Goal: Communication & Community: Connect with others

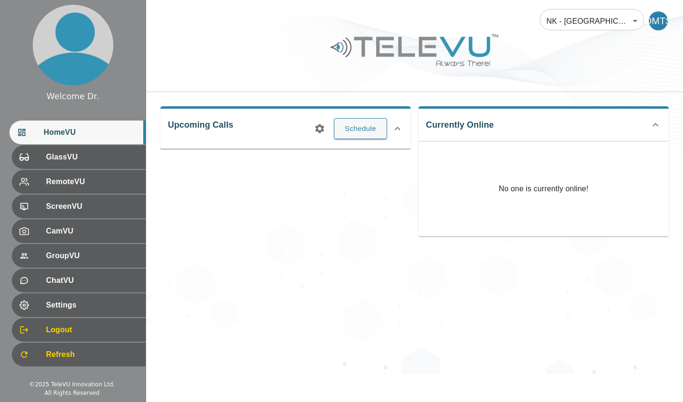
click at [398, 128] on icon at bounding box center [397, 128] width 11 height 11
click at [398, 125] on icon at bounding box center [397, 124] width 11 height 11
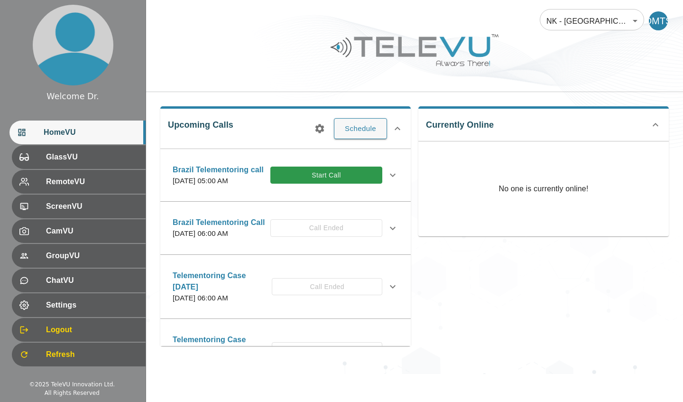
click at [332, 182] on button "Start Call" at bounding box center [326, 176] width 112 height 18
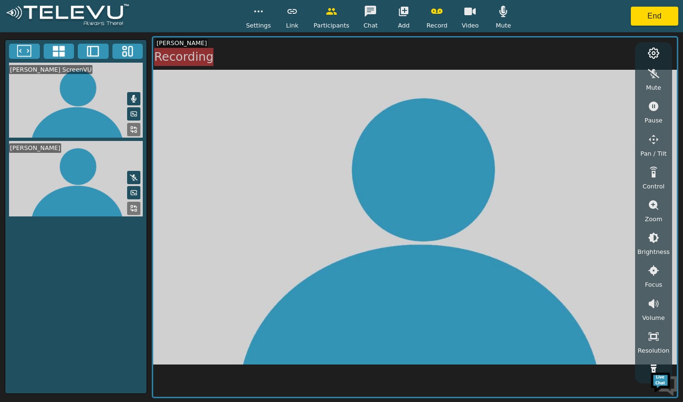
click at [297, 18] on button "button" at bounding box center [292, 11] width 24 height 19
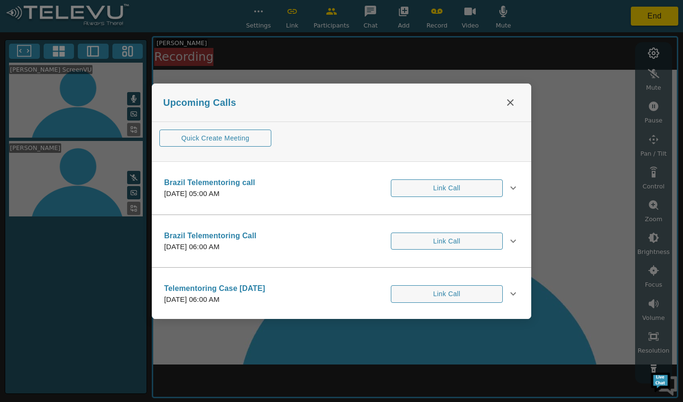
click at [509, 185] on icon at bounding box center [513, 187] width 11 height 11
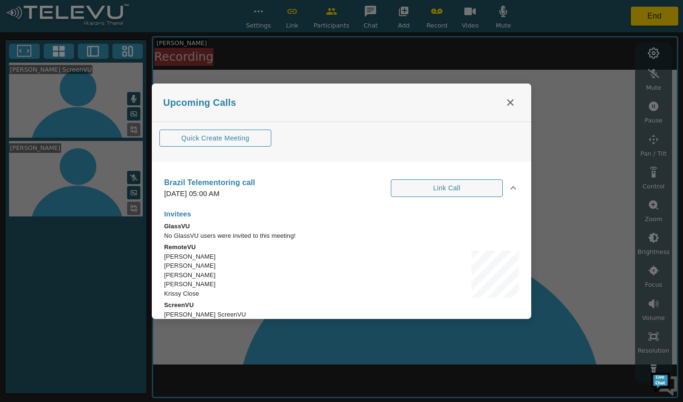
click at [507, 109] on button "close" at bounding box center [510, 102] width 19 height 19
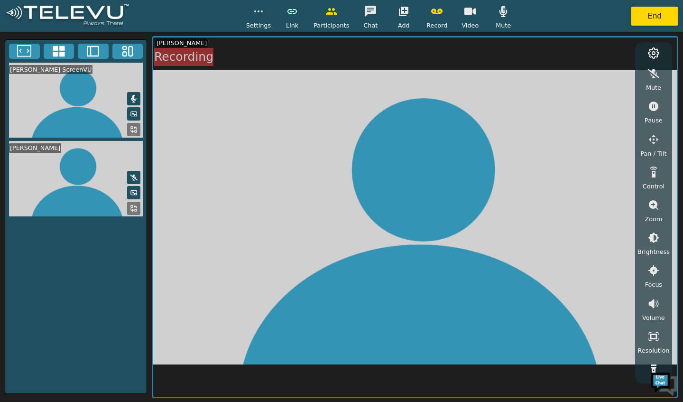
click at [259, 11] on circle "button" at bounding box center [258, 11] width 1 height 1
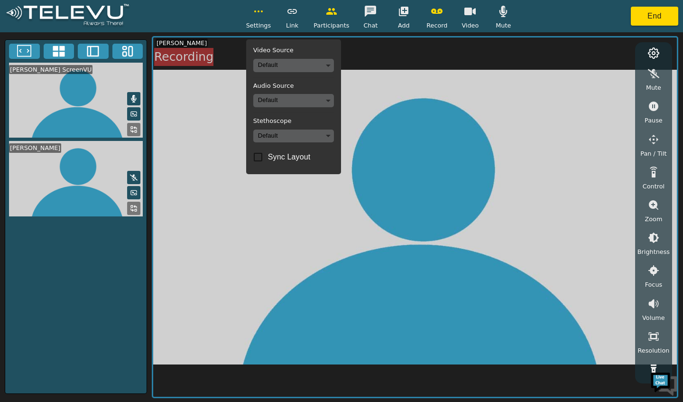
click at [310, 68] on body "Settings Video Source Default Audio Source Default Stethoscope Default Sync Lay…" at bounding box center [341, 201] width 683 height 402
click at [311, 65] on div at bounding box center [341, 201] width 683 height 402
click at [259, 159] on input "Sync Layout" at bounding box center [258, 157] width 20 height 20
checkbox input "true"
click at [302, 107] on body "Settings Video Source Default Audio Source Default Stethoscope Default Sync Lay…" at bounding box center [341, 201] width 683 height 402
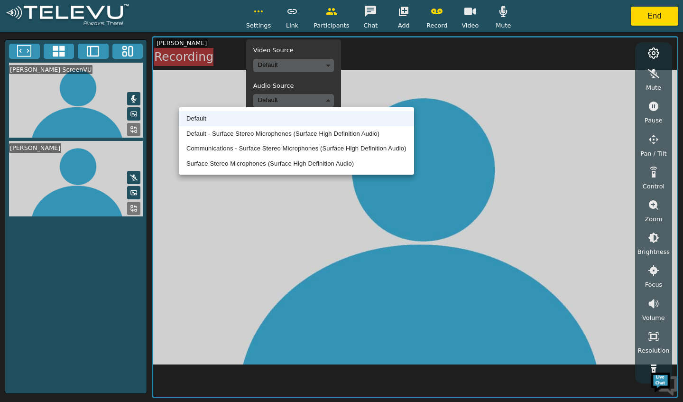
click at [384, 71] on div at bounding box center [341, 201] width 683 height 402
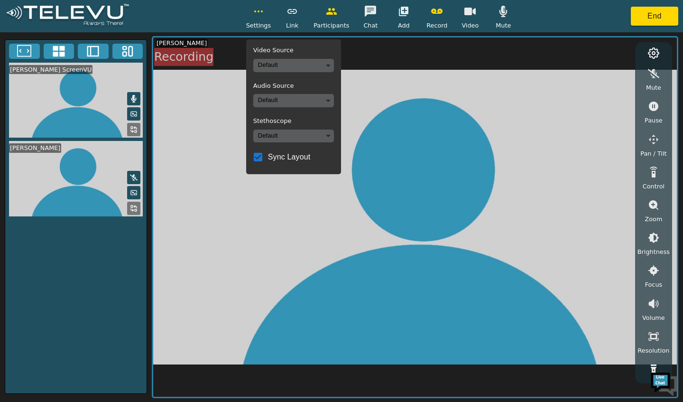
click at [315, 66] on body "Settings Video Source Default Audio Source Default Stethoscope Default Sync Lay…" at bounding box center [341, 201] width 683 height 402
click at [385, 75] on div at bounding box center [341, 201] width 683 height 402
click at [377, 74] on video at bounding box center [415, 216] width 524 height 359
click at [312, 65] on body "Settings Video Source Default Audio Source Default Stethoscope Default Sync Lay…" at bounding box center [341, 201] width 683 height 402
click at [313, 86] on li "Default" at bounding box center [296, 83] width 81 height 15
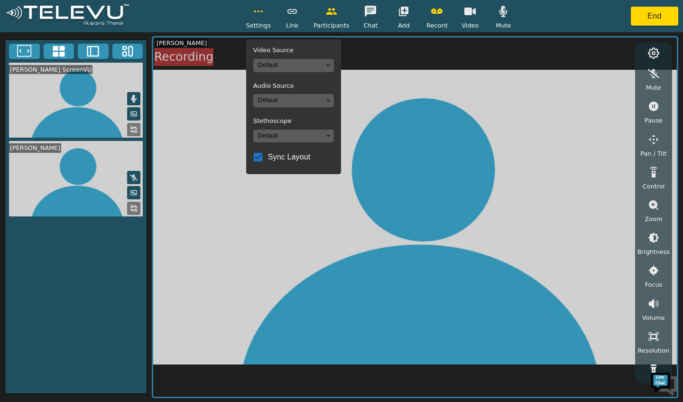
click at [318, 106] on body "Settings Video Source Default Audio Source Default Stethoscope Default Sync Lay…" at bounding box center [341, 201] width 683 height 402
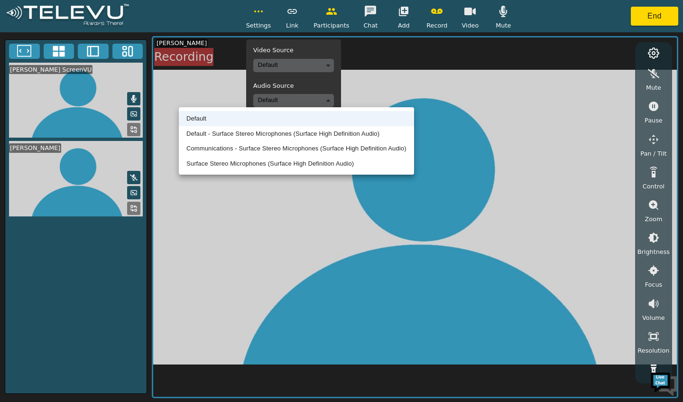
click at [385, 80] on div at bounding box center [341, 201] width 683 height 402
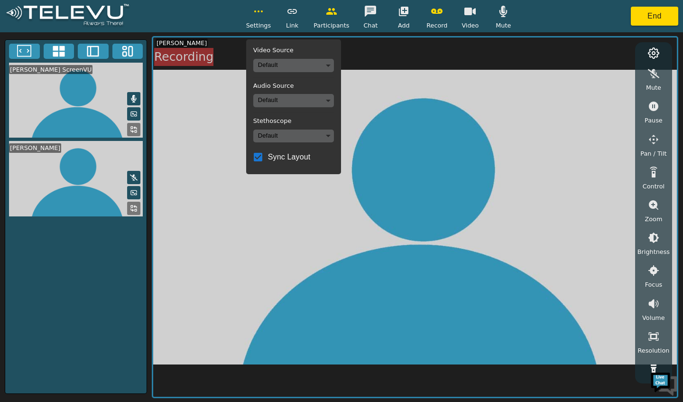
click at [322, 132] on body "Settings Video Source Default Audio Source Default Stethoscope Default Sync Lay…" at bounding box center [341, 201] width 683 height 402
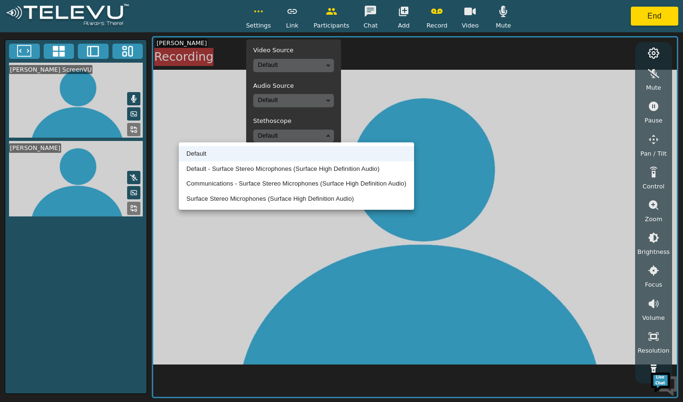
click at [320, 176] on li "Communications - Surface Stereo Microphones (Surface High Definition Audio)" at bounding box center [296, 183] width 235 height 15
type input "communications"
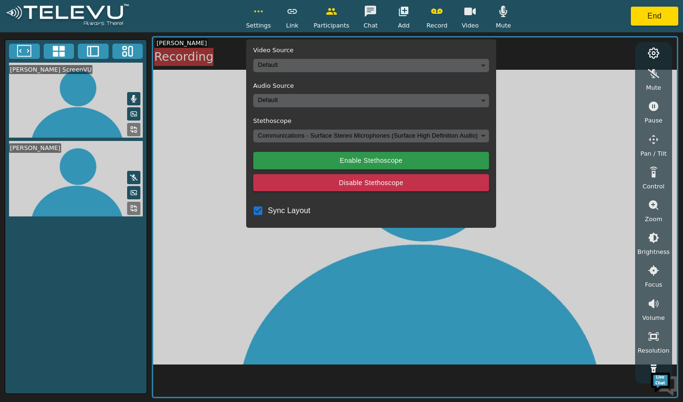
click at [333, 157] on button "Enable Stethoscope" at bounding box center [371, 161] width 236 height 18
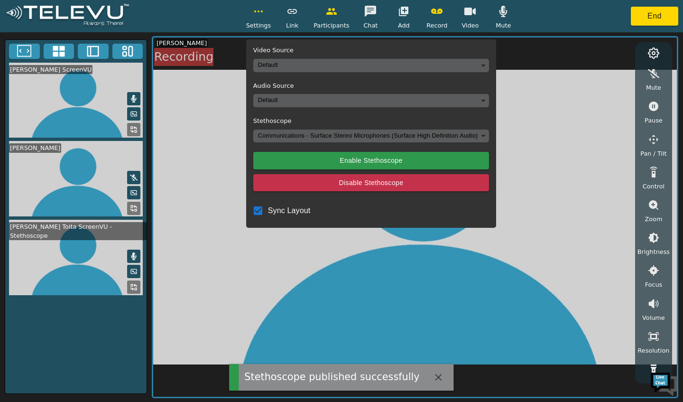
click at [304, 71] on body "Stethoscope published successfully Settings Video Source Default Audio Source D…" at bounding box center [341, 201] width 683 height 402
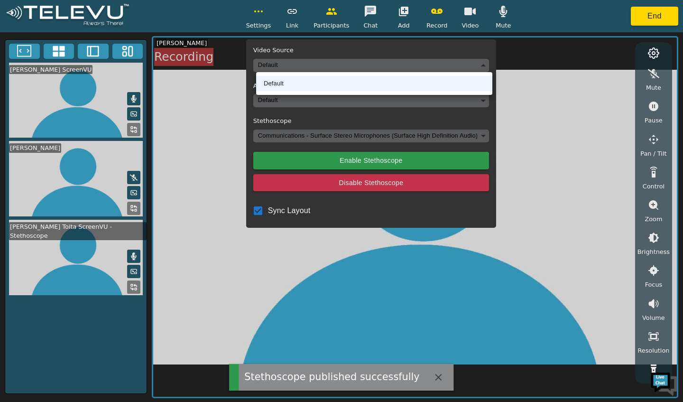
click at [305, 87] on li "Default" at bounding box center [374, 83] width 236 height 15
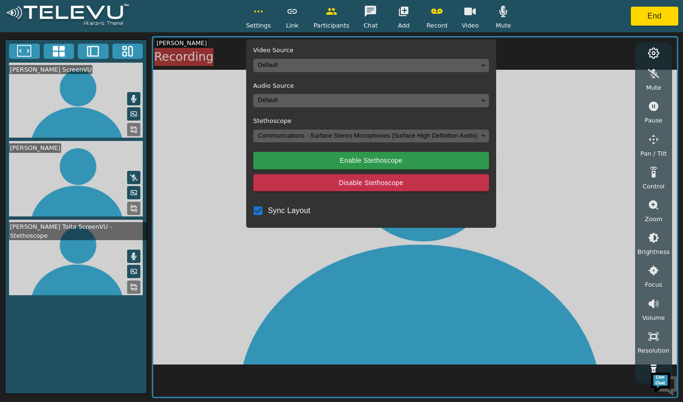
click at [287, 275] on video at bounding box center [415, 216] width 524 height 359
click at [256, 11] on circle "button" at bounding box center [255, 11] width 1 height 1
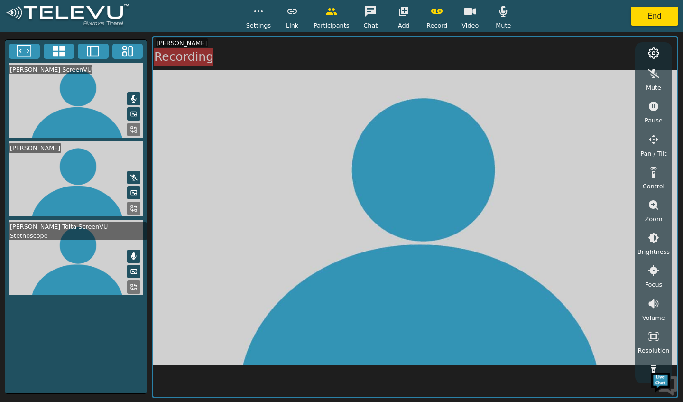
click at [263, 17] on button "button" at bounding box center [259, 11] width 24 height 19
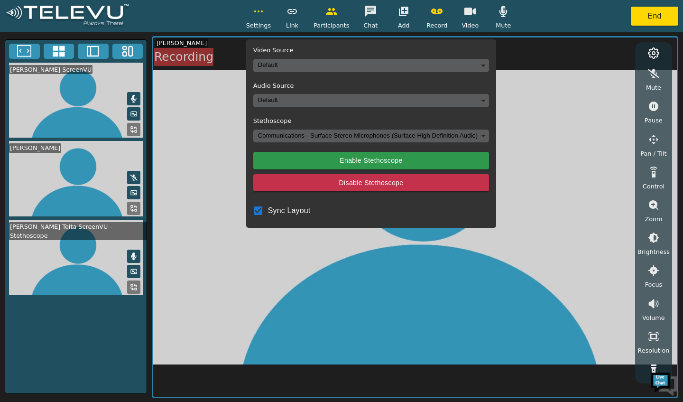
click at [297, 70] on body "Settings Video Source Default Audio Source Default Stethoscope Communications -…" at bounding box center [341, 201] width 683 height 402
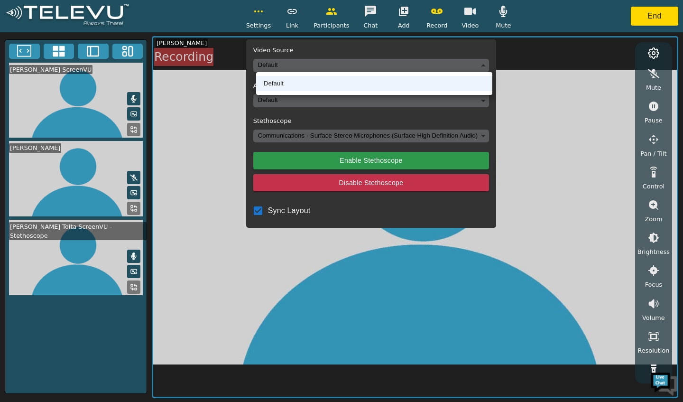
click at [293, 85] on li "Default" at bounding box center [374, 83] width 236 height 15
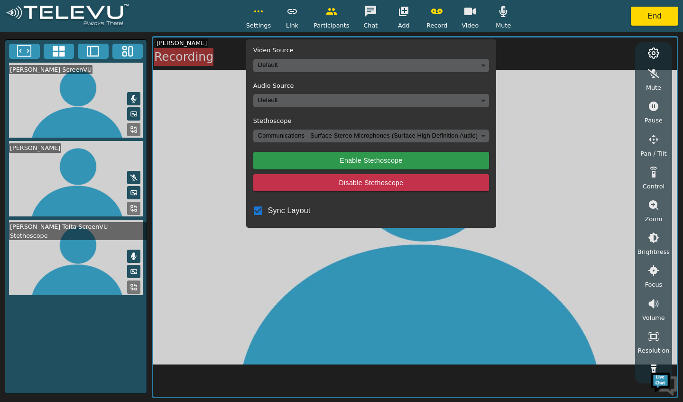
click at [299, 107] on body "Settings Video Source Default Audio Source Default Stethoscope Communications -…" at bounding box center [341, 201] width 683 height 402
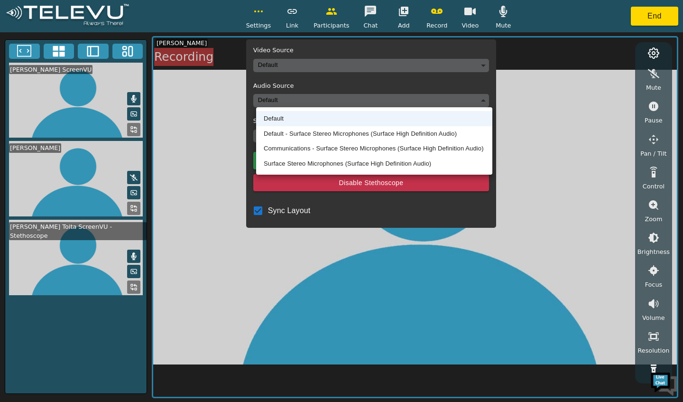
click at [301, 137] on li "Default - Surface Stereo Microphones (Surface High Definition Audio)" at bounding box center [374, 133] width 236 height 15
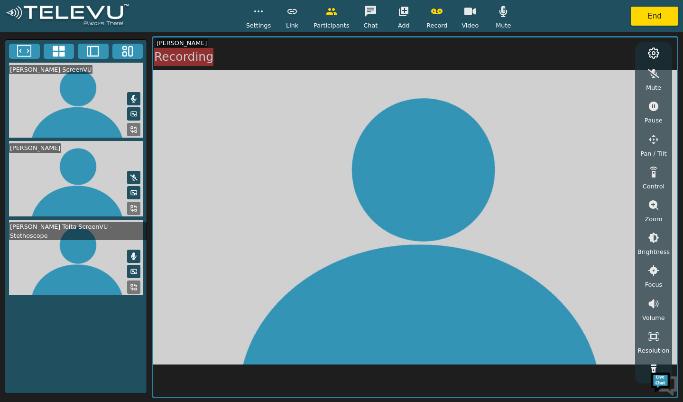
click at [256, 11] on circle "button" at bounding box center [255, 11] width 1 height 1
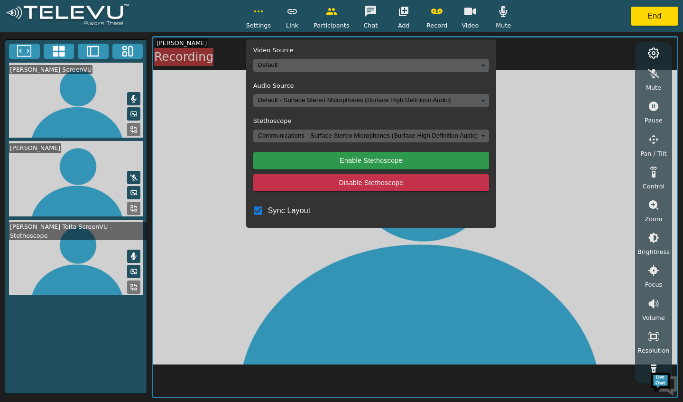
click at [315, 64] on body "Settings Video Source Default Audio Source Default - Surface Stereo Microphones…" at bounding box center [341, 201] width 683 height 402
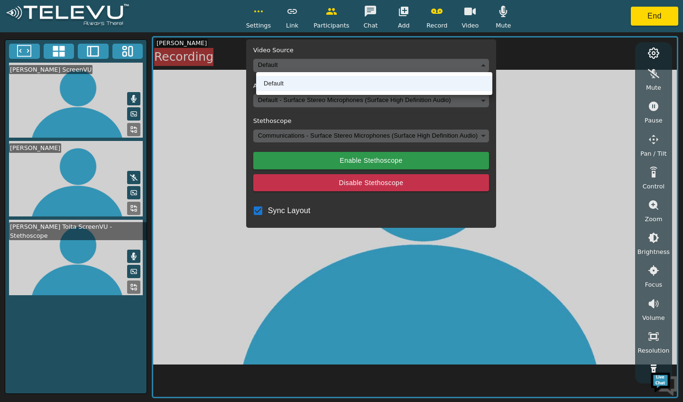
click at [319, 167] on div at bounding box center [341, 201] width 683 height 402
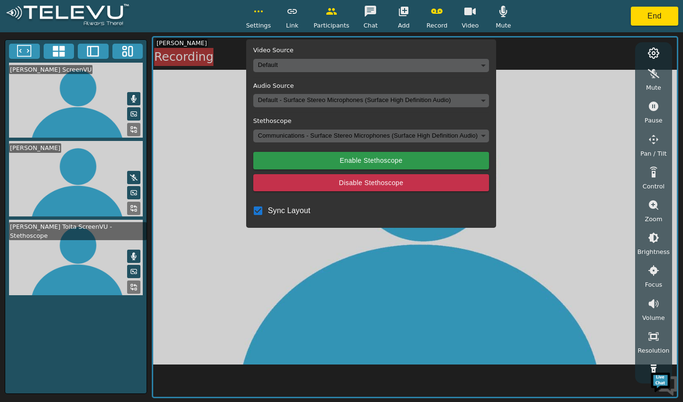
click at [322, 159] on button "Enable Stethoscope" at bounding box center [371, 161] width 236 height 18
click at [343, 155] on button "Enable Stethoscope" at bounding box center [371, 161] width 236 height 18
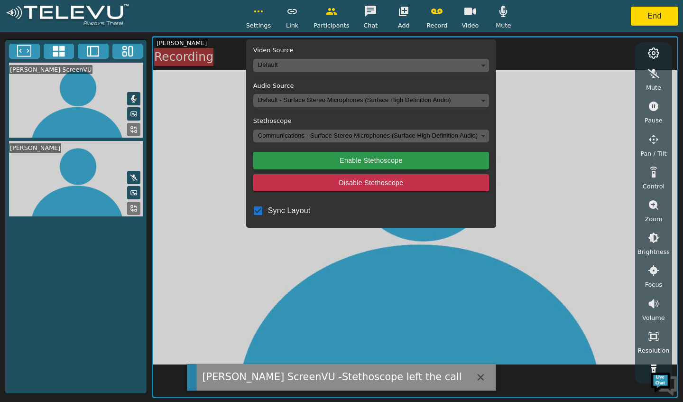
click at [317, 60] on body "[PERSON_NAME] Toita ScreenVU -Stethoscope left the call Settings Video Source D…" at bounding box center [341, 201] width 683 height 402
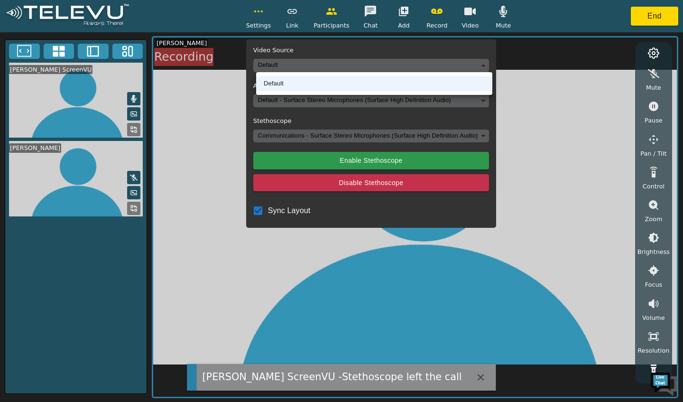
click at [316, 72] on ul "Default" at bounding box center [374, 83] width 236 height 23
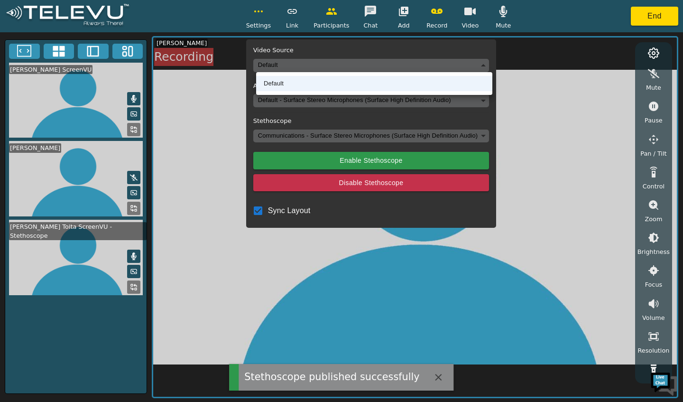
click at [337, 264] on div at bounding box center [341, 201] width 683 height 402
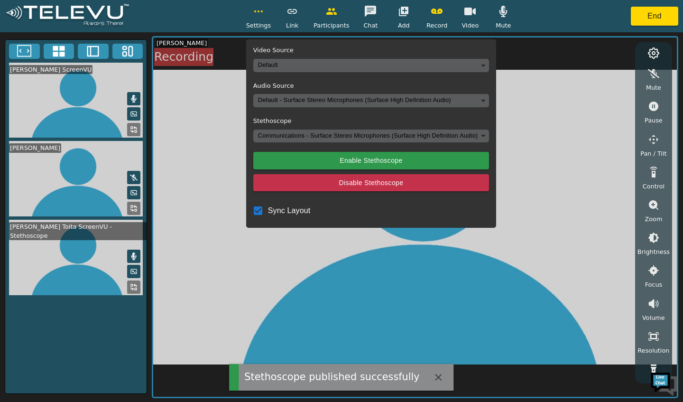
click at [431, 384] on button "button" at bounding box center [438, 377] width 19 height 19
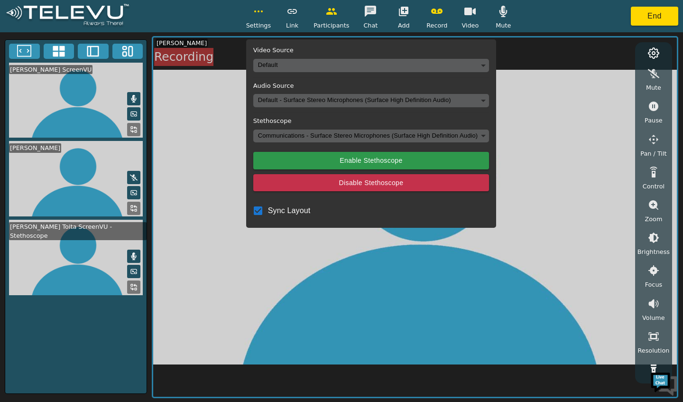
click at [260, 19] on button "button" at bounding box center [259, 11] width 24 height 19
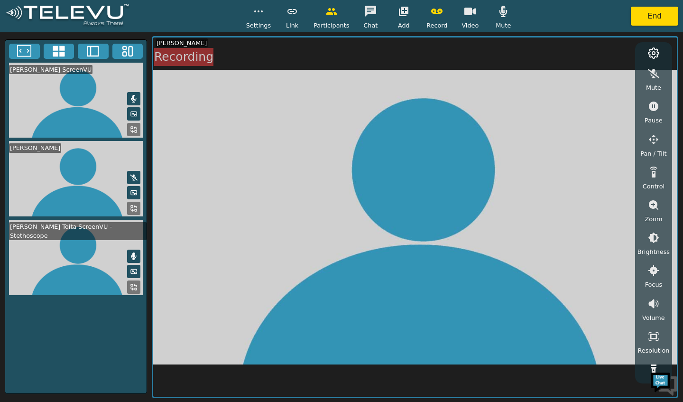
click at [98, 56] on icon at bounding box center [93, 51] width 12 height 11
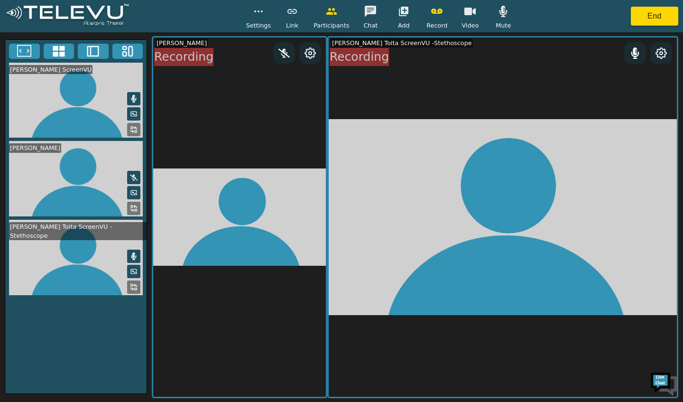
click at [91, 56] on icon at bounding box center [93, 51] width 12 height 11
click at [94, 65] on video at bounding box center [75, 100] width 141 height 75
click at [28, 56] on icon at bounding box center [24, 51] width 14 height 12
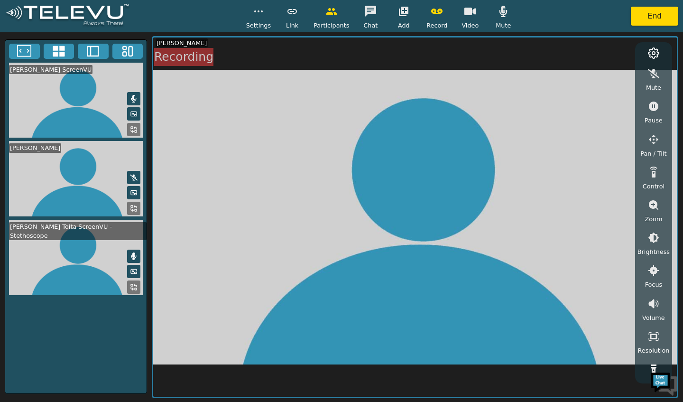
click at [271, 19] on div "Settings" at bounding box center [258, 16] width 25 height 28
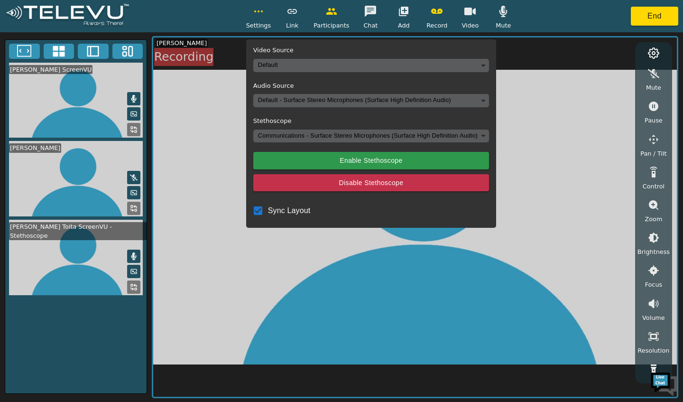
click at [275, 69] on body "Settings Video Source Default Audio Source Default - Surface Stereo Microphones…" at bounding box center [341, 201] width 683 height 402
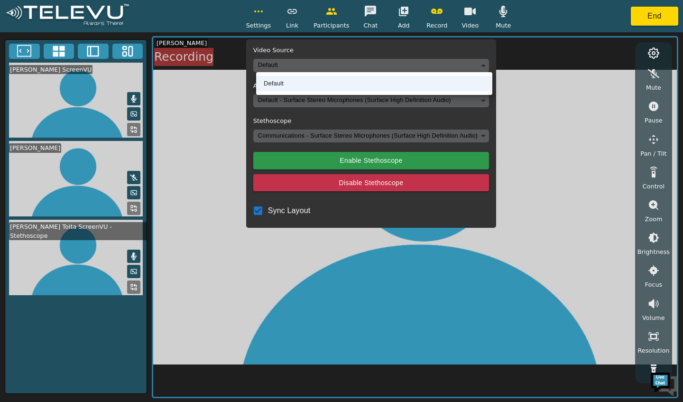
click at [267, 88] on li "Default" at bounding box center [374, 83] width 236 height 15
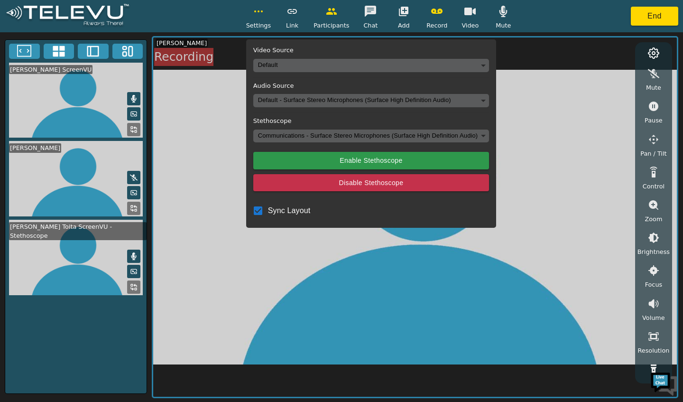
click at [658, 25] on button "End" at bounding box center [654, 16] width 47 height 19
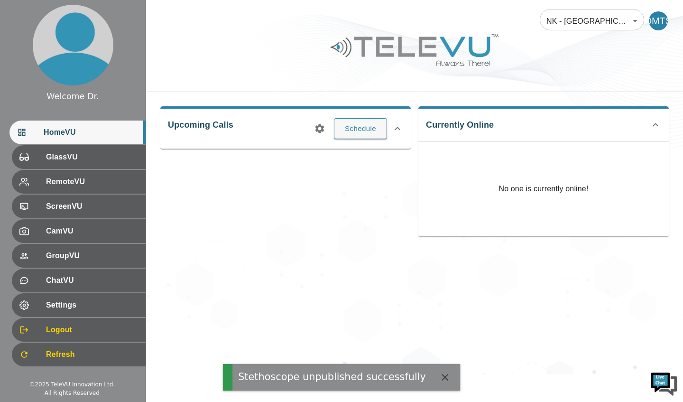
click at [399, 132] on icon at bounding box center [397, 128] width 11 height 11
click at [400, 125] on icon at bounding box center [397, 124] width 11 height 11
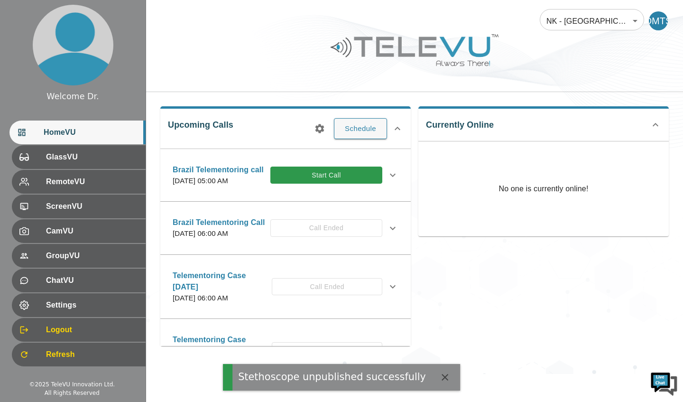
click at [312, 184] on button "Start Call" at bounding box center [326, 176] width 112 height 18
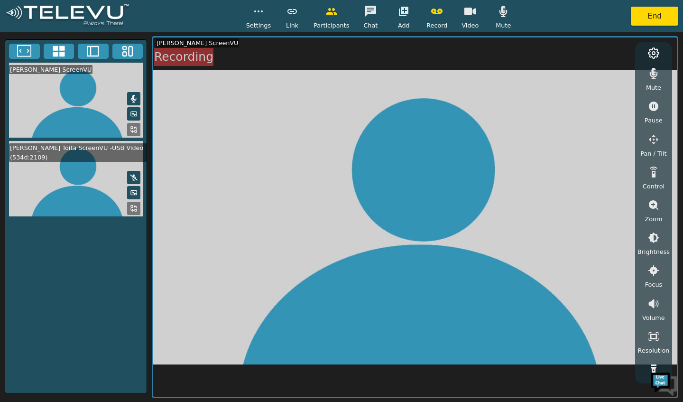
click at [259, 11] on circle "button" at bounding box center [258, 11] width 1 height 1
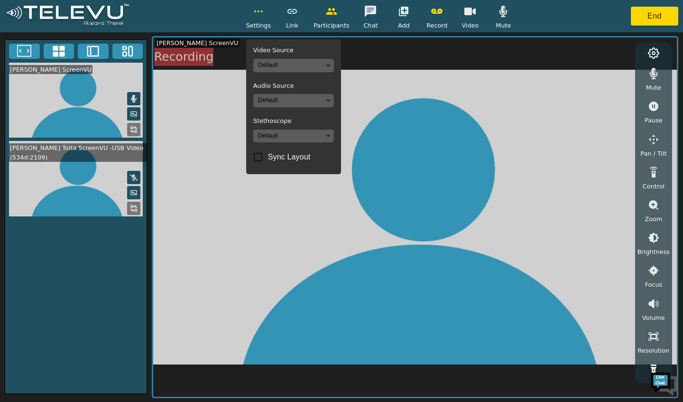
click at [311, 66] on body "Settings Video Source Default Audio Source Default Stethoscope Default Sync Lay…" at bounding box center [341, 201] width 683 height 402
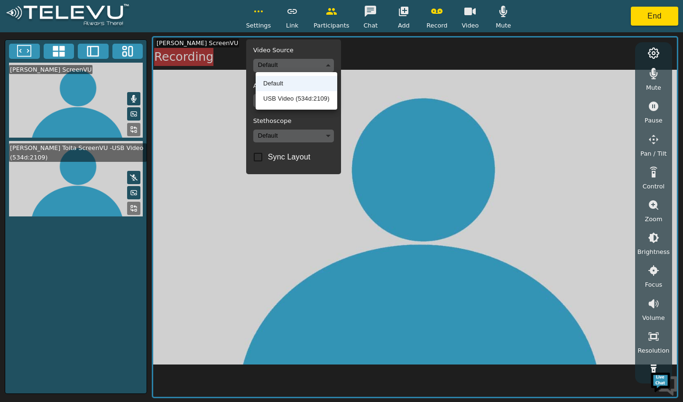
click at [308, 104] on li "USB Video (534d:2109)" at bounding box center [297, 98] width 82 height 15
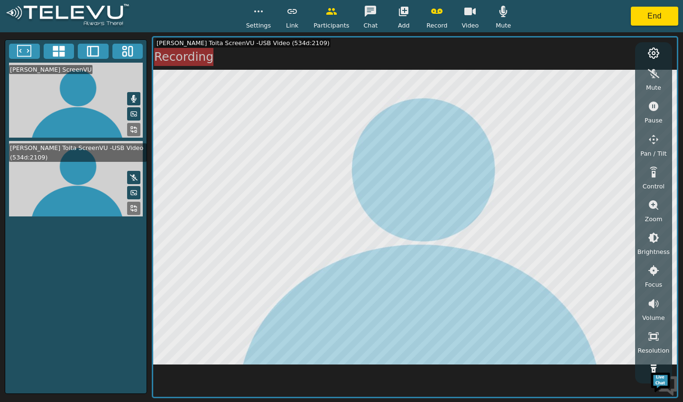
click at [79, 185] on video at bounding box center [75, 178] width 141 height 75
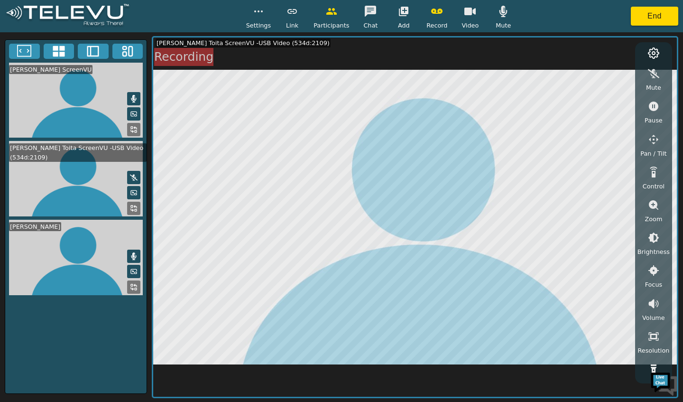
click at [656, 73] on icon "button" at bounding box center [653, 73] width 11 height 9
click at [654, 79] on icon "button" at bounding box center [654, 73] width 8 height 11
click at [84, 162] on video at bounding box center [75, 178] width 141 height 75
click at [657, 16] on button "End" at bounding box center [654, 16] width 47 height 19
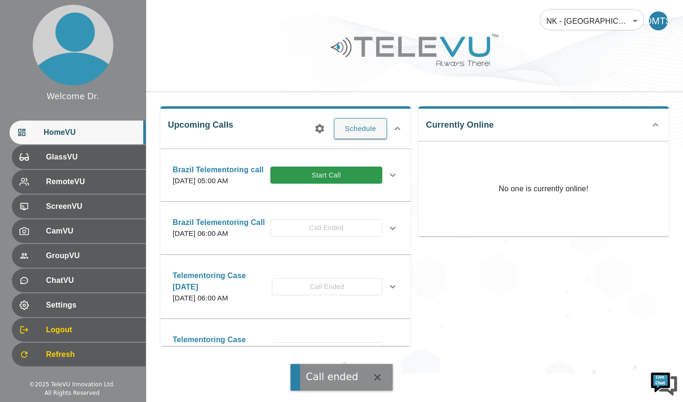
click at [305, 183] on button "Start Call" at bounding box center [326, 176] width 112 height 18
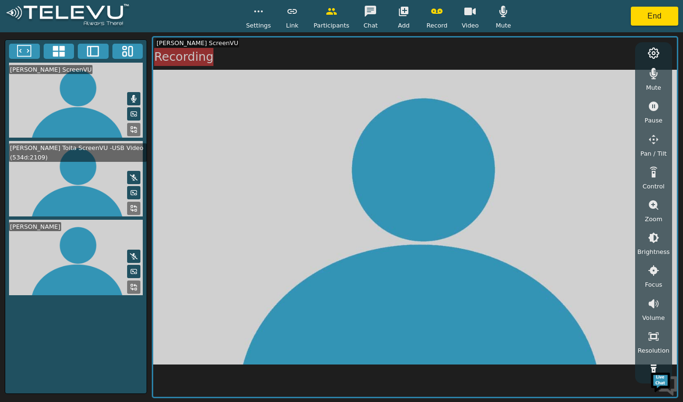
click at [655, 17] on button "End" at bounding box center [654, 16] width 47 height 19
click at [657, 12] on button "End" at bounding box center [654, 16] width 47 height 19
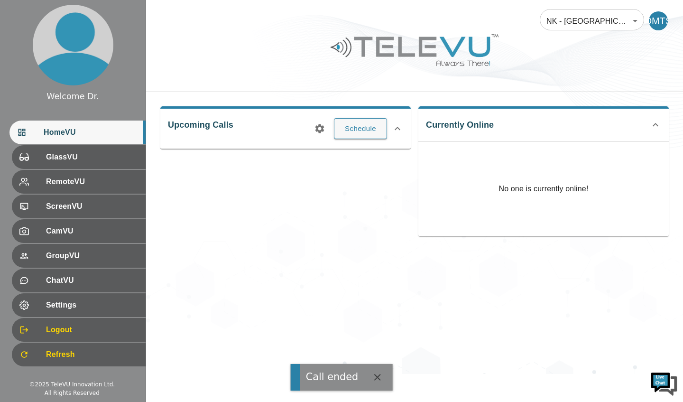
click at [398, 128] on icon at bounding box center [397, 128] width 11 height 11
click at [397, 125] on icon at bounding box center [398, 124] width 6 height 3
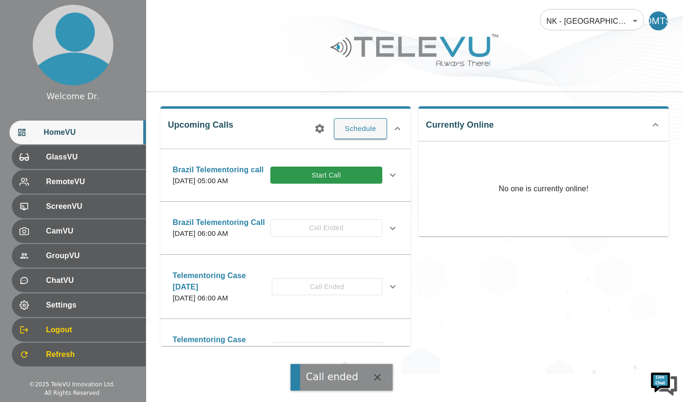
click at [317, 184] on button "Start Call" at bounding box center [326, 176] width 112 height 18
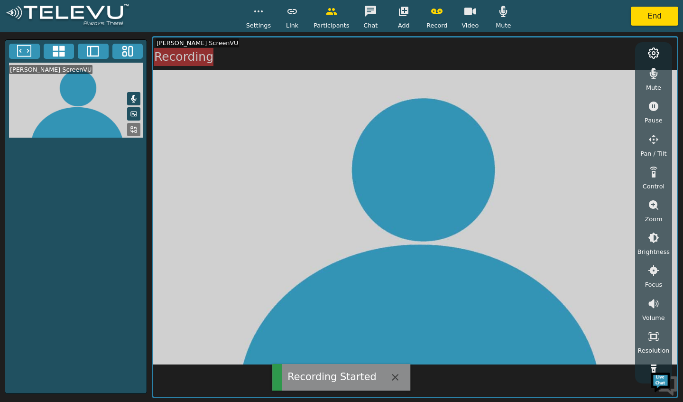
click at [645, 80] on button "button" at bounding box center [654, 73] width 24 height 19
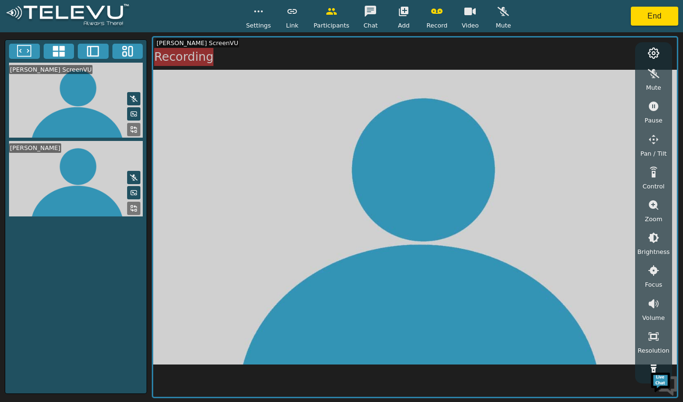
click at [254, 18] on button "button" at bounding box center [259, 11] width 24 height 19
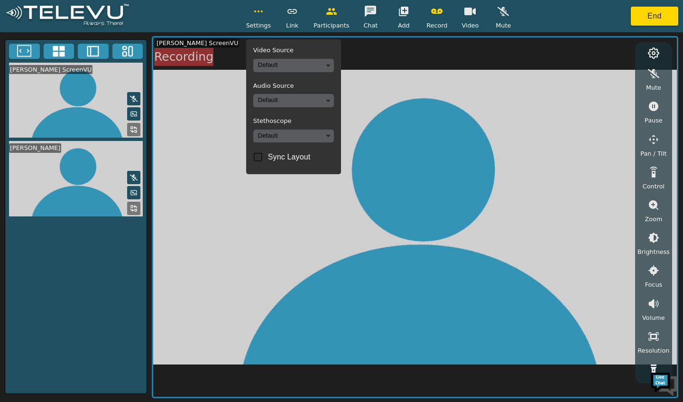
click at [316, 67] on body "Settings Video Source Default Audio Source Default Stethoscope Default Sync Lay…" at bounding box center [341, 201] width 683 height 402
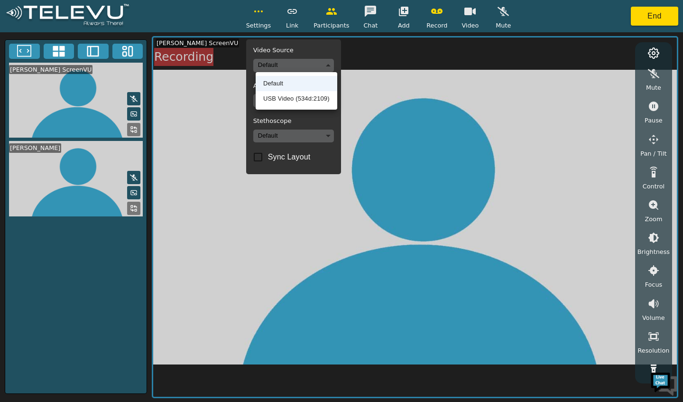
click at [306, 98] on li "USB Video (534d:2109)" at bounding box center [297, 98] width 82 height 15
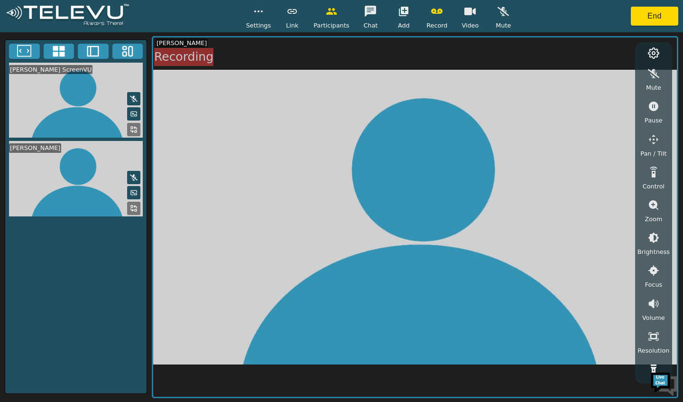
click at [266, 19] on button "button" at bounding box center [259, 11] width 24 height 19
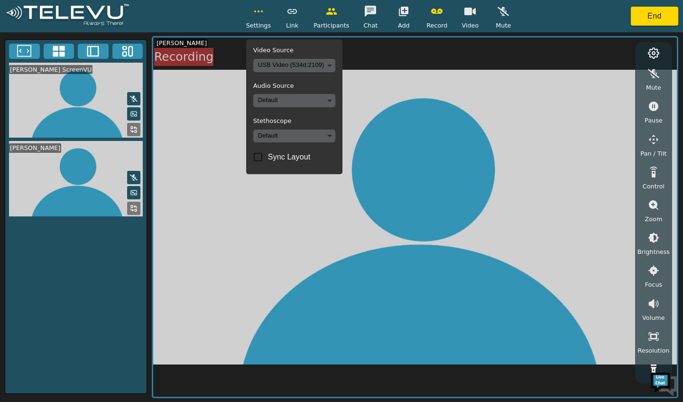
click at [651, 15] on button "End" at bounding box center [654, 16] width 47 height 19
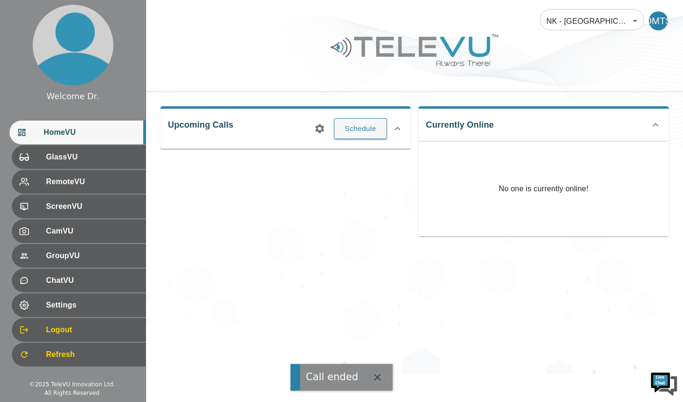
click at [398, 128] on icon at bounding box center [397, 128] width 11 height 11
click at [398, 125] on icon at bounding box center [398, 124] width 6 height 3
click at [402, 128] on icon at bounding box center [397, 128] width 11 height 11
click at [398, 125] on icon at bounding box center [397, 124] width 11 height 11
click at [398, 129] on icon at bounding box center [397, 128] width 11 height 11
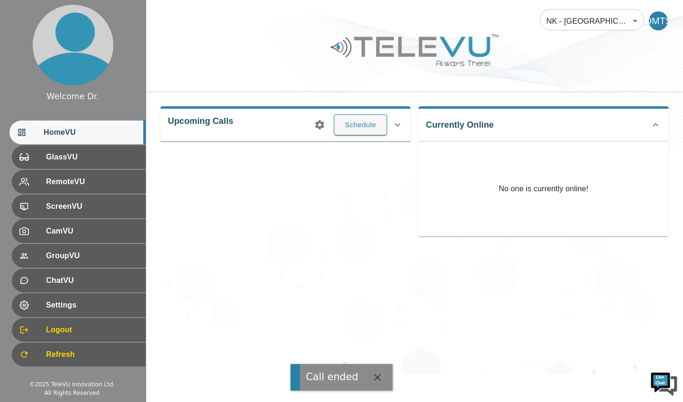
click at [398, 128] on icon at bounding box center [397, 124] width 11 height 11
click at [368, 375] on button "button" at bounding box center [377, 377] width 19 height 19
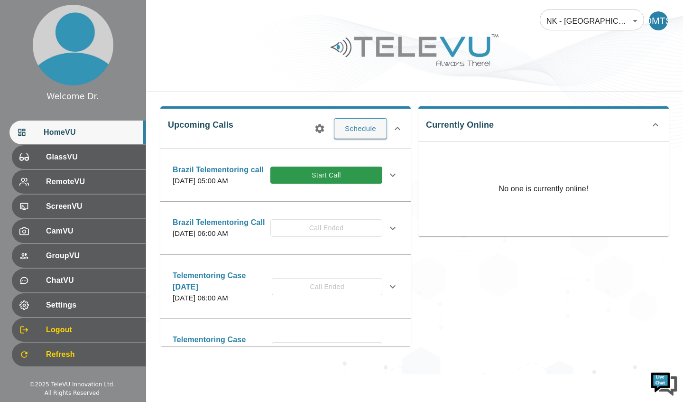
click at [343, 184] on button "Start Call" at bounding box center [326, 176] width 112 height 18
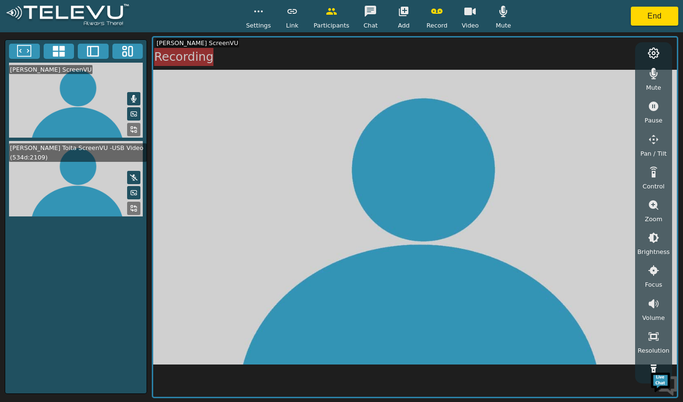
click at [66, 180] on video at bounding box center [75, 178] width 141 height 75
click at [60, 177] on video at bounding box center [75, 178] width 141 height 75
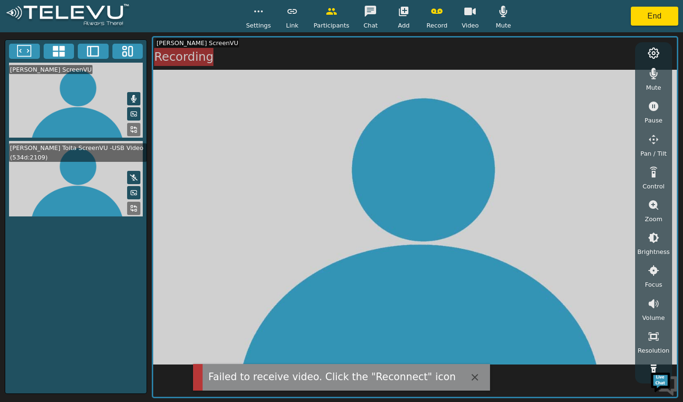
click at [409, 378] on div "Failed to receive video. Click the "Reconnect" icon" at bounding box center [332, 377] width 248 height 15
click at [402, 372] on div "Failed to receive video. Click the "Reconnect" icon" at bounding box center [332, 377] width 248 height 15
click at [71, 169] on video at bounding box center [75, 178] width 141 height 75
click at [259, 19] on button "button" at bounding box center [259, 11] width 24 height 19
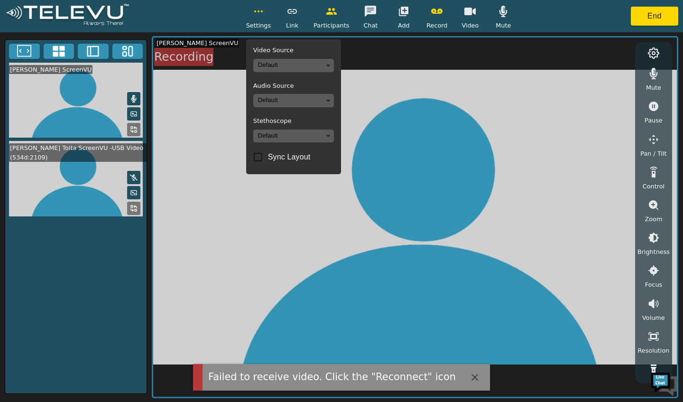
click at [306, 84] on h5 "Audio Source" at bounding box center [293, 86] width 81 height 8
click at [308, 69] on body "Failed to receive video. Click the "Reconnect" icon Settings Video Source Defau…" at bounding box center [341, 201] width 683 height 402
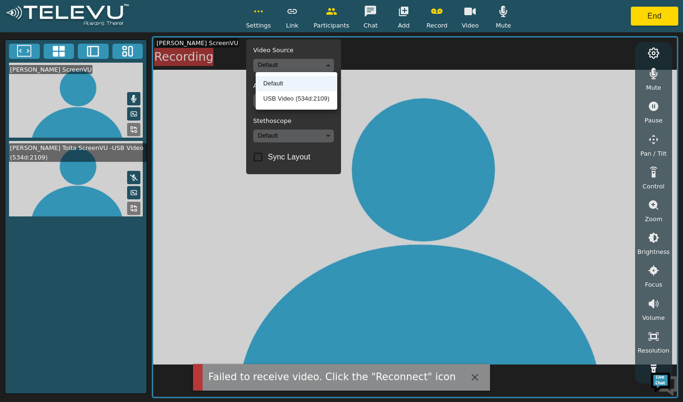
click at [309, 109] on ul "Default USB Video (534d:2109)" at bounding box center [297, 90] width 82 height 37
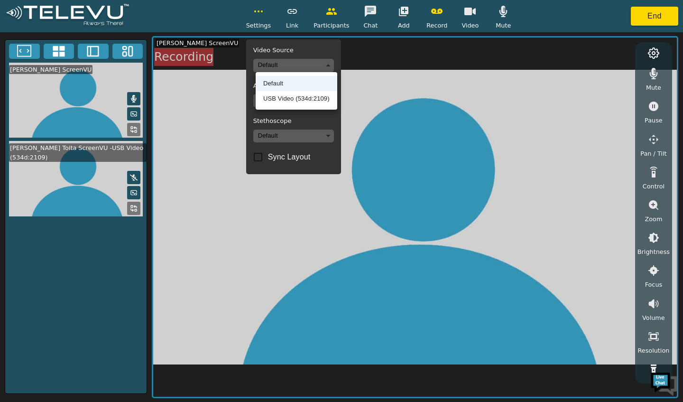
click at [317, 102] on li "USB Video (534d:2109)" at bounding box center [297, 98] width 82 height 15
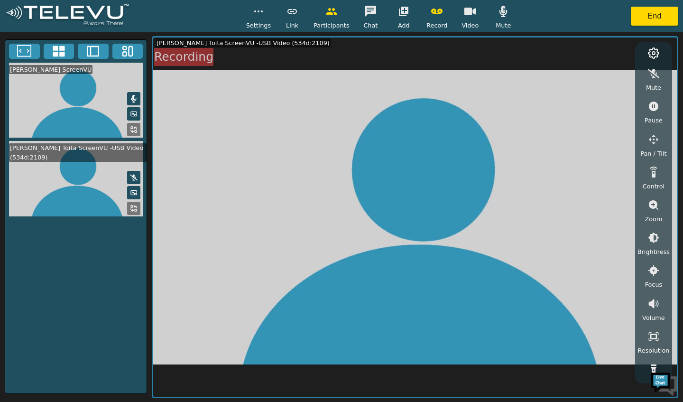
click at [71, 150] on div "[PERSON_NAME] Toita ScreenVU -USB Video (534d:2109)" at bounding box center [78, 152] width 138 height 18
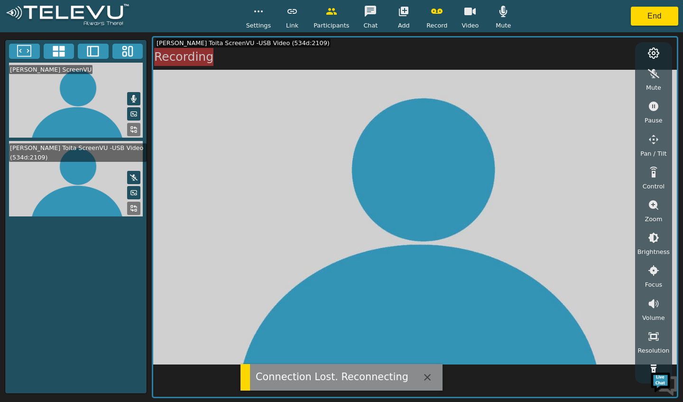
click at [656, 15] on button "End" at bounding box center [654, 16] width 47 height 19
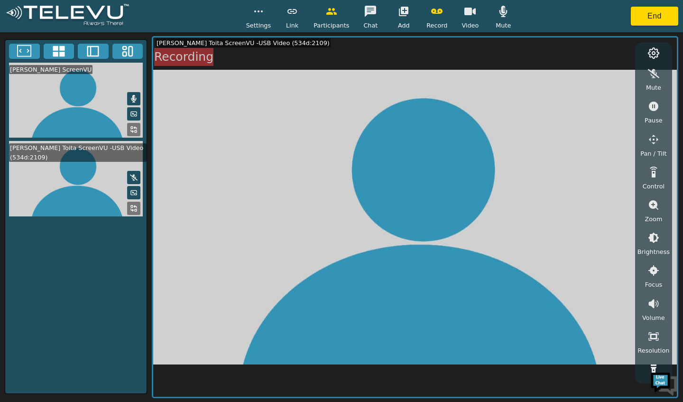
click at [649, 22] on button "End" at bounding box center [654, 16] width 47 height 19
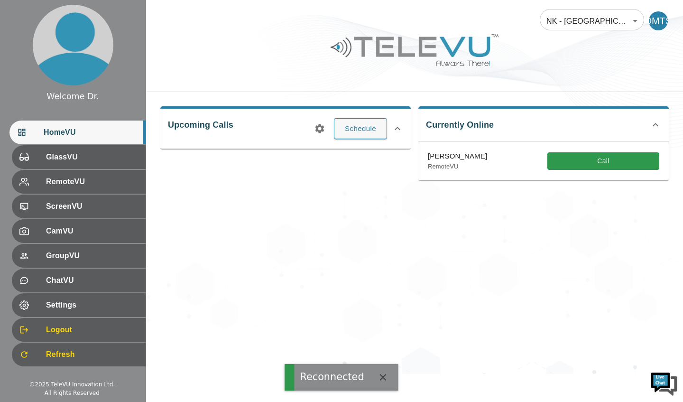
click at [402, 125] on icon at bounding box center [397, 128] width 11 height 11
click at [398, 125] on icon at bounding box center [397, 124] width 11 height 11
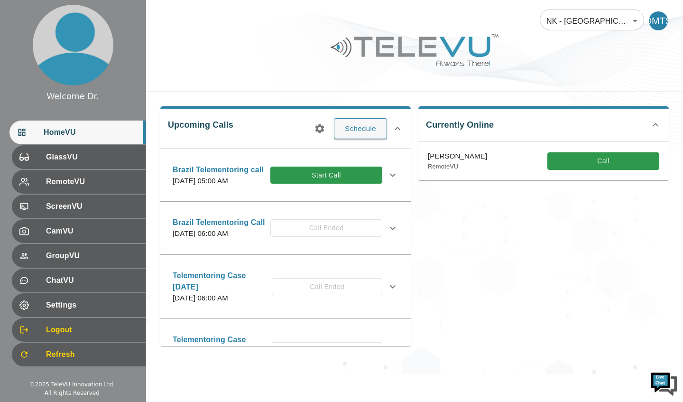
click at [341, 179] on button "Start Call" at bounding box center [326, 176] width 112 height 18
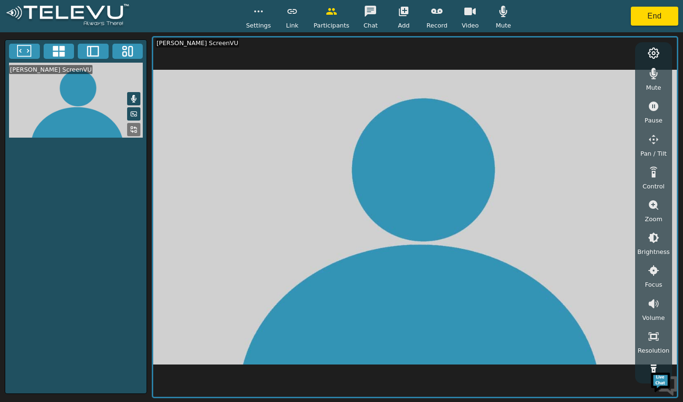
click at [259, 11] on circle "button" at bounding box center [258, 11] width 1 height 1
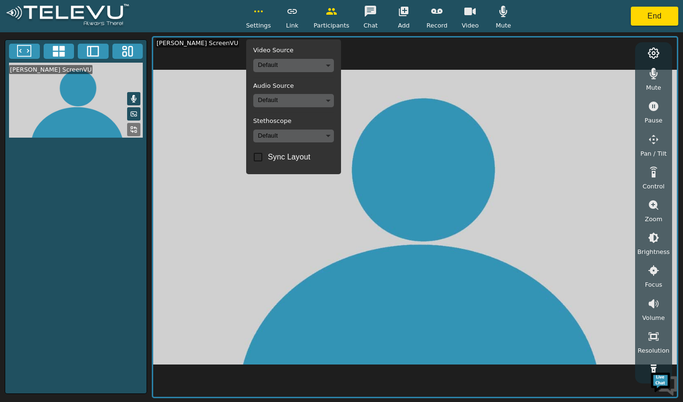
click at [267, 71] on body "Settings Video Source Default Audio Source Default Stethoscope Default Sync Lay…" at bounding box center [341, 201] width 683 height 402
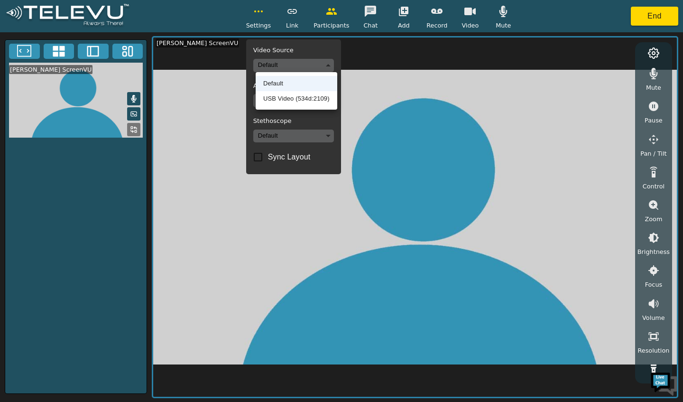
click at [277, 104] on li "USB Video (534d:2109)" at bounding box center [297, 98] width 82 height 15
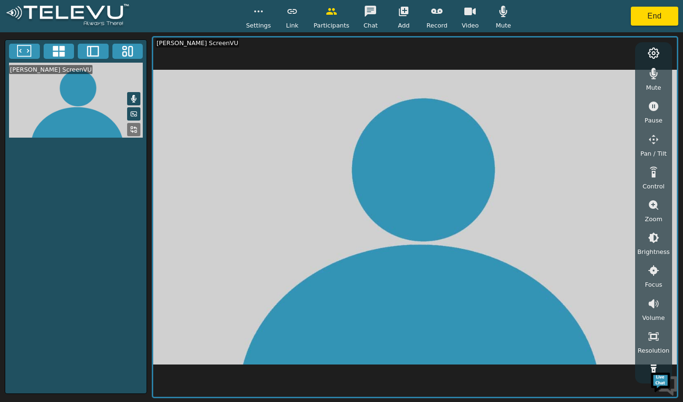
click at [468, 116] on video at bounding box center [415, 216] width 524 height 359
click at [653, 21] on button "End" at bounding box center [654, 16] width 47 height 19
click at [644, 7] on button "End" at bounding box center [654, 16] width 47 height 19
click at [658, 19] on button "End" at bounding box center [654, 16] width 47 height 19
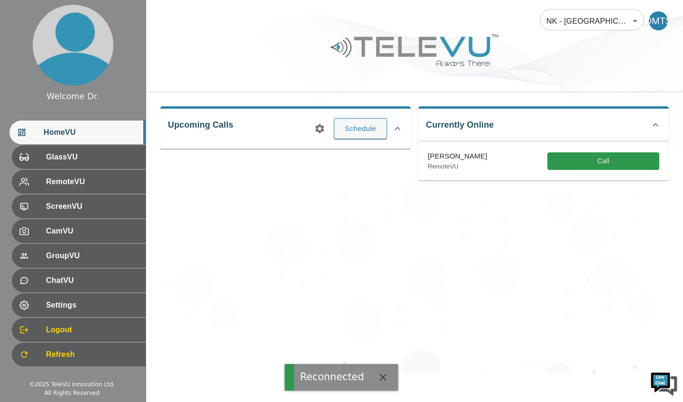
click at [397, 129] on icon at bounding box center [397, 128] width 11 height 11
click at [398, 125] on icon at bounding box center [397, 124] width 11 height 11
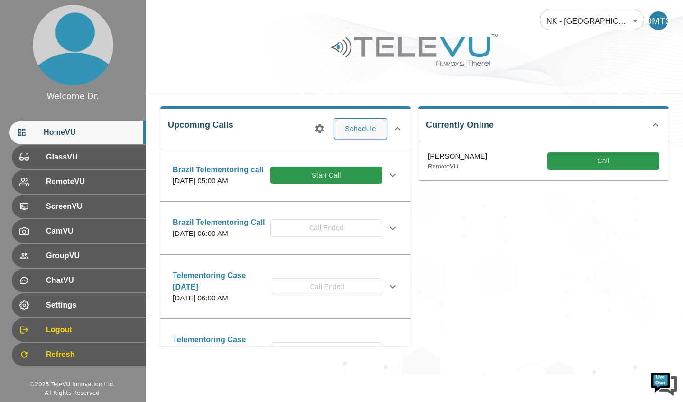
click at [351, 184] on button "Start Call" at bounding box center [326, 176] width 112 height 18
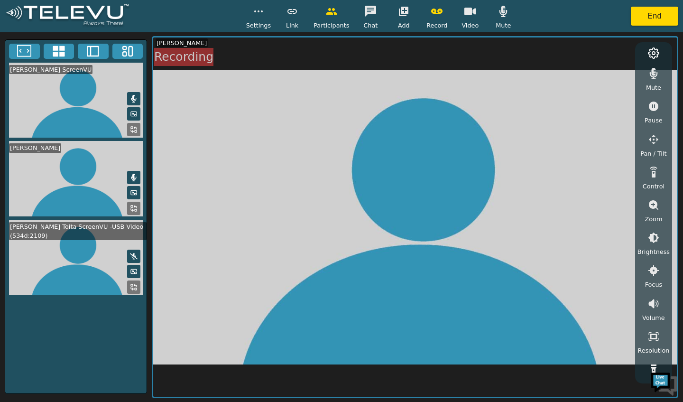
click at [67, 287] on video at bounding box center [75, 257] width 141 height 75
click at [44, 254] on video at bounding box center [75, 257] width 141 height 75
click at [69, 273] on video at bounding box center [75, 257] width 141 height 75
click at [88, 254] on video at bounding box center [75, 257] width 141 height 75
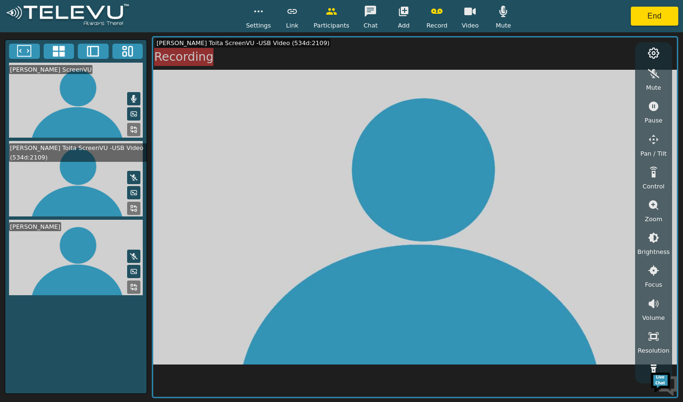
click at [103, 174] on video at bounding box center [75, 178] width 141 height 75
click at [270, 12] on button "button" at bounding box center [259, 11] width 24 height 19
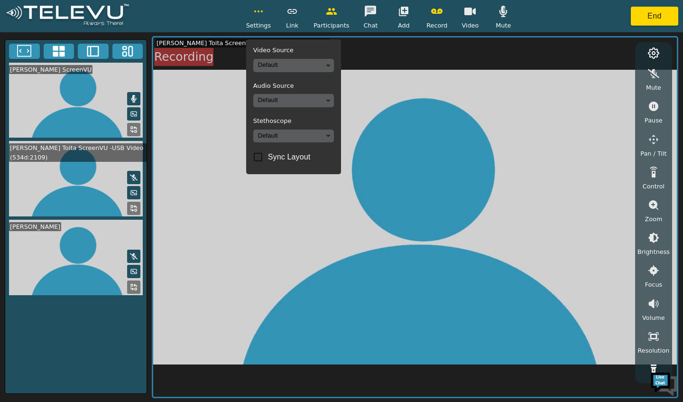
click at [287, 66] on body "Settings Video Source Default Audio Source Default Stethoscope Default Sync Lay…" at bounding box center [341, 201] width 683 height 402
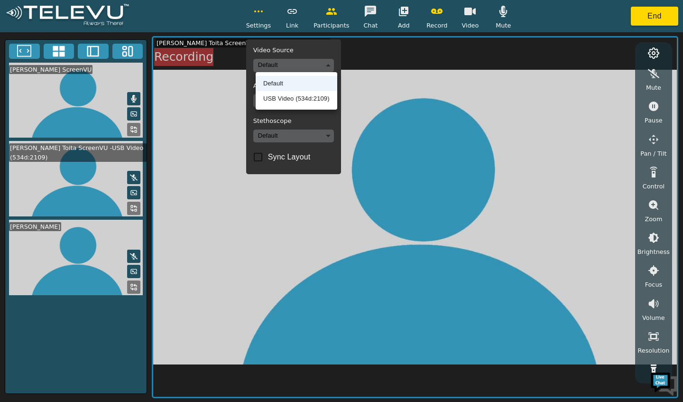
click at [291, 106] on ul "Default USB Video (534d:2109)" at bounding box center [297, 90] width 82 height 37
click at [292, 97] on li "USB Video (534d:2109)" at bounding box center [297, 98] width 82 height 15
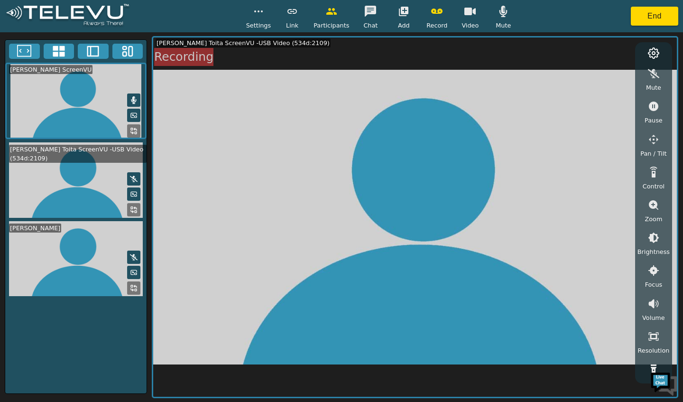
click at [482, 246] on video at bounding box center [415, 216] width 524 height 359
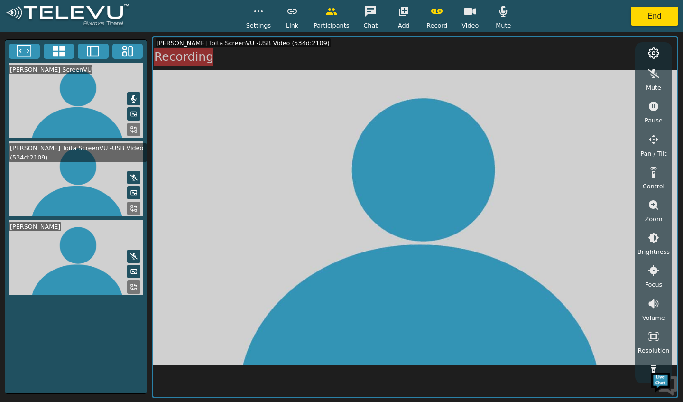
click at [655, 17] on button "End" at bounding box center [654, 16] width 47 height 19
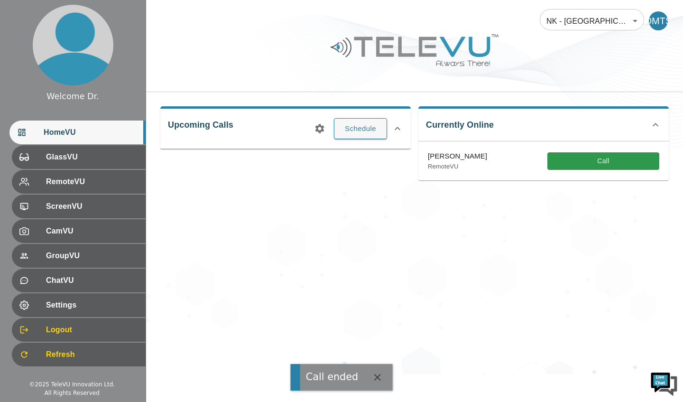
click at [398, 128] on icon at bounding box center [397, 128] width 11 height 11
click at [399, 128] on icon at bounding box center [397, 124] width 11 height 11
click at [398, 128] on icon at bounding box center [397, 128] width 11 height 11
click at [396, 124] on icon at bounding box center [398, 124] width 6 height 3
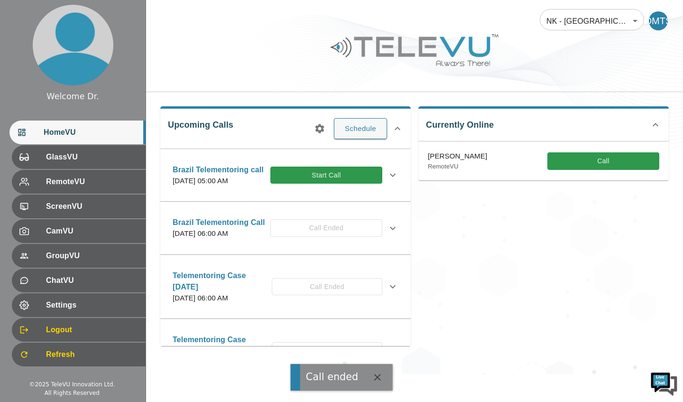
click at [344, 176] on button "Start Call" at bounding box center [326, 176] width 112 height 18
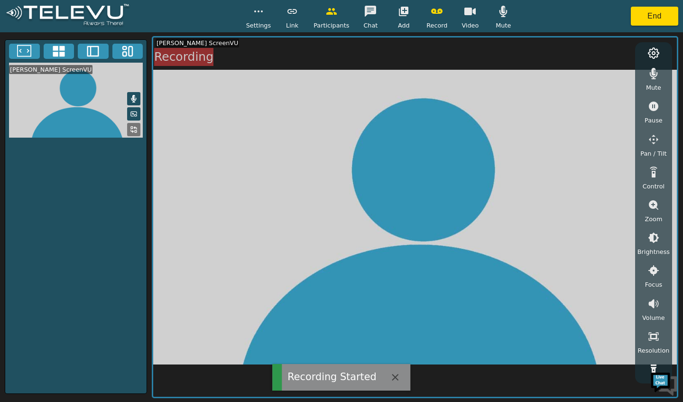
click at [256, 18] on button "button" at bounding box center [259, 11] width 24 height 19
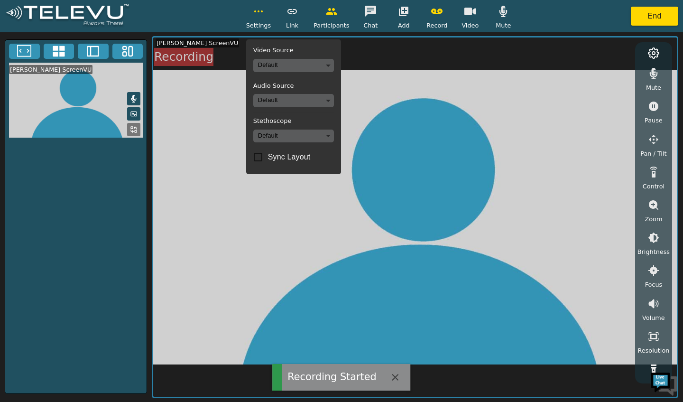
click at [272, 61] on body "Recording Started Settings Video Source Default Audio Source Default Stethoscop…" at bounding box center [341, 201] width 683 height 402
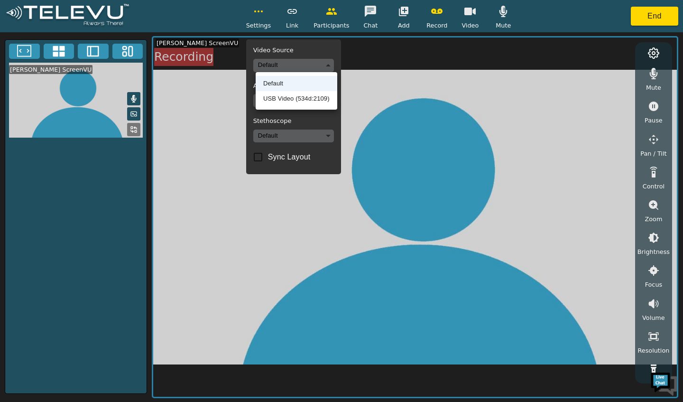
click at [288, 99] on li "USB Video (534d:2109)" at bounding box center [297, 98] width 82 height 15
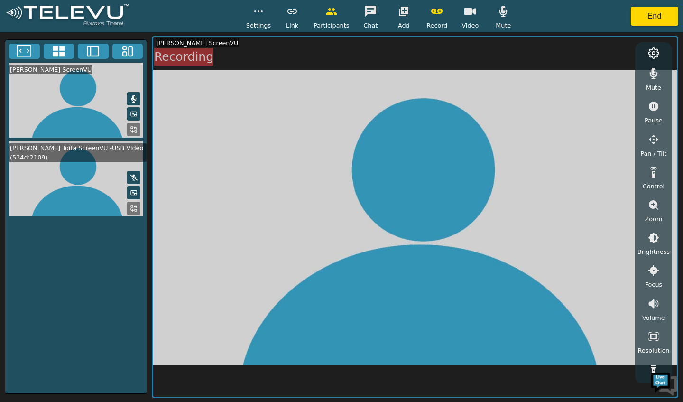
click at [49, 189] on video at bounding box center [75, 178] width 141 height 75
click at [134, 210] on icon at bounding box center [134, 208] width 8 height 8
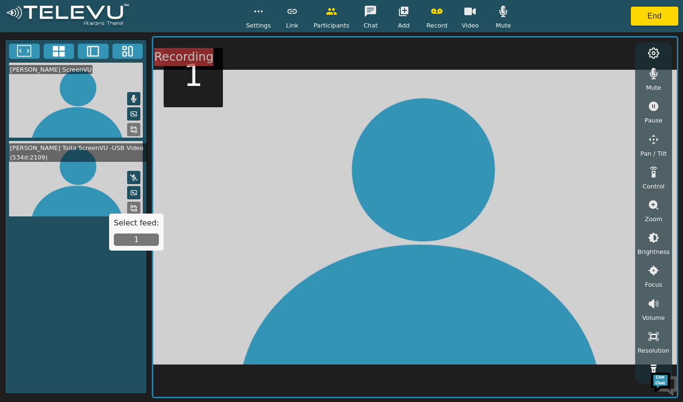
click at [130, 249] on div "Select feed: 1" at bounding box center [136, 231] width 55 height 37
click at [129, 242] on button "1" at bounding box center [136, 239] width 45 height 12
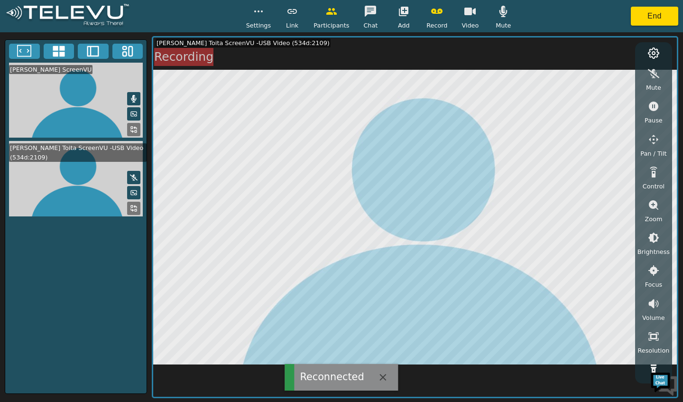
click at [67, 179] on video at bounding box center [75, 178] width 141 height 75
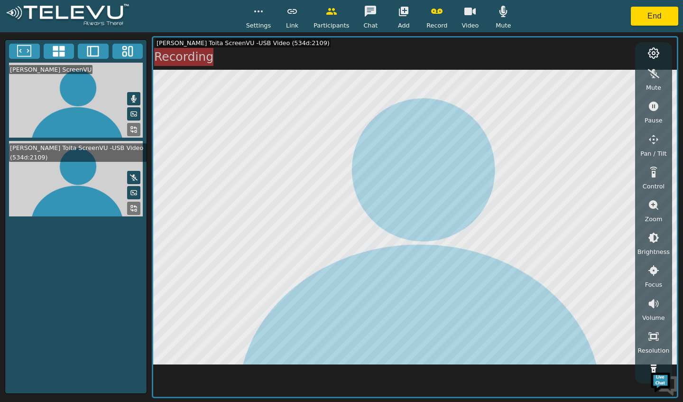
click at [256, 11] on circle "button" at bounding box center [255, 11] width 1 height 1
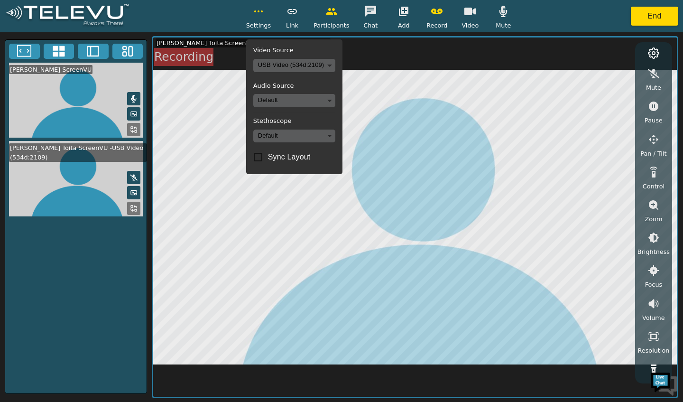
click at [275, 105] on body "Settings Video Source USB Video (534d:2109) 6fa7dfe9c12883f033a7d4fa0e810be81fb…" at bounding box center [341, 201] width 683 height 402
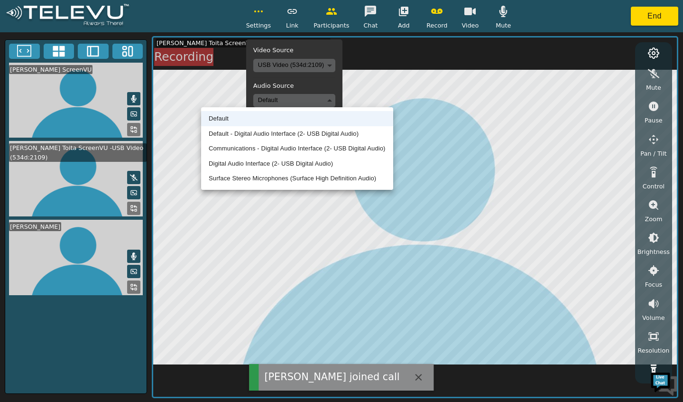
click at [234, 186] on ul "Default Default - Digital Audio Interface (2- USB Digital Audio) Communications…" at bounding box center [297, 148] width 192 height 83
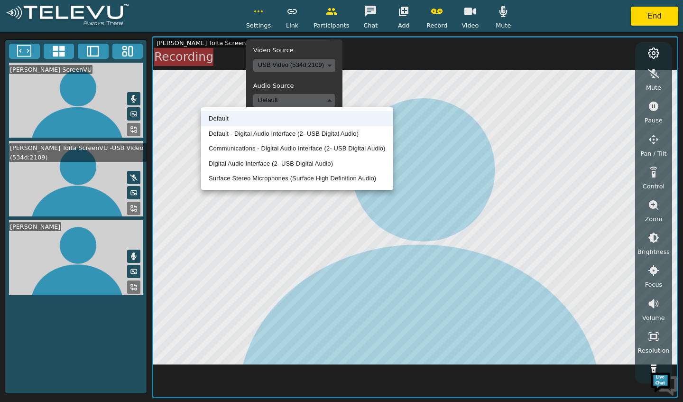
click at [237, 176] on li "Surface Stereo Microphones (Surface High Definition Audio)" at bounding box center [297, 178] width 192 height 15
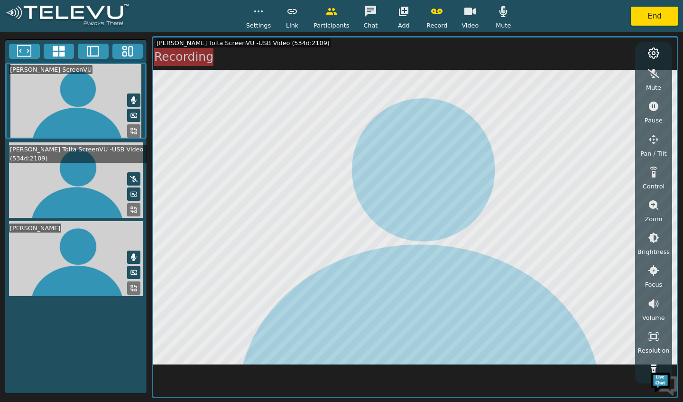
click at [260, 17] on button "button" at bounding box center [259, 11] width 24 height 19
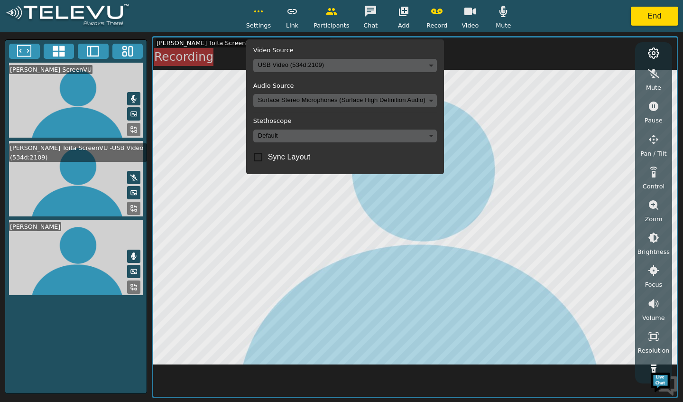
click at [270, 138] on body "Settings Video Source USB Video (534d:2109) 6fa7dfe9c12883f033a7d4fa0e810be81fb…" at bounding box center [341, 201] width 683 height 402
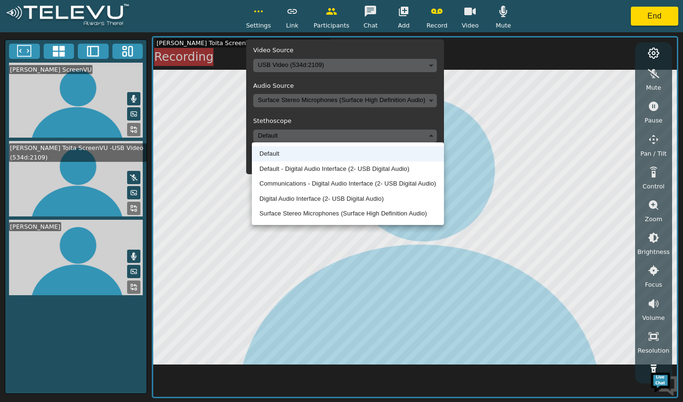
click at [265, 220] on li "Surface Stereo Microphones (Surface High Definition Audio)" at bounding box center [348, 213] width 192 height 15
type input "15c43682e73127d204f8ecfec90d7a6cf62c08b8dacc496281182f63d6022060"
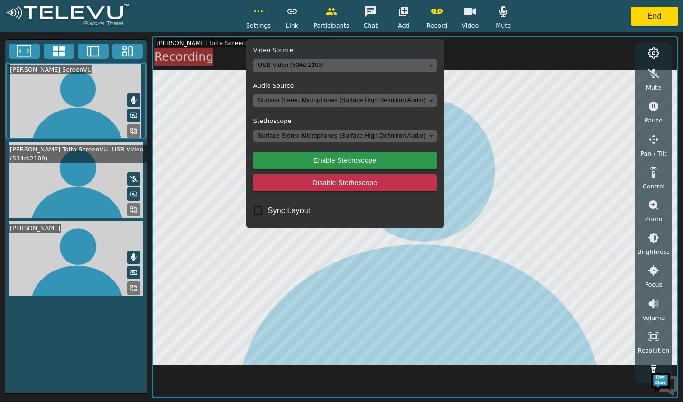
click at [283, 157] on button "Enable Stethoscope" at bounding box center [345, 161] width 184 height 18
click at [290, 166] on button "Enable Stethoscope" at bounding box center [345, 161] width 184 height 18
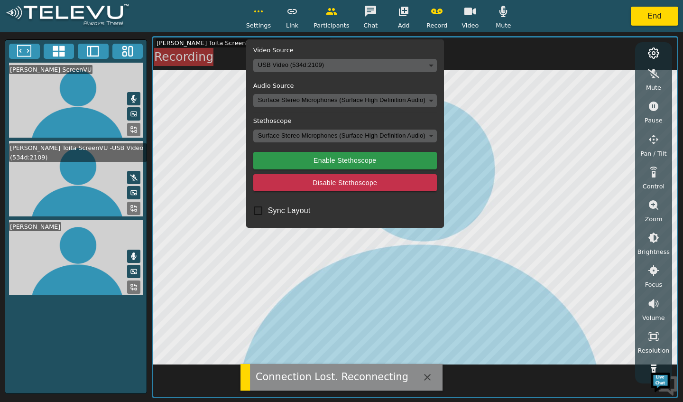
click at [418, 373] on button "button" at bounding box center [427, 377] width 19 height 19
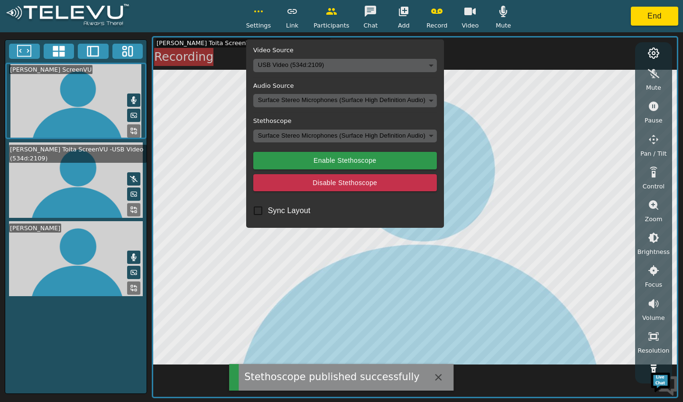
click at [433, 377] on icon "button" at bounding box center [438, 376] width 11 height 11
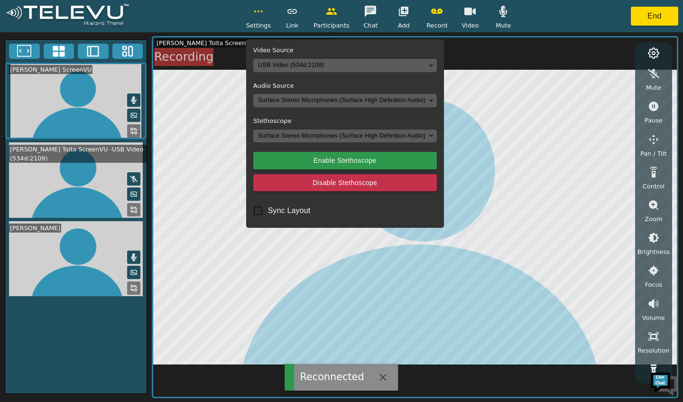
click at [387, 385] on div "Reconnected" at bounding box center [346, 377] width 104 height 19
click at [383, 383] on button "button" at bounding box center [383, 377] width 19 height 19
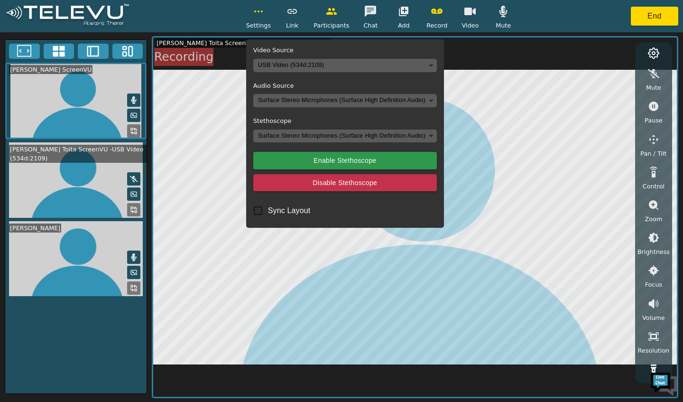
click at [250, 11] on button "button" at bounding box center [259, 11] width 24 height 19
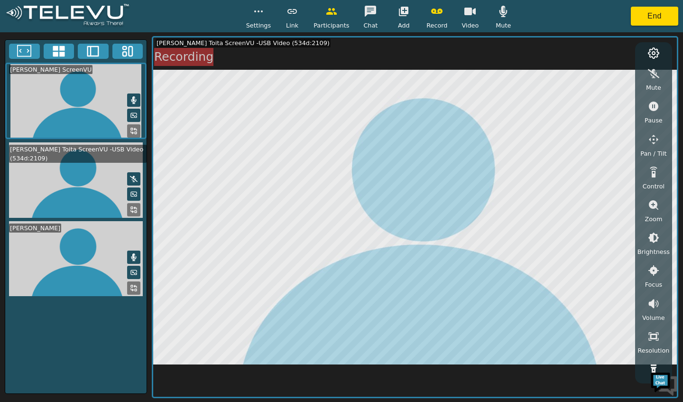
click at [91, 195] on video at bounding box center [75, 179] width 141 height 75
click at [133, 194] on icon at bounding box center [134, 194] width 8 height 8
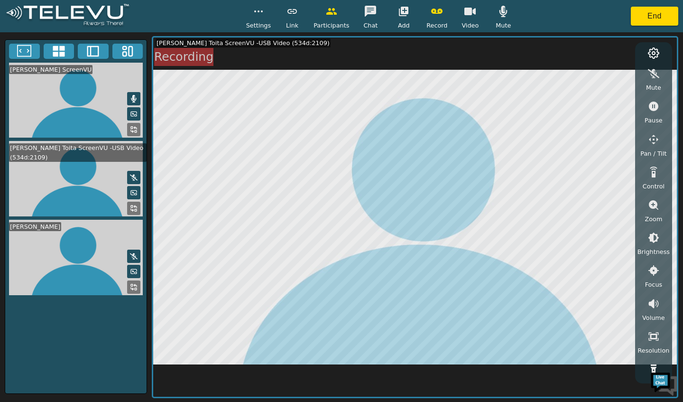
click at [67, 187] on video at bounding box center [75, 178] width 141 height 75
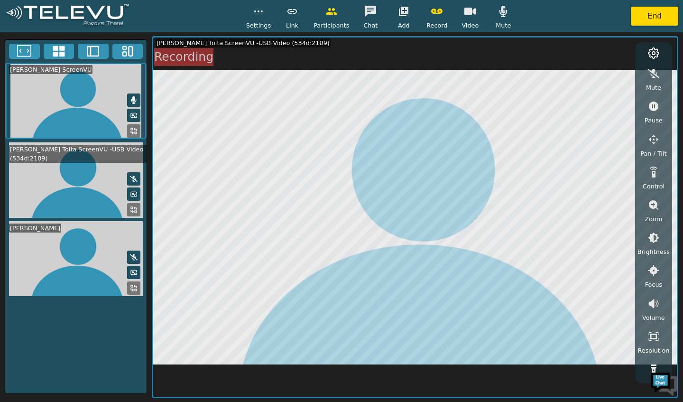
click at [651, 370] on img at bounding box center [664, 383] width 28 height 28
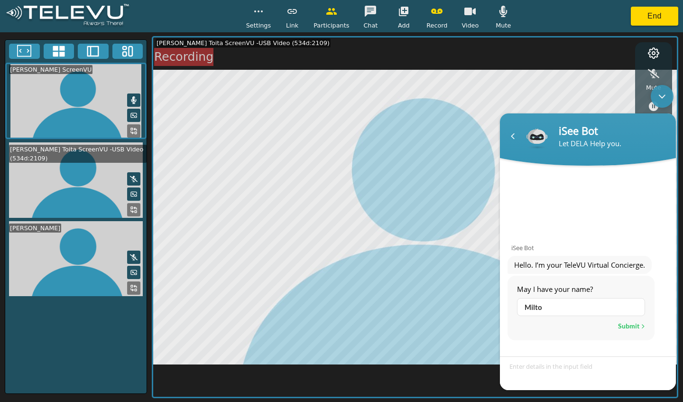
type input "[PERSON_NAME]"
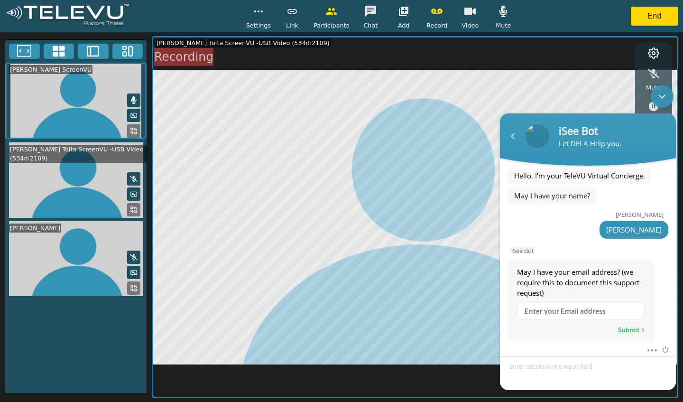
scroll to position [25, 0]
click at [513, 139] on div "Navigation go back" at bounding box center [513, 136] width 14 height 14
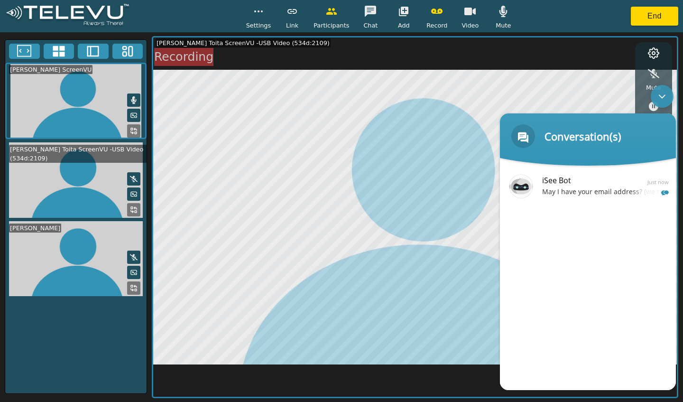
click at [664, 94] on div "Minimize live chat window" at bounding box center [662, 96] width 23 height 23
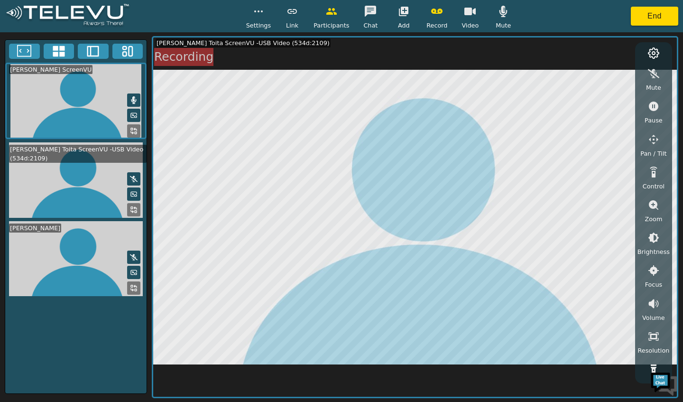
click at [654, 53] on icon at bounding box center [653, 52] width 11 height 11
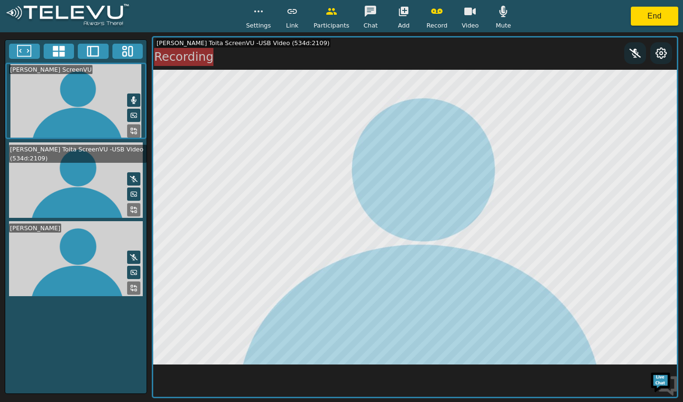
click at [669, 49] on div at bounding box center [661, 53] width 22 height 22
click at [661, 53] on icon at bounding box center [661, 52] width 11 height 11
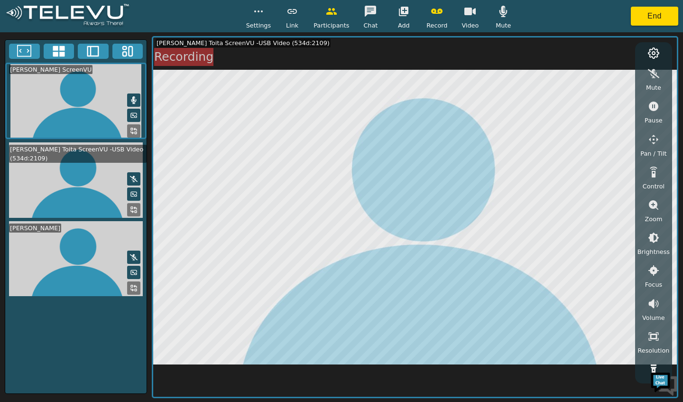
click at [466, 11] on icon "button" at bounding box center [469, 12] width 11 height 8
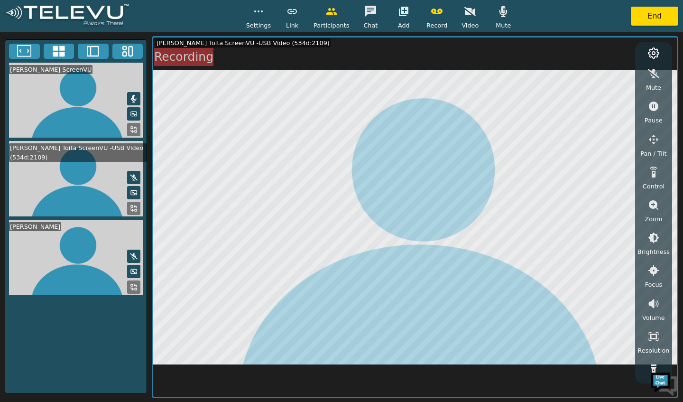
click at [472, 14] on icon "button" at bounding box center [469, 11] width 11 height 11
click at [104, 210] on video at bounding box center [75, 178] width 141 height 75
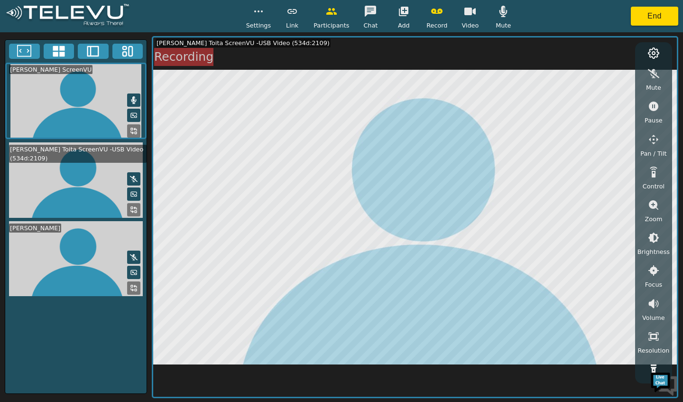
click at [100, 200] on video at bounding box center [75, 179] width 141 height 75
click at [654, 178] on button "button" at bounding box center [654, 172] width 24 height 19
click at [656, 179] on button "button" at bounding box center [654, 172] width 24 height 19
click at [654, 52] on circle at bounding box center [653, 53] width 3 height 3
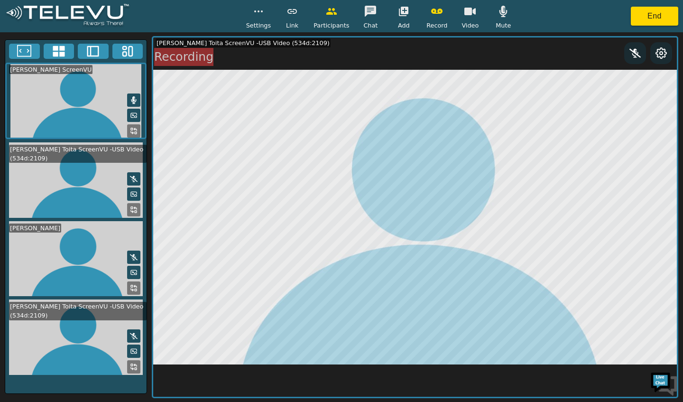
click at [142, 368] on video at bounding box center [75, 336] width 141 height 75
click at [136, 366] on icon at bounding box center [134, 367] width 8 height 8
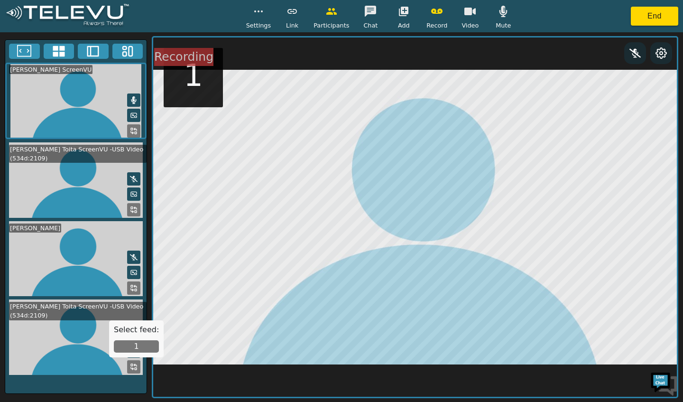
click at [103, 204] on video at bounding box center [75, 179] width 141 height 75
click at [661, 53] on icon at bounding box center [661, 52] width 11 height 11
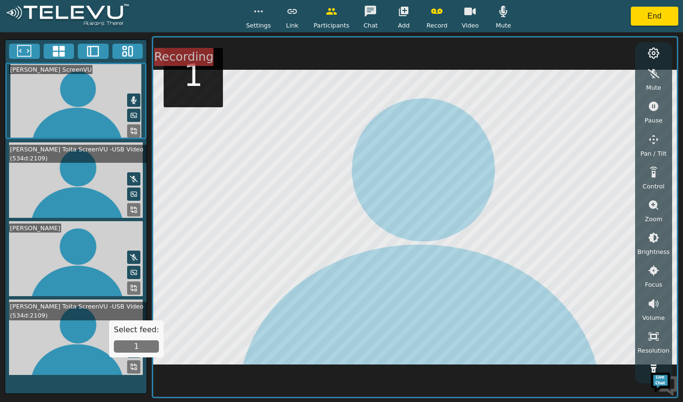
click at [33, 349] on video at bounding box center [75, 336] width 141 height 75
click at [129, 352] on div "Select feed: 1" at bounding box center [136, 338] width 55 height 37
click at [81, 172] on video at bounding box center [75, 179] width 141 height 75
click at [82, 167] on video at bounding box center [75, 179] width 141 height 75
click at [18, 51] on icon at bounding box center [24, 51] width 14 height 12
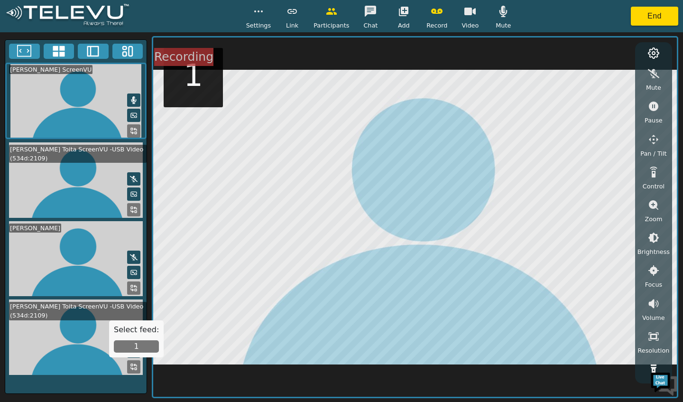
click at [28, 55] on icon at bounding box center [24, 51] width 14 height 14
click at [57, 51] on icon at bounding box center [59, 51] width 14 height 14
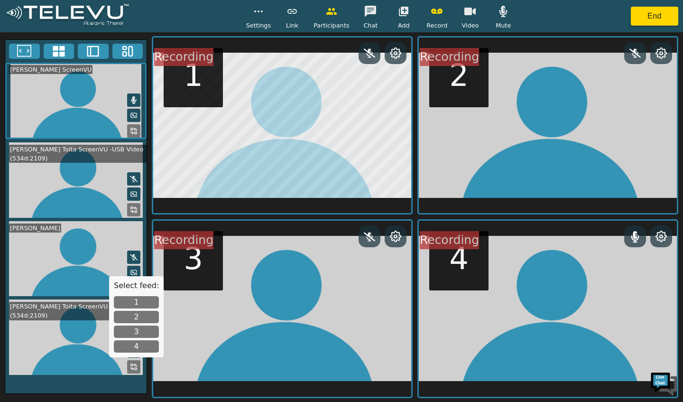
click at [89, 51] on icon at bounding box center [93, 51] width 14 height 14
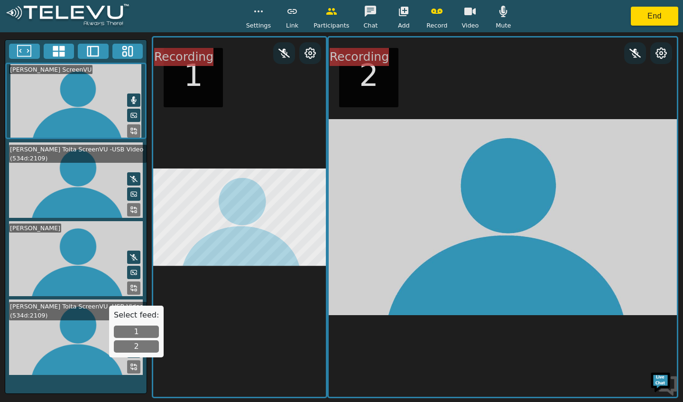
click at [124, 52] on rect at bounding box center [125, 54] width 4 height 4
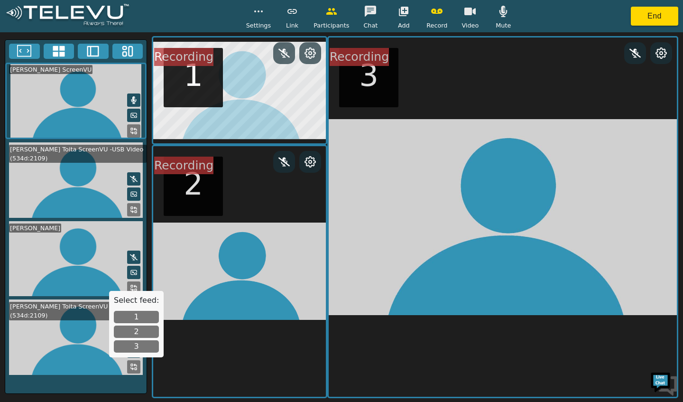
click at [19, 55] on icon at bounding box center [24, 51] width 14 height 14
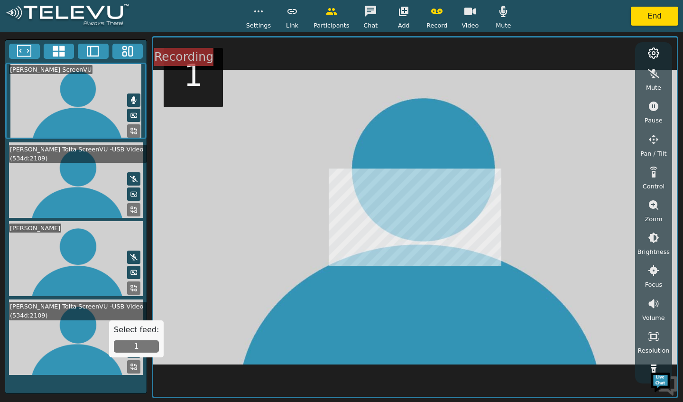
click at [262, 11] on circle "button" at bounding box center [261, 11] width 1 height 1
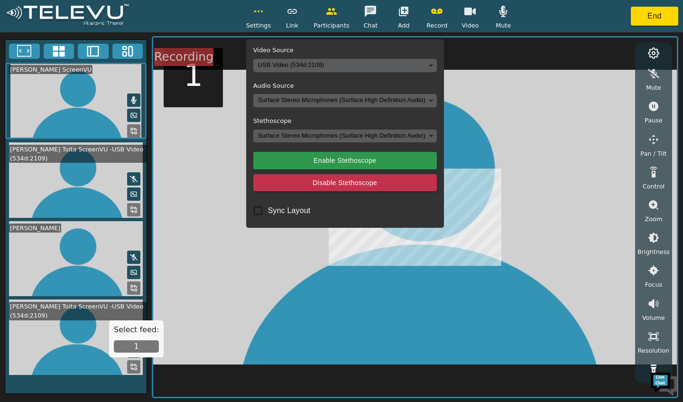
click at [297, 65] on body "Settings Video Source USB Video (534d:2109) 6fa7dfe9c12883f033a7d4fa0e810be81fb…" at bounding box center [341, 201] width 683 height 402
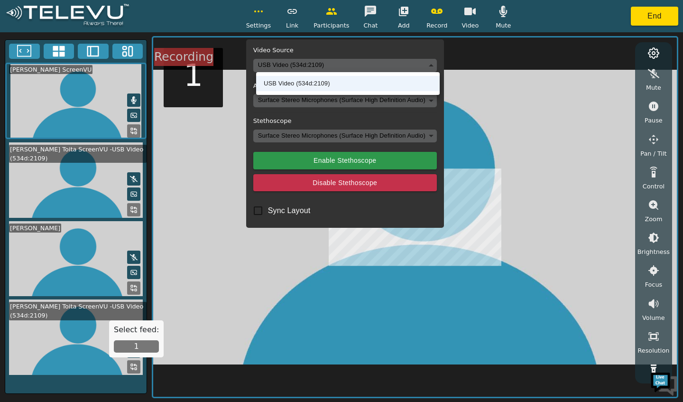
click at [288, 84] on li "USB Video (534d:2109)" at bounding box center [348, 83] width 184 height 15
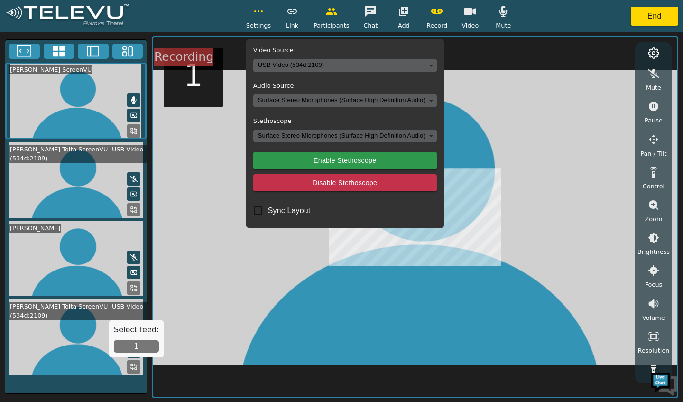
click at [275, 185] on button "Disable Stethoscope" at bounding box center [345, 183] width 184 height 18
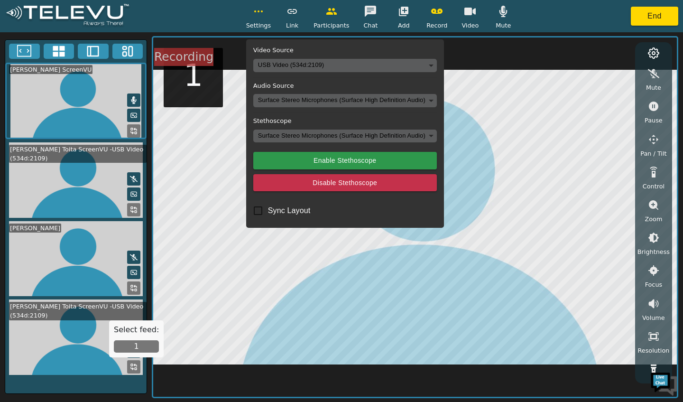
click at [471, 28] on span "Video" at bounding box center [470, 25] width 17 height 9
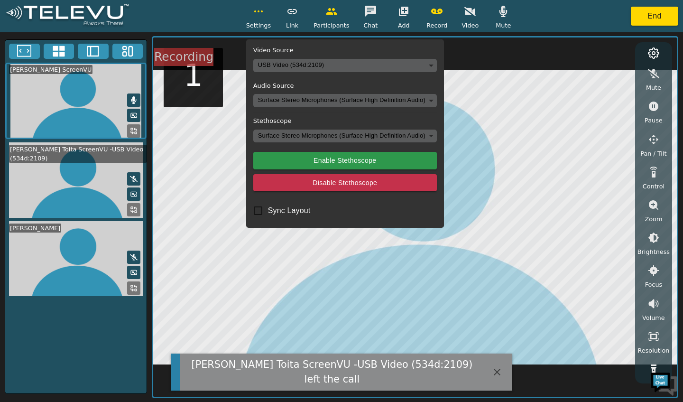
click at [464, 18] on button "button" at bounding box center [470, 11] width 24 height 19
click at [82, 179] on video at bounding box center [75, 179] width 141 height 75
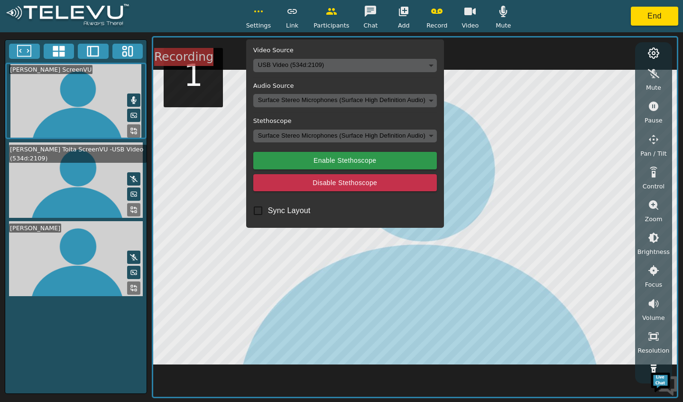
click at [284, 184] on button "Disable Stethoscope" at bounding box center [345, 183] width 184 height 18
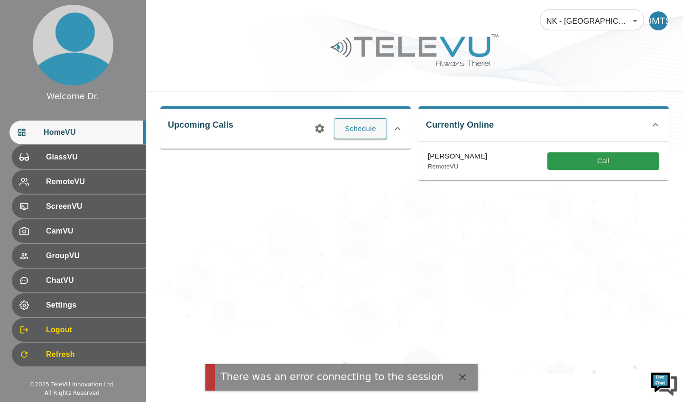
click at [198, 129] on div "Upcoming Calls Schedule" at bounding box center [285, 127] width 250 height 43
click at [398, 129] on icon at bounding box center [397, 128] width 11 height 11
click at [398, 125] on icon at bounding box center [397, 124] width 11 height 11
click at [398, 128] on icon at bounding box center [397, 128] width 11 height 11
click at [398, 125] on icon at bounding box center [397, 124] width 11 height 11
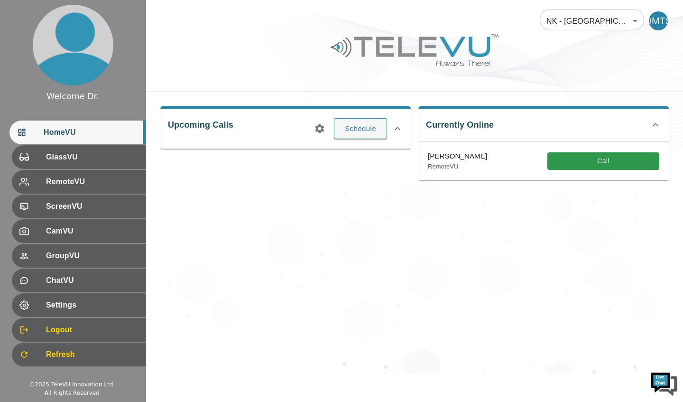
click at [398, 128] on icon at bounding box center [397, 128] width 11 height 11
click at [398, 125] on icon at bounding box center [397, 124] width 11 height 11
click at [398, 128] on icon at bounding box center [397, 128] width 11 height 11
click at [398, 125] on icon at bounding box center [397, 124] width 11 height 11
click at [398, 128] on icon at bounding box center [397, 128] width 11 height 11
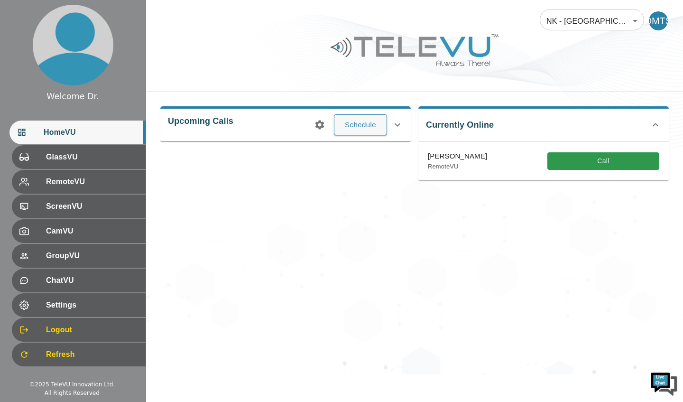
click at [398, 125] on icon at bounding box center [397, 124] width 11 height 11
click at [396, 128] on icon at bounding box center [398, 128] width 6 height 3
click at [71, 189] on div "RemoteVU" at bounding box center [79, 182] width 134 height 24
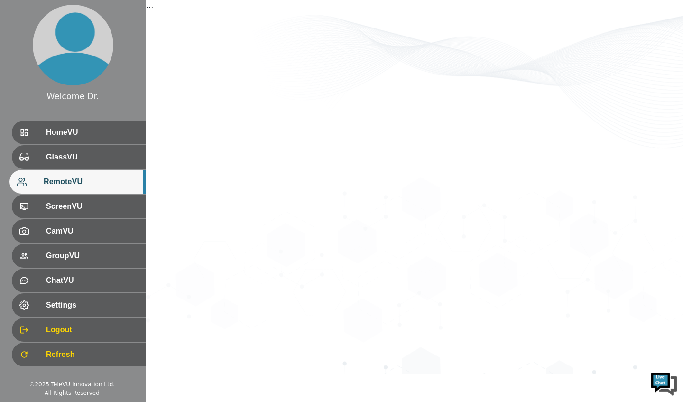
click at [50, 134] on span "HomeVU" at bounding box center [92, 132] width 92 height 11
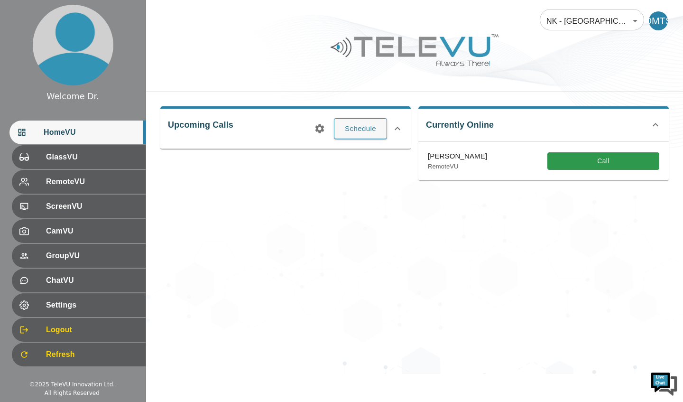
click at [400, 128] on icon at bounding box center [397, 128] width 11 height 11
click at [398, 129] on icon at bounding box center [397, 124] width 11 height 11
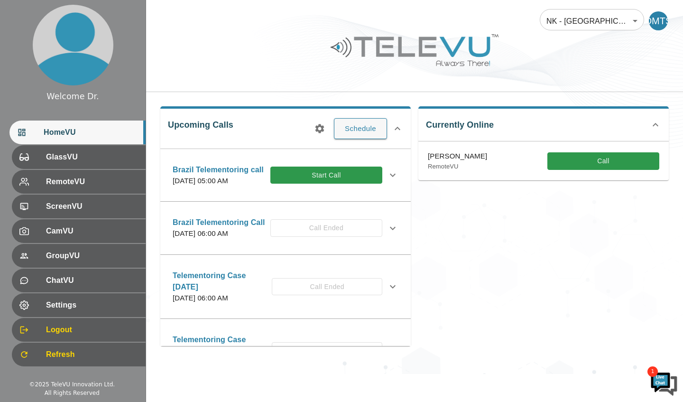
scroll to position [55, 0]
click at [339, 184] on button "Start Call" at bounding box center [326, 176] width 112 height 18
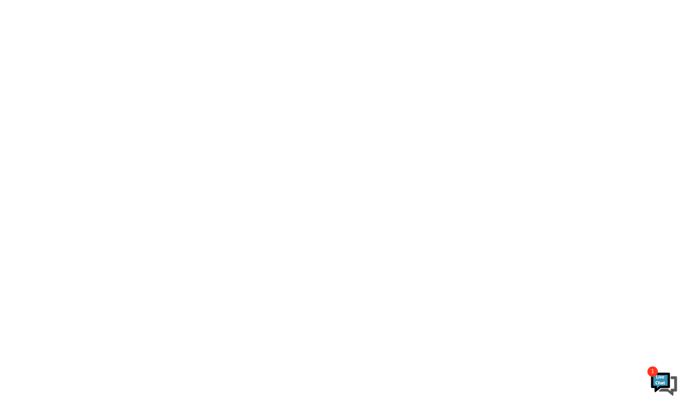
click at [659, 384] on img at bounding box center [664, 383] width 28 height 28
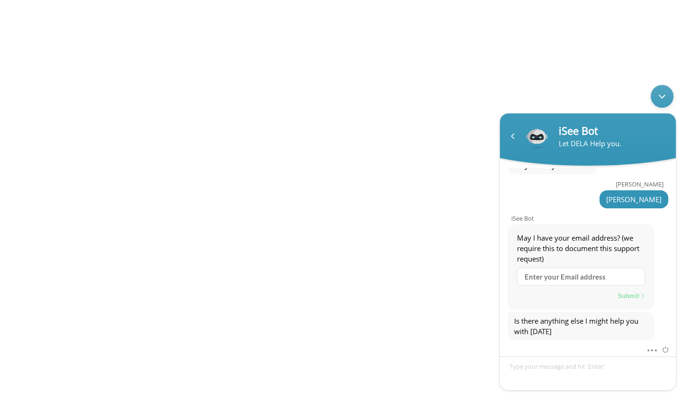
click at [657, 106] on div "Minimize live chat window" at bounding box center [662, 96] width 23 height 23
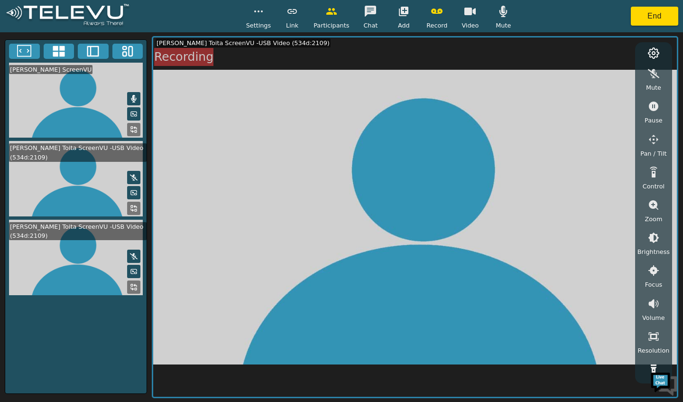
click at [257, 13] on icon "button" at bounding box center [258, 11] width 11 height 11
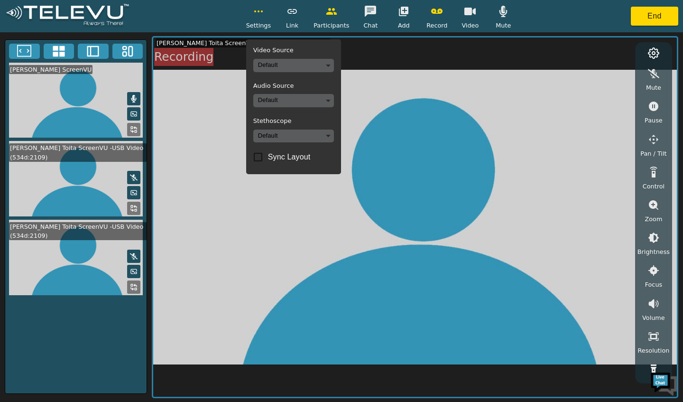
click at [295, 70] on body "Settings Video Source Default Audio Source Default Stethoscope Default Sync Lay…" at bounding box center [341, 201] width 683 height 402
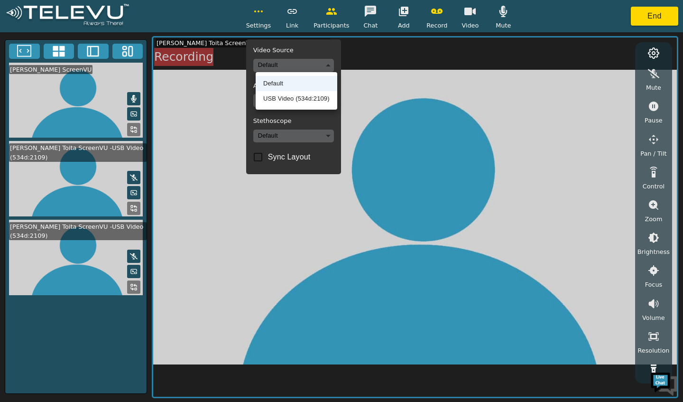
click at [297, 107] on ul "Default USB Video (534d:2109)" at bounding box center [297, 90] width 82 height 37
click at [300, 98] on li "USB Video (534d:2109)" at bounding box center [297, 98] width 82 height 15
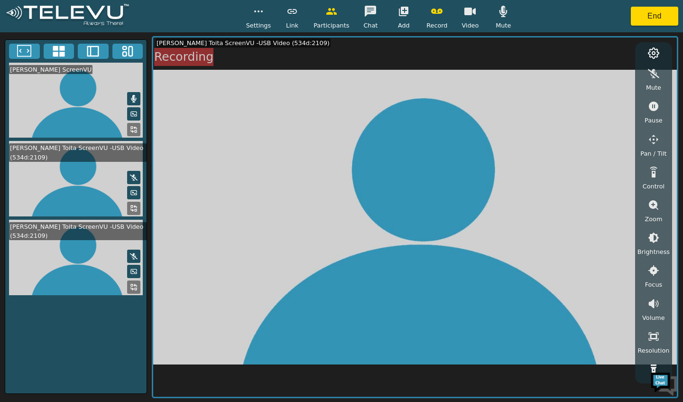
click at [265, 19] on button "button" at bounding box center [259, 11] width 24 height 19
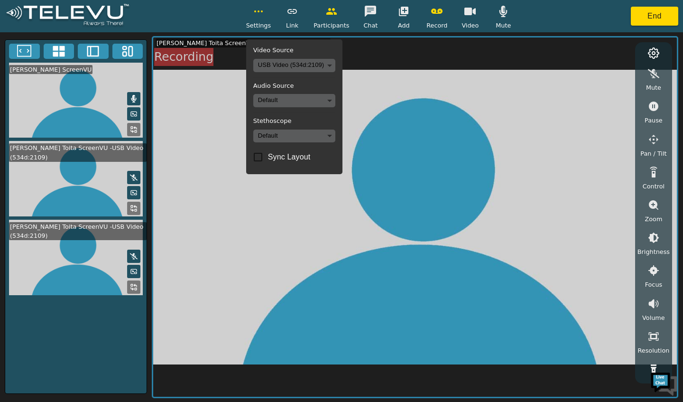
click at [398, 140] on video at bounding box center [415, 216] width 524 height 359
click at [216, 318] on video at bounding box center [415, 216] width 524 height 359
click at [263, 5] on button "button" at bounding box center [259, 11] width 24 height 19
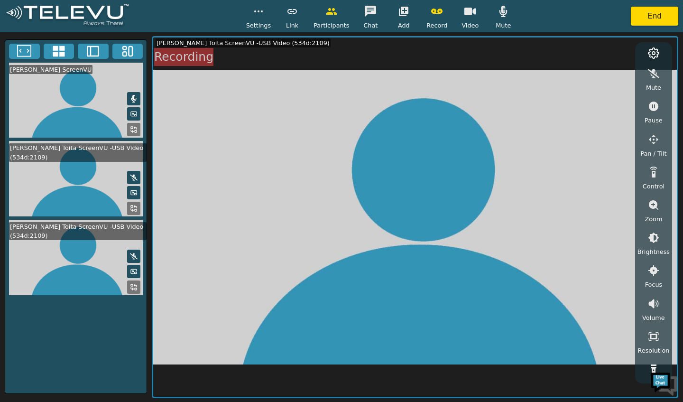
click at [435, 19] on button "button" at bounding box center [437, 11] width 24 height 19
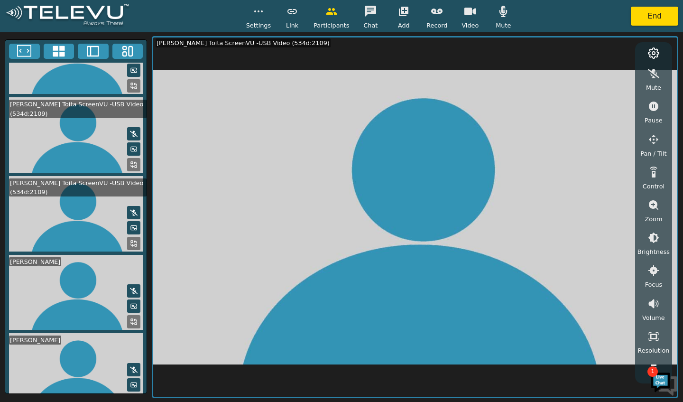
scroll to position [43, 0]
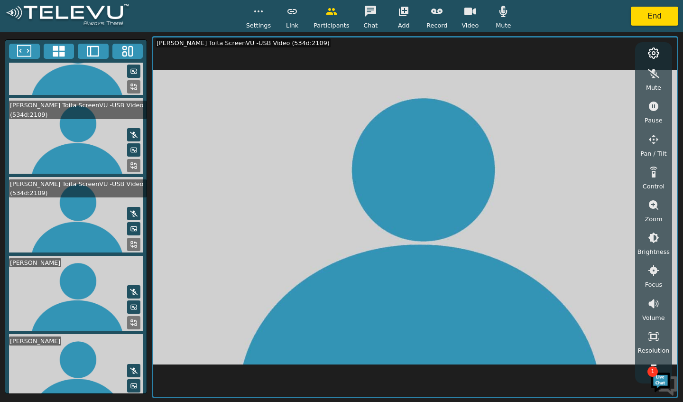
click at [101, 357] on video at bounding box center [75, 371] width 141 height 75
click at [91, 364] on video at bounding box center [75, 371] width 141 height 75
click at [245, 286] on video at bounding box center [415, 216] width 524 height 359
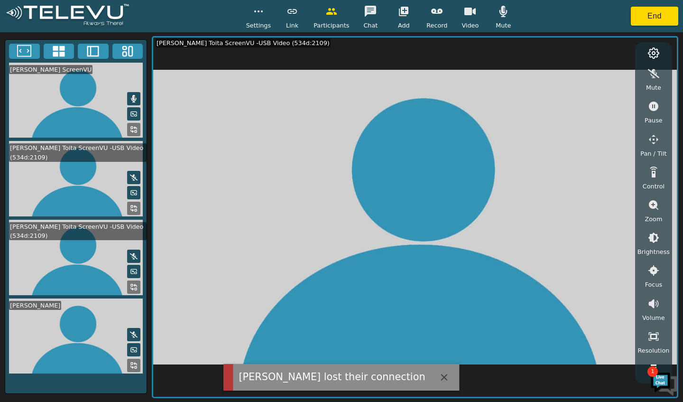
scroll to position [0, 0]
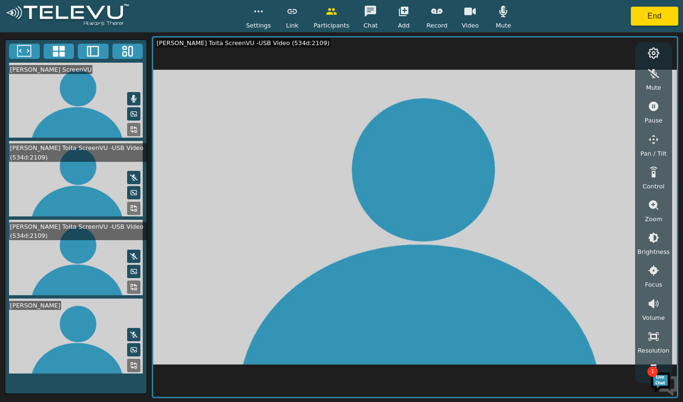
click at [657, 385] on img at bounding box center [664, 383] width 28 height 28
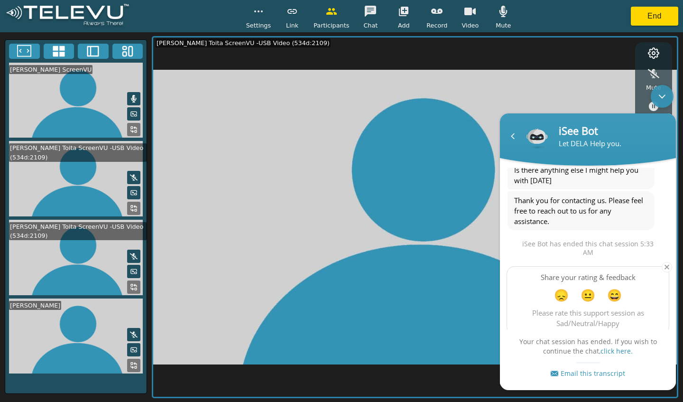
click at [513, 137] on div "Navigation go back" at bounding box center [513, 136] width 14 height 14
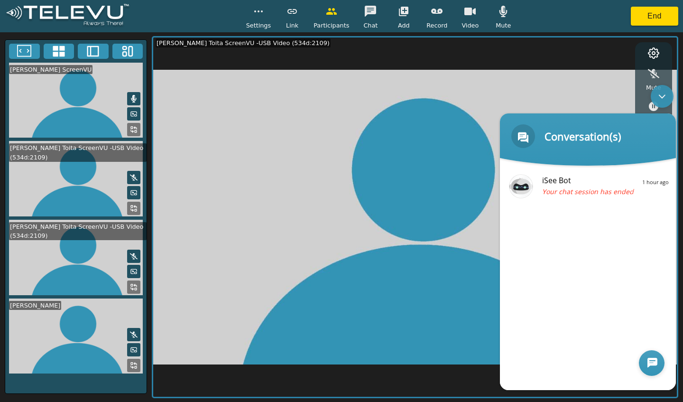
click at [658, 110] on body "Conversation(s) iSee Bot Hello. I’m your TeleVU Virtual Concierge. May I have y…" at bounding box center [587, 237] width 185 height 315
click at [654, 104] on div "Minimize live chat window" at bounding box center [662, 96] width 23 height 23
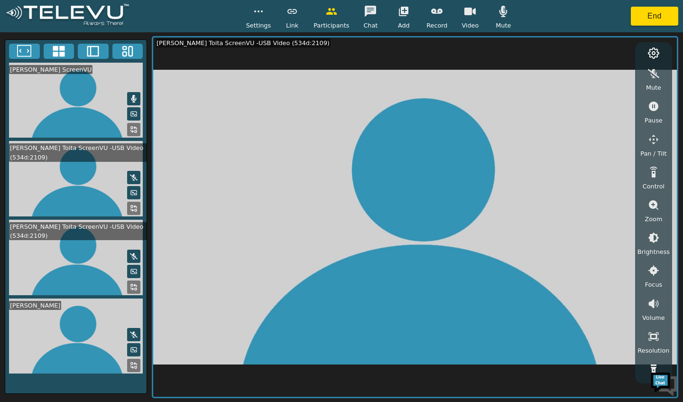
click at [259, 11] on circle "button" at bounding box center [258, 11] width 1 height 1
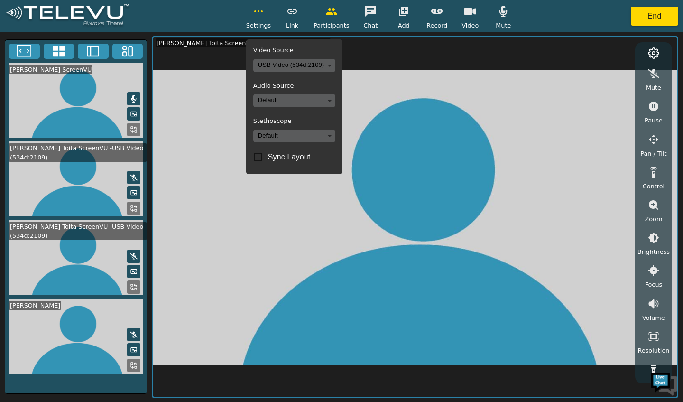
click at [303, 98] on body "Settings Video Source USB Video (534d:2109) b9aa13ba4b34f407e03f7d778b6243f5fbd…" at bounding box center [341, 201] width 683 height 402
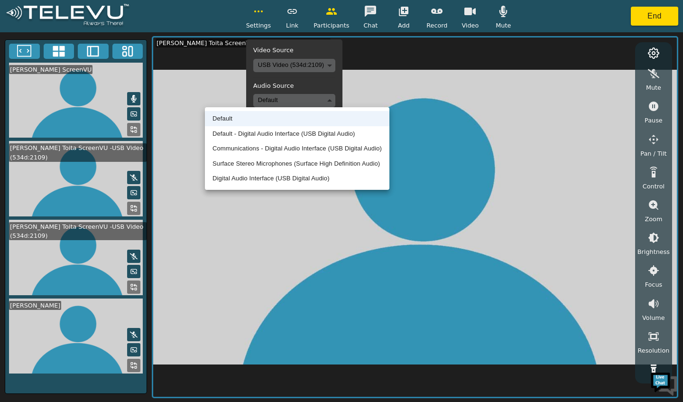
click at [314, 136] on li "Default - Digital Audio Interface (USB Digital Audio)" at bounding box center [297, 133] width 185 height 15
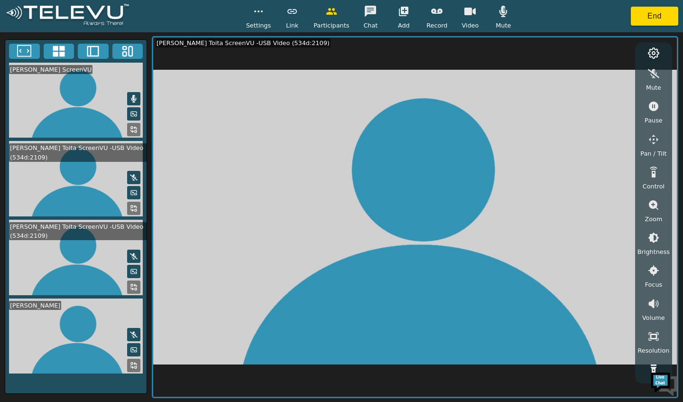
click at [260, 18] on button "button" at bounding box center [259, 11] width 24 height 19
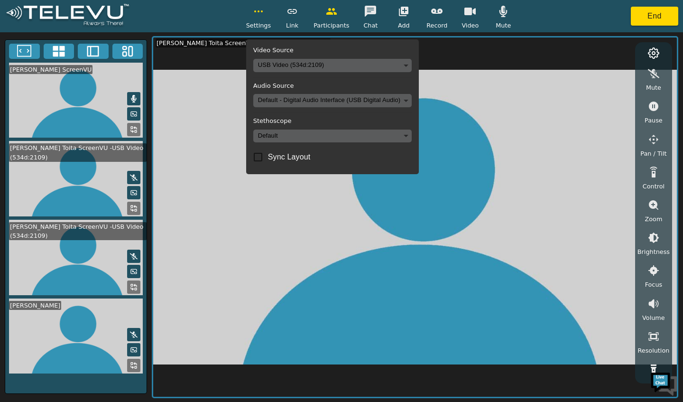
click at [306, 100] on body "Settings Video Source USB Video (534d:2109) b9aa13ba4b34f407e03f7d778b6243f5fbd…" at bounding box center [341, 201] width 683 height 402
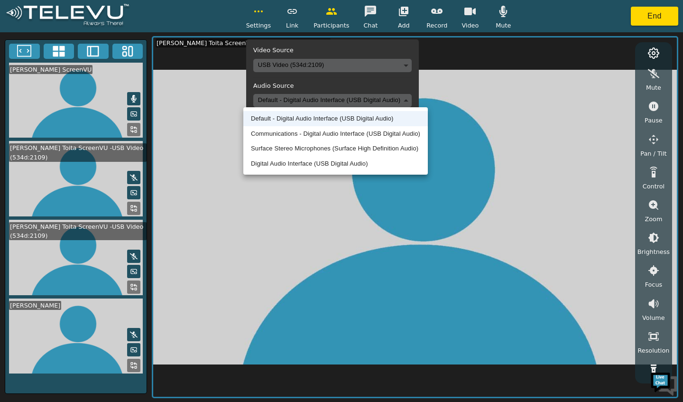
click at [310, 163] on li "Digital Audio Interface (USB Digital Audio)" at bounding box center [335, 163] width 185 height 15
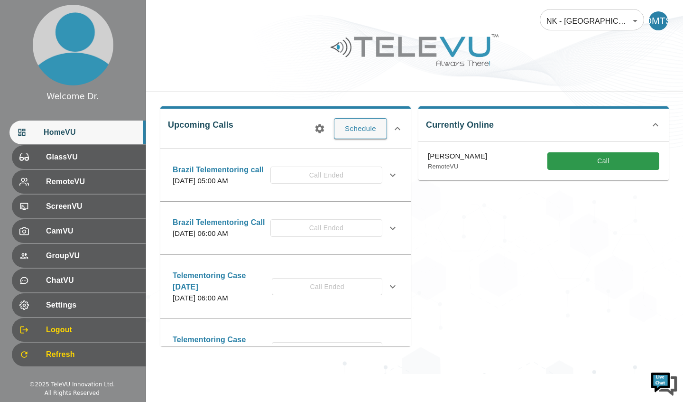
click at [571, 167] on button "Call" at bounding box center [603, 161] width 112 height 18
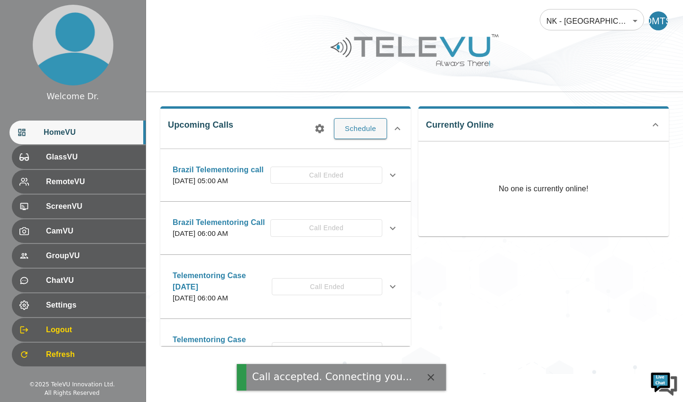
click at [566, 153] on p "No one is currently online!" at bounding box center [544, 188] width 90 height 95
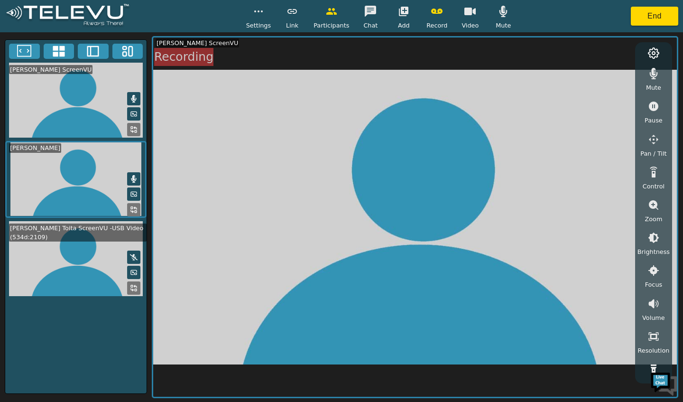
click at [260, 19] on button "button" at bounding box center [259, 11] width 24 height 19
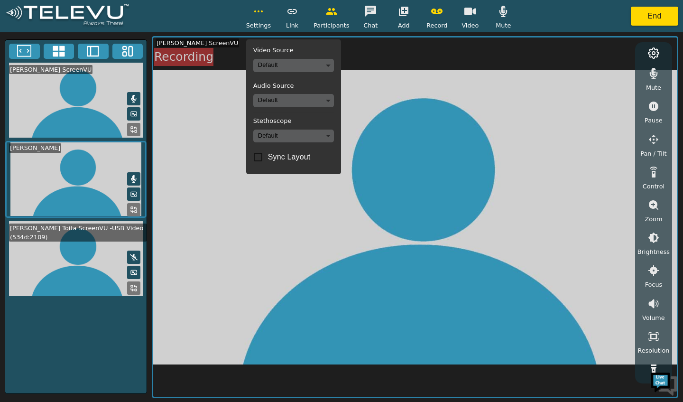
click at [285, 137] on body "Settings Video Source Default Audio Source Default Stethoscope Default Sync Lay…" at bounding box center [341, 201] width 683 height 402
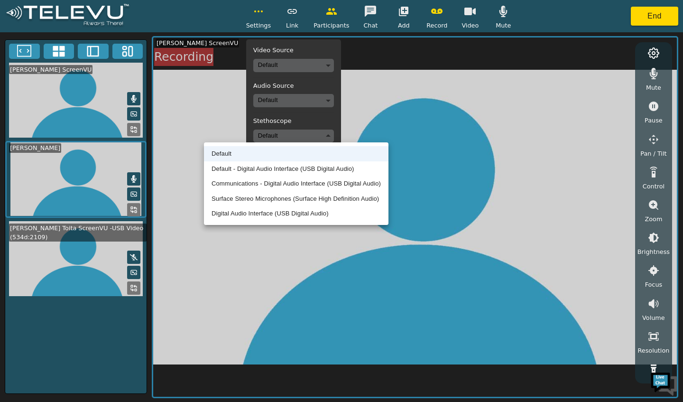
click at [296, 217] on li "Digital Audio Interface (USB Digital Audio)" at bounding box center [296, 213] width 185 height 15
type input "13bf7d18f2220314764e4fc7b283fae570595cc7df498d378a5c01be1c8d2edf"
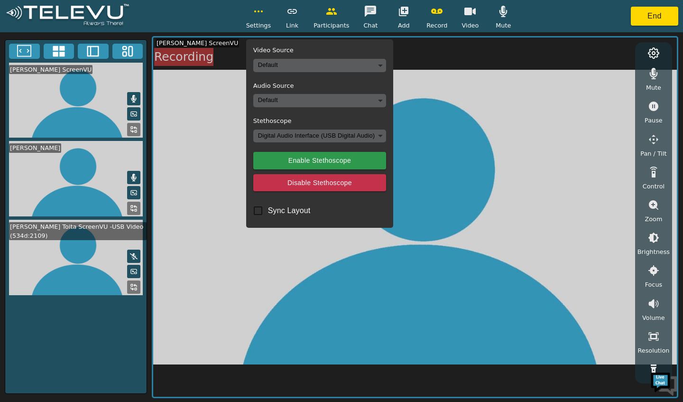
click at [289, 98] on body "Settings Video Source Default Audio Source Default Stethoscope Digital Audio In…" at bounding box center [341, 201] width 683 height 402
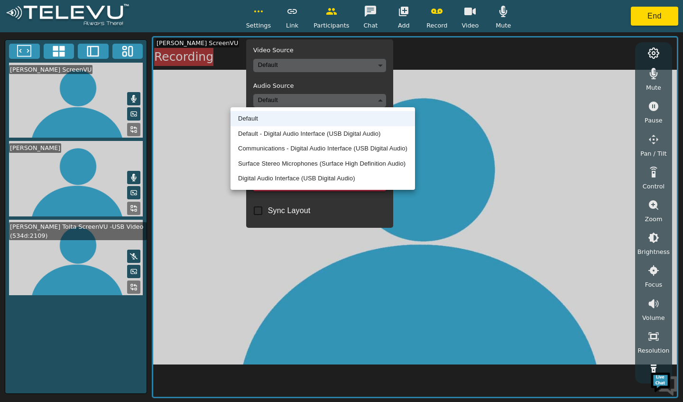
click at [278, 178] on li "Digital Audio Interface (USB Digital Audio)" at bounding box center [323, 178] width 185 height 15
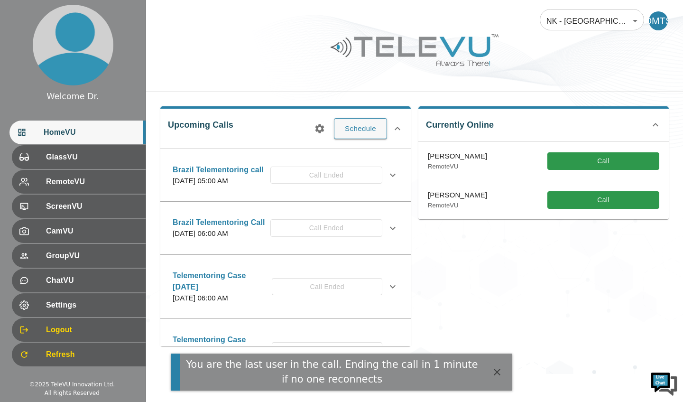
click at [590, 156] on button "Call" at bounding box center [603, 161] width 112 height 18
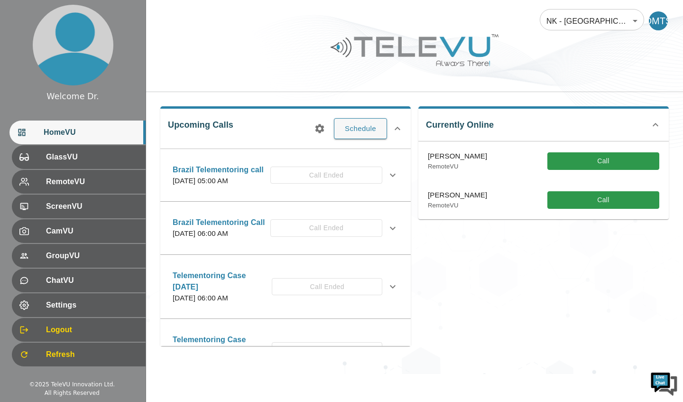
click at [591, 161] on button "Call" at bounding box center [603, 161] width 112 height 18
click at [593, 157] on button "Call" at bounding box center [603, 161] width 112 height 18
click at [596, 159] on button "Call" at bounding box center [603, 161] width 112 height 18
click at [615, 159] on button "Call" at bounding box center [603, 161] width 112 height 18
click at [600, 195] on button "Call" at bounding box center [603, 200] width 112 height 18
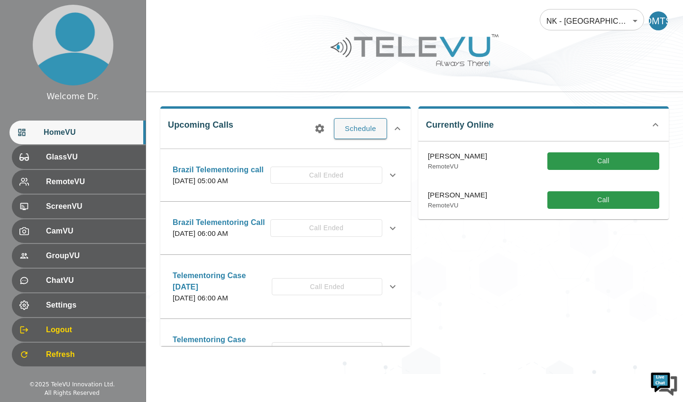
click at [618, 158] on button "Call" at bounding box center [603, 161] width 112 height 18
click at [615, 167] on button "Call" at bounding box center [603, 161] width 112 height 18
click at [618, 165] on button "Call" at bounding box center [603, 161] width 112 height 18
click at [620, 165] on button "Call" at bounding box center [603, 161] width 112 height 18
click at [619, 164] on button "Call" at bounding box center [603, 161] width 112 height 18
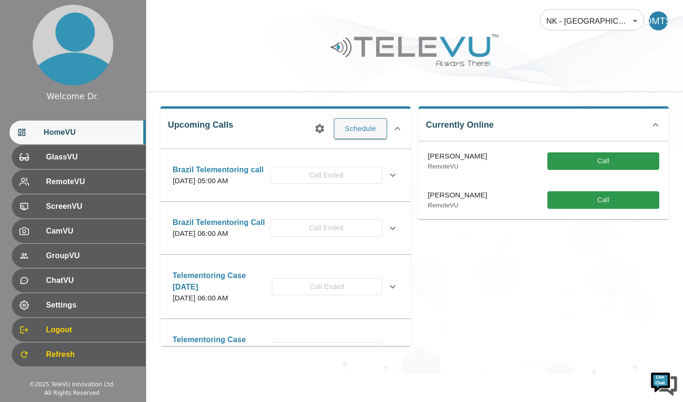
click at [651, 128] on icon at bounding box center [655, 124] width 11 height 11
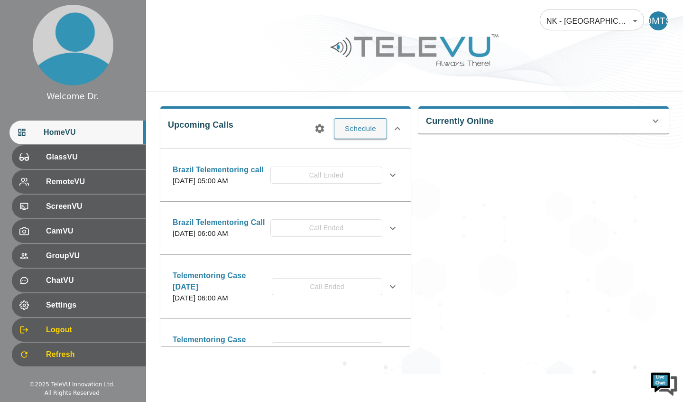
click at [653, 120] on icon at bounding box center [655, 120] width 11 height 11
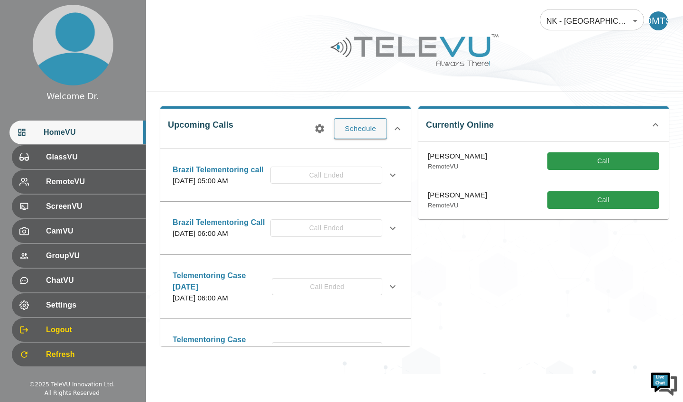
click at [618, 162] on button "Call" at bounding box center [603, 161] width 112 height 18
click at [618, 167] on button "Call" at bounding box center [603, 161] width 112 height 18
click at [616, 162] on button "Call" at bounding box center [603, 161] width 112 height 18
click at [608, 167] on button "Call" at bounding box center [603, 161] width 112 height 18
click at [606, 166] on button "Call" at bounding box center [603, 161] width 112 height 18
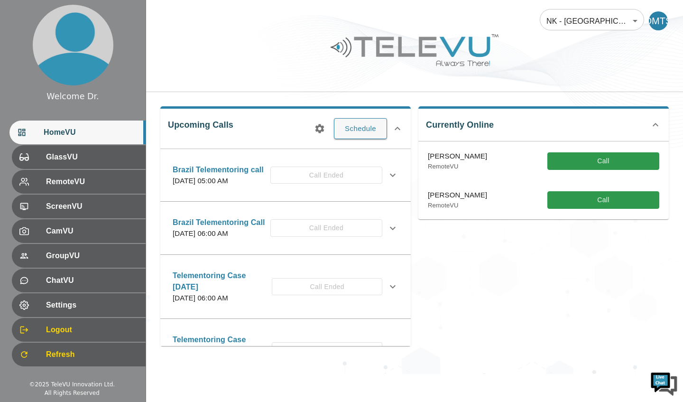
click at [600, 165] on button "Call" at bounding box center [603, 161] width 112 height 18
click at [600, 167] on button "Call" at bounding box center [603, 161] width 112 height 18
click at [603, 161] on button "Call" at bounding box center [603, 161] width 112 height 18
click at [611, 167] on button "Call" at bounding box center [603, 161] width 112 height 18
click at [611, 164] on button "Call" at bounding box center [603, 161] width 112 height 18
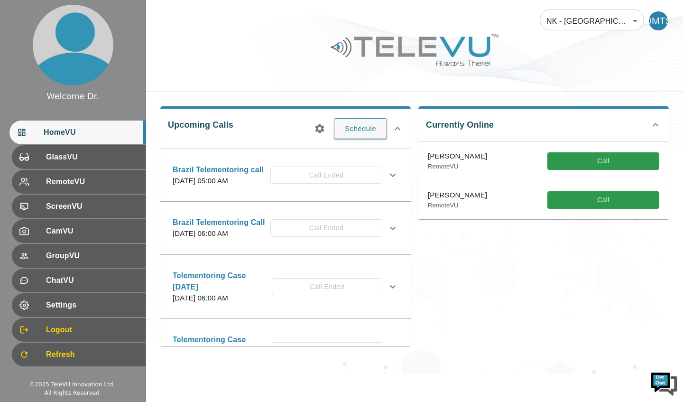
click at [612, 162] on button "Call" at bounding box center [603, 161] width 112 height 18
click at [596, 205] on button "Call" at bounding box center [603, 200] width 112 height 18
click at [614, 158] on button "Call" at bounding box center [603, 161] width 112 height 18
click at [615, 162] on button "Call" at bounding box center [603, 161] width 112 height 18
click at [581, 202] on button "Call" at bounding box center [603, 200] width 112 height 18
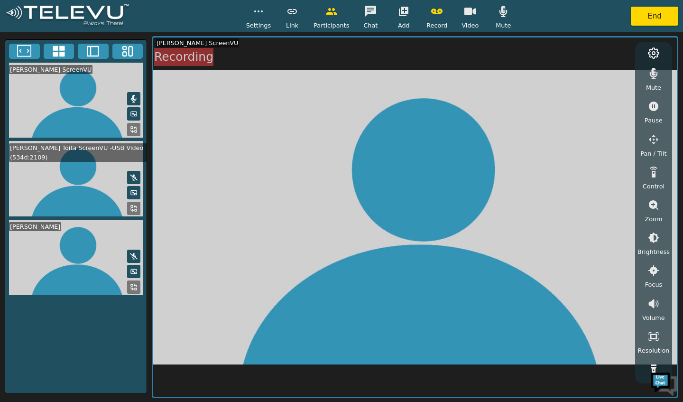
click at [262, 19] on button "button" at bounding box center [259, 11] width 24 height 19
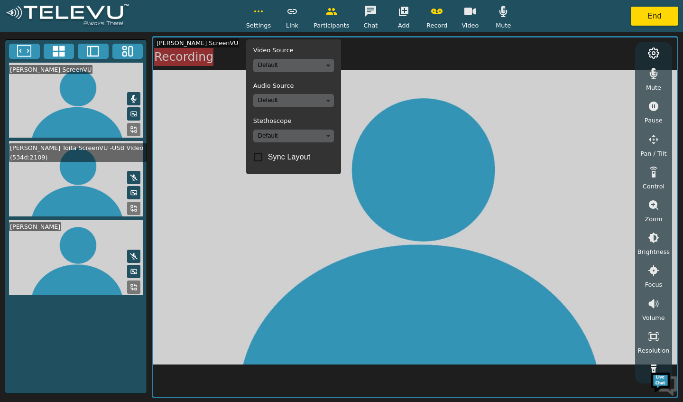
click at [315, 136] on body "Settings Video Source Default Audio Source Default Stethoscope Default Sync Lay…" at bounding box center [341, 201] width 683 height 402
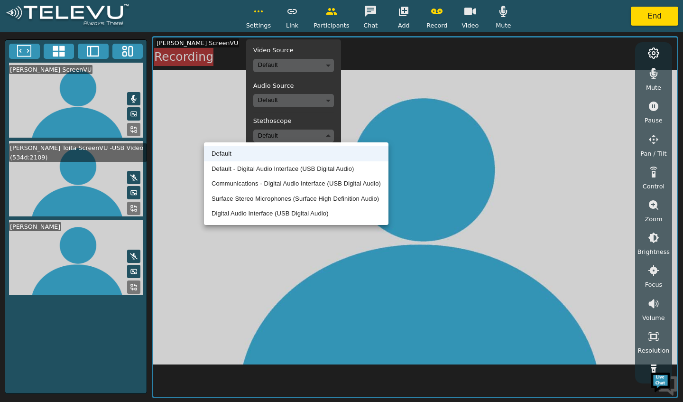
click at [304, 213] on li "Digital Audio Interface (USB Digital Audio)" at bounding box center [296, 213] width 185 height 15
type input "13bf7d18f2220314764e4fc7b283fae570595cc7df498d378a5c01be1c8d2edf"
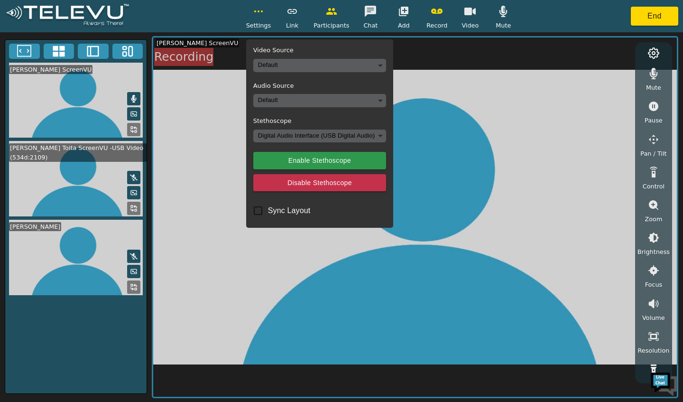
click at [326, 106] on body "Settings Video Source Default Audio Source Default Stethoscope Digital Audio In…" at bounding box center [341, 201] width 683 height 402
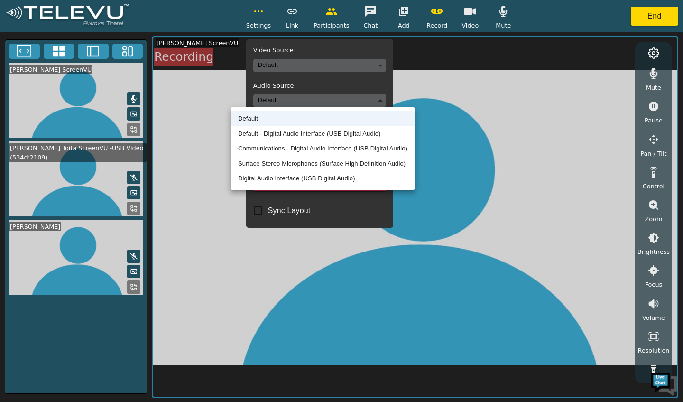
click at [324, 178] on li "Digital Audio Interface (USB Digital Audio)" at bounding box center [323, 178] width 185 height 15
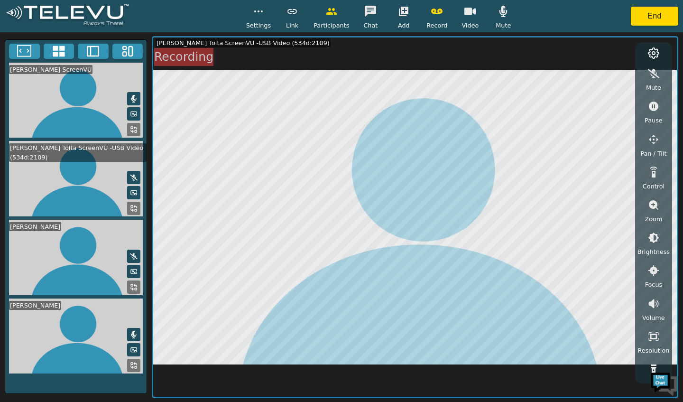
click at [361, 10] on button "button" at bounding box center [371, 11] width 24 height 19
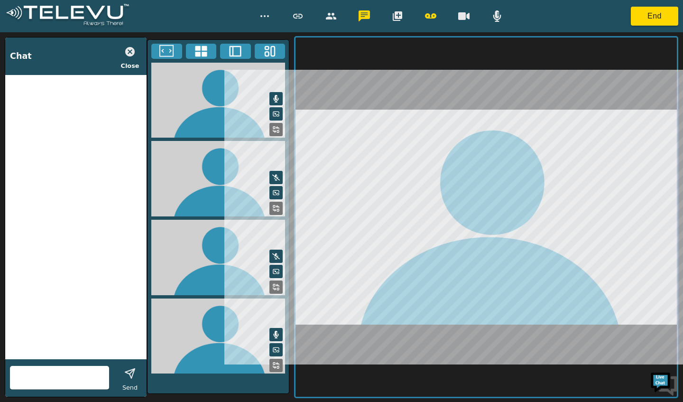
click at [69, 380] on input "text" at bounding box center [59, 377] width 99 height 15
click at [21, 375] on input "Can you hear us?" at bounding box center [59, 377] width 99 height 15
click at [12, 377] on input "Can you hear us?" at bounding box center [59, 377] width 99 height 15
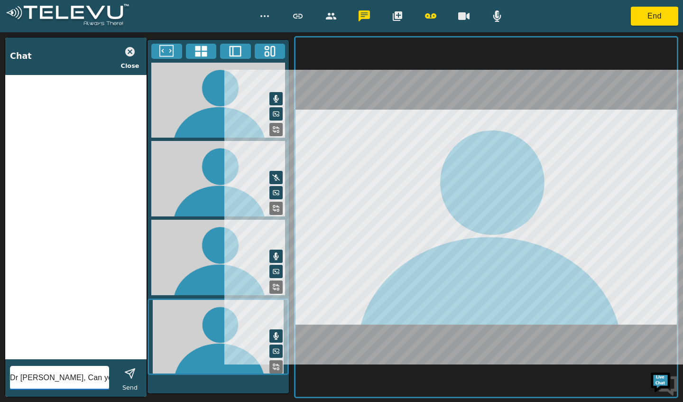
type input "Dr Femi, Can you hear us?"
click at [128, 371] on icon "button" at bounding box center [129, 373] width 11 height 11
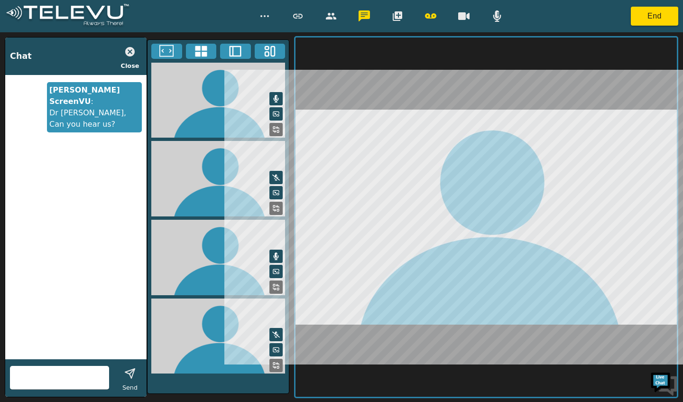
click at [133, 69] on span "Close" at bounding box center [130, 65] width 19 height 9
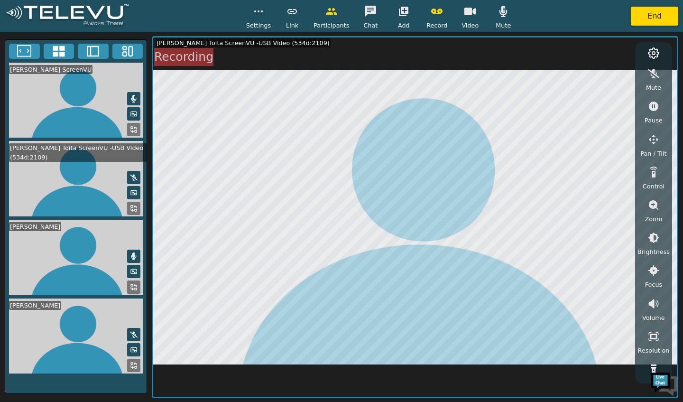
click at [268, 19] on button "button" at bounding box center [259, 11] width 24 height 19
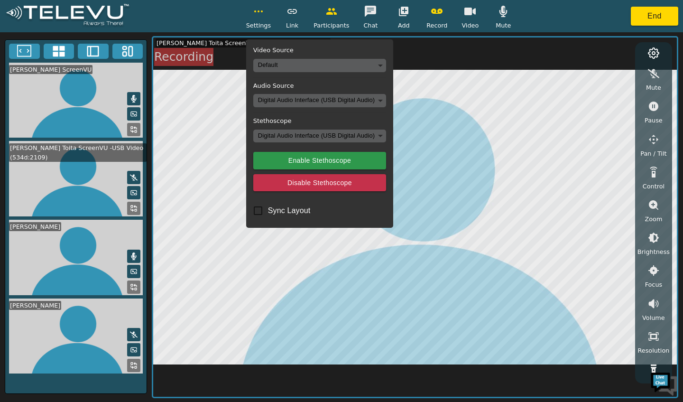
click at [291, 103] on body "Settings Video Source Default Audio Source Digital Audio Interface (USB Digital…" at bounding box center [341, 201] width 683 height 402
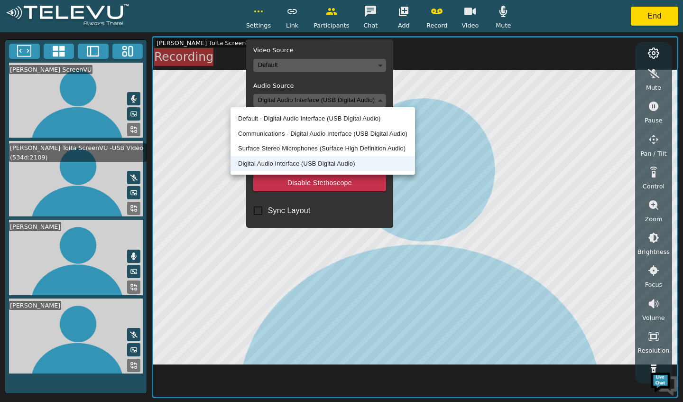
click at [307, 146] on li "Surface Stereo Microphones (Surface High Definition Audio)" at bounding box center [323, 148] width 185 height 15
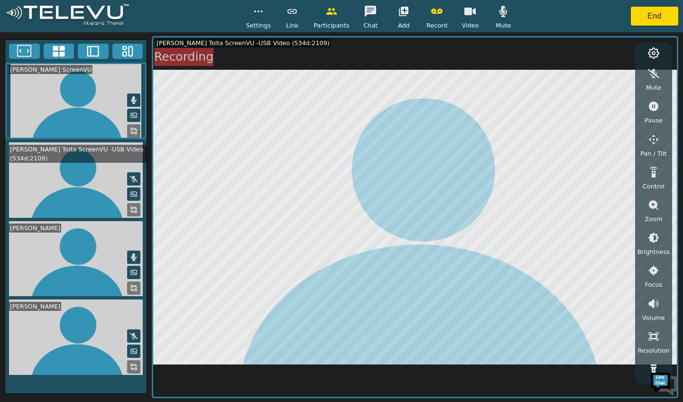
click at [259, 20] on button "button" at bounding box center [259, 11] width 24 height 19
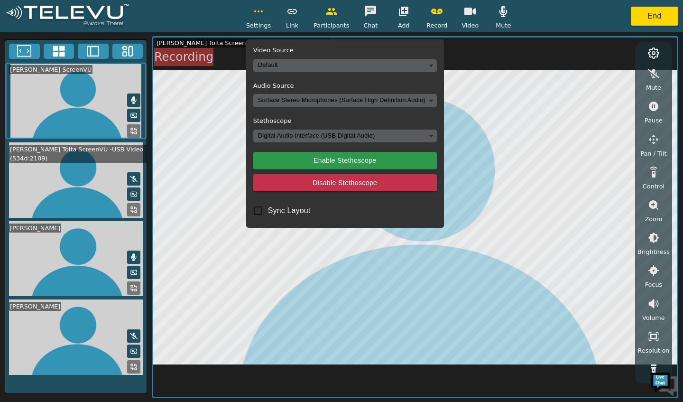
click at [306, 136] on body "Settings Video Source Default Audio Source Surface Stereo Microphones (Surface …" at bounding box center [341, 201] width 683 height 402
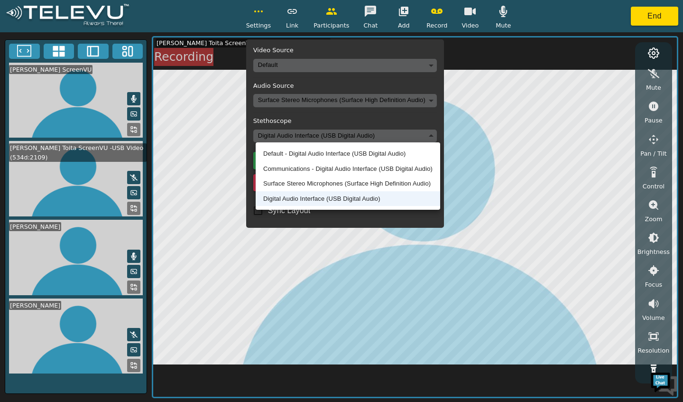
click at [315, 188] on li "Surface Stereo Microphones (Surface High Definition Audio)" at bounding box center [348, 183] width 185 height 15
type input "15c43682e73127d204f8ecfec90d7a6cf62c08b8dacc496281182f63d6022060"
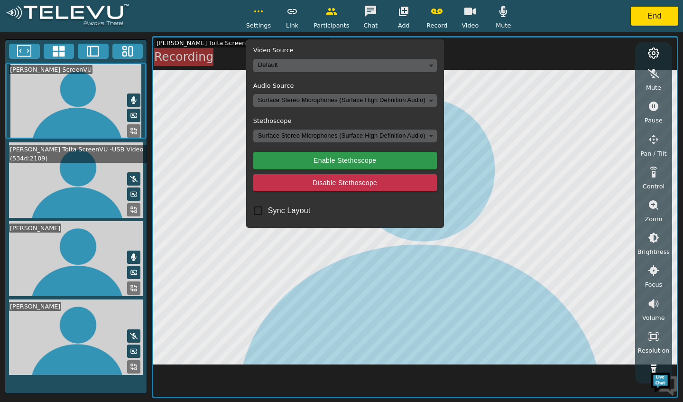
click at [260, 19] on button "button" at bounding box center [259, 11] width 24 height 19
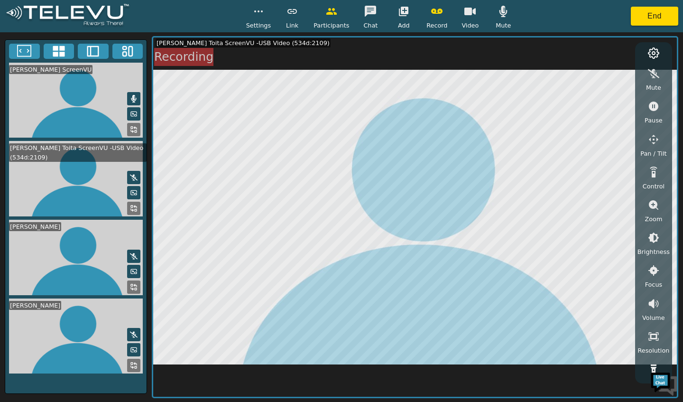
click at [95, 189] on video at bounding box center [75, 178] width 141 height 75
click at [134, 176] on icon at bounding box center [134, 178] width 8 height 6
click at [261, 13] on icon "button" at bounding box center [258, 11] width 11 height 11
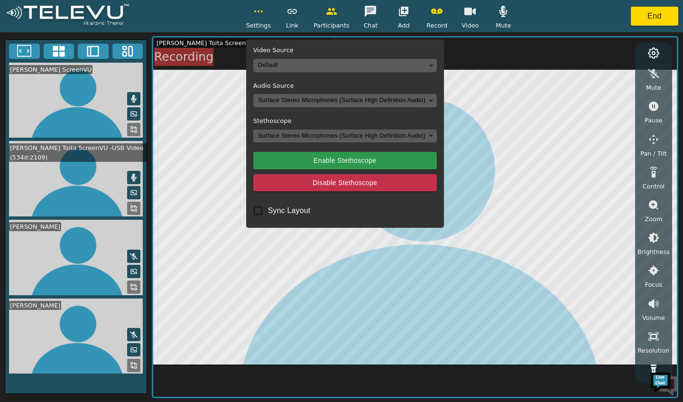
click at [334, 63] on body "Settings Video Source Default Audio Source Surface Stereo Microphones (Surface …" at bounding box center [341, 201] width 683 height 402
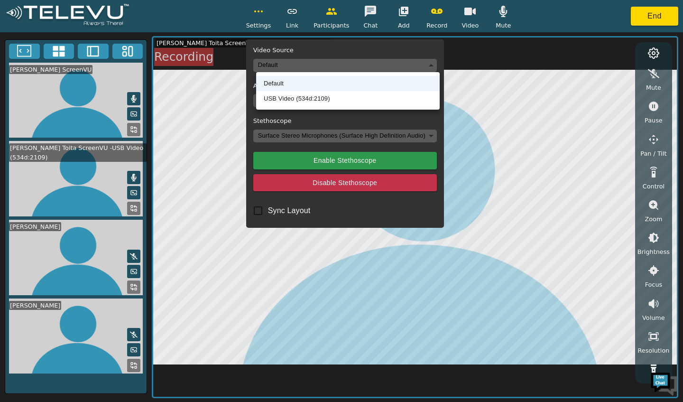
click at [318, 106] on ul "Default USB Video (534d:2109)" at bounding box center [348, 90] width 184 height 37
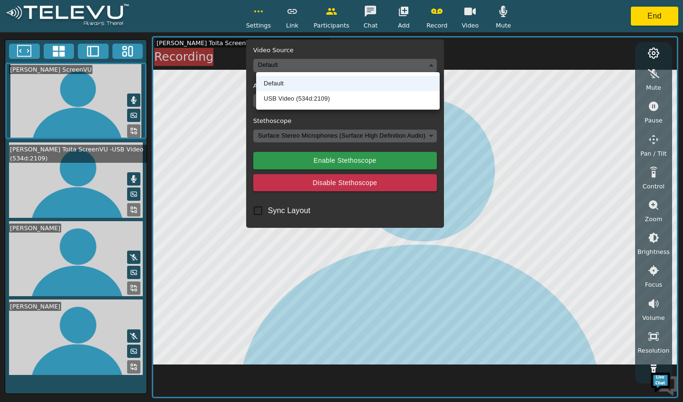
click at [317, 100] on li "USB Video (534d:2109)" at bounding box center [348, 98] width 184 height 15
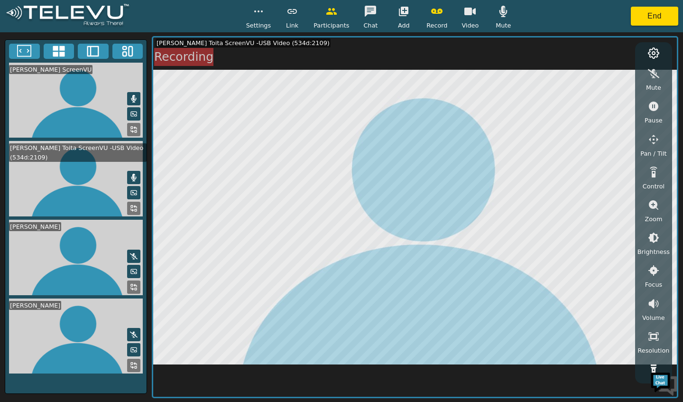
click at [262, 11] on circle "button" at bounding box center [261, 11] width 1 height 1
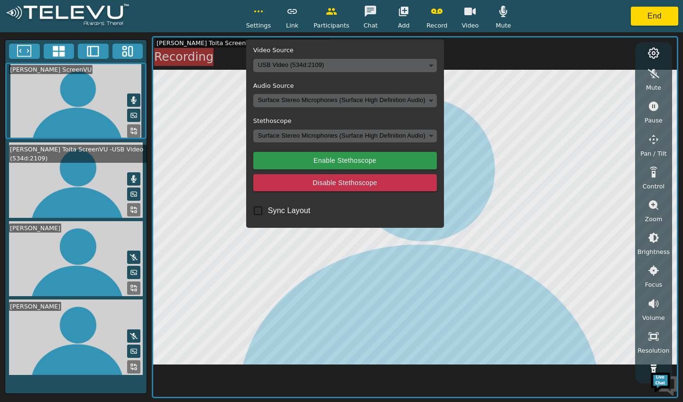
click at [331, 139] on body "Settings Video Source USB Video (534d:2109) b9aa13ba4b34f407e03f7d778b6243f5fbd…" at bounding box center [341, 201] width 683 height 402
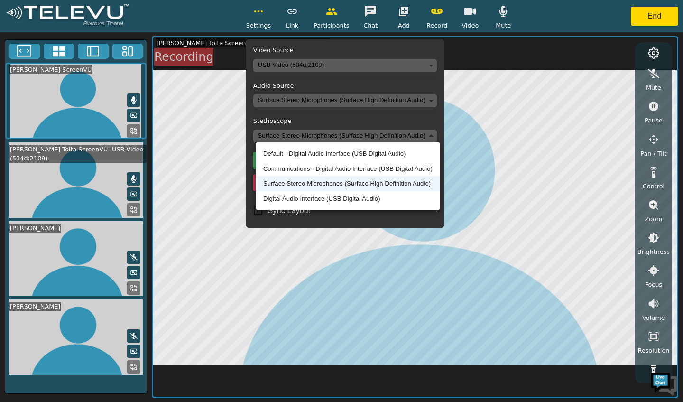
click at [317, 154] on li "Default - Digital Audio Interface (USB Digital Audio)" at bounding box center [348, 153] width 185 height 15
type input "default"
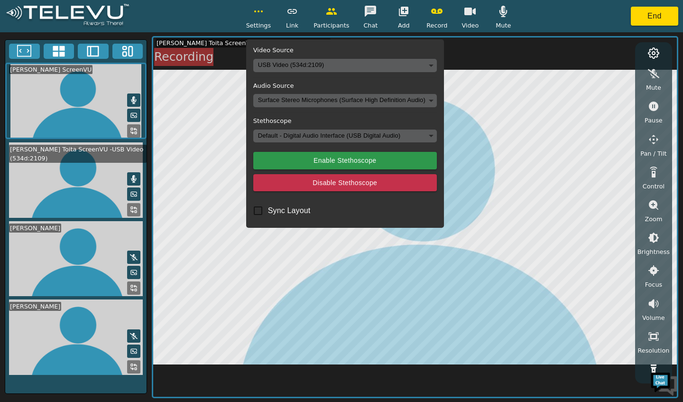
click at [326, 100] on body "Settings Video Source USB Video (534d:2109) b9aa13ba4b34f407e03f7d778b6243f5fbd…" at bounding box center [341, 201] width 683 height 402
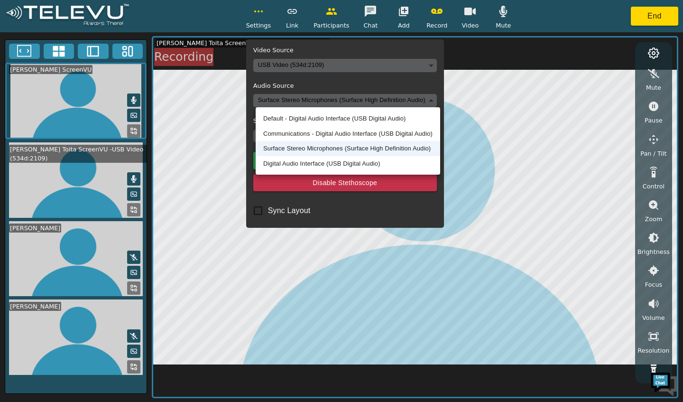
click at [325, 117] on li "Default - Digital Audio Interface (USB Digital Audio)" at bounding box center [348, 118] width 185 height 15
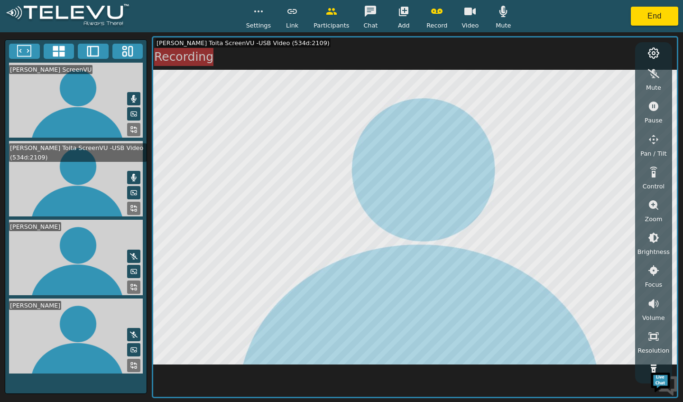
click at [262, 13] on icon "button" at bounding box center [258, 11] width 11 height 11
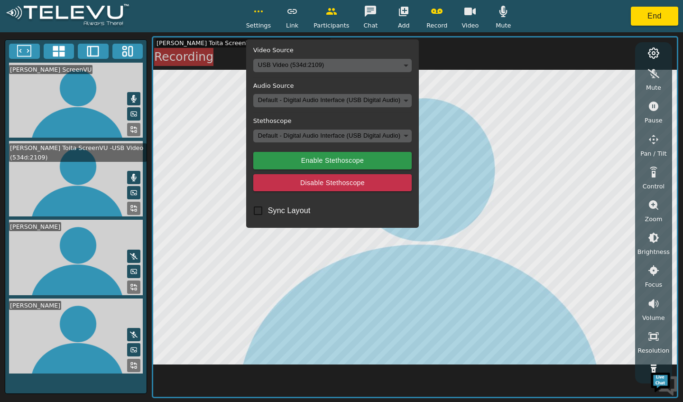
click at [320, 67] on body "Settings Video Source USB Video (534d:2109) b9aa13ba4b34f407e03f7d778b6243f5fbd…" at bounding box center [341, 201] width 683 height 402
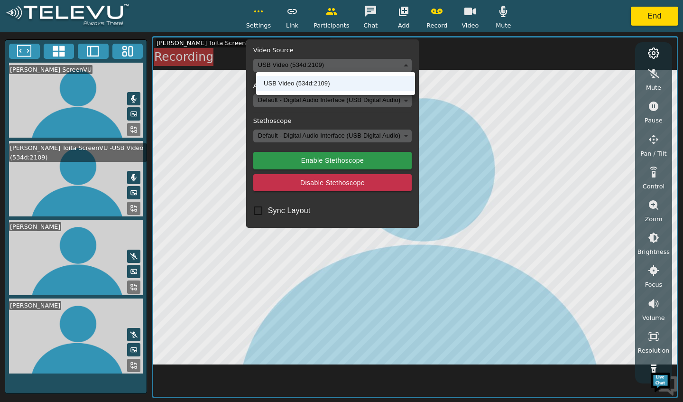
click at [320, 85] on li "USB Video (534d:2109)" at bounding box center [335, 83] width 159 height 15
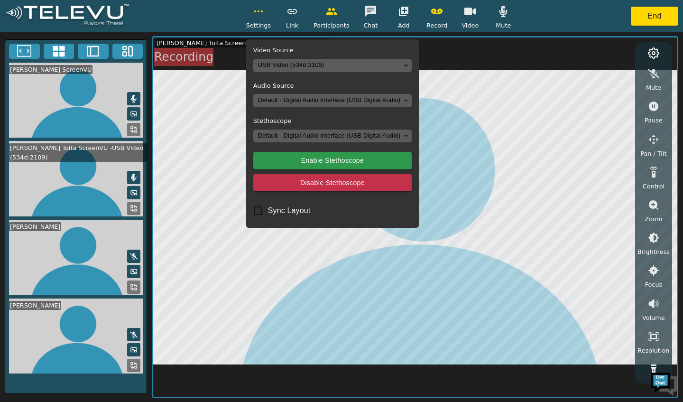
click at [297, 156] on button "Enable Stethoscope" at bounding box center [332, 161] width 159 height 18
click at [293, 161] on button "Enable Stethoscope" at bounding box center [332, 161] width 159 height 18
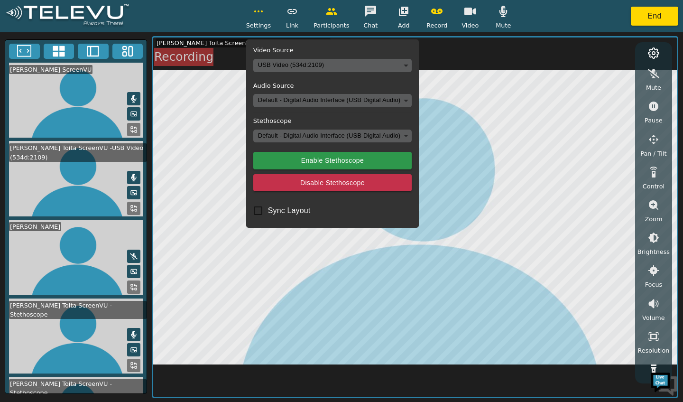
click at [256, 11] on circle "button" at bounding box center [255, 11] width 1 height 1
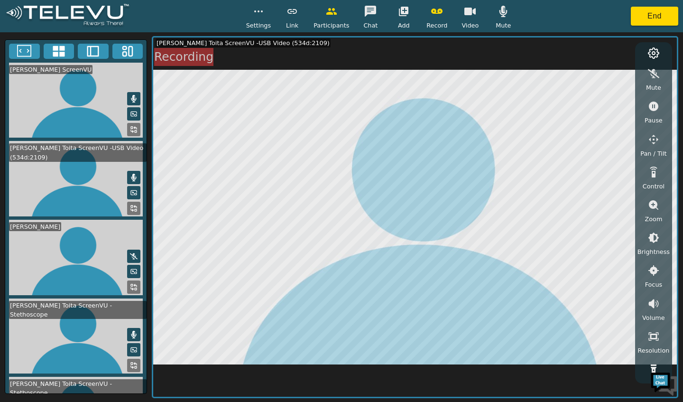
click at [262, 11] on circle "button" at bounding box center [261, 11] width 1 height 1
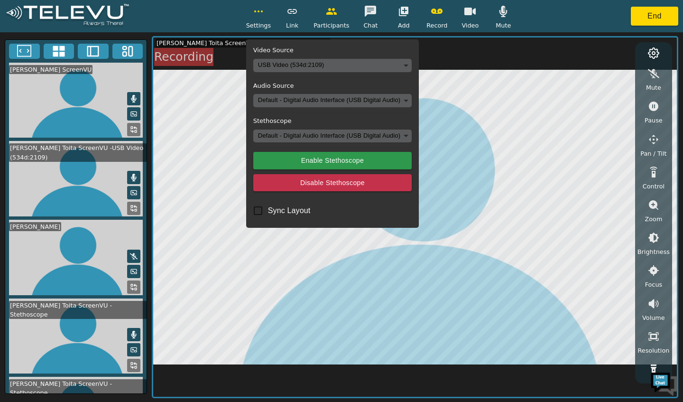
click at [360, 69] on body "Settings Video Source USB Video (534d:2109) b9aa13ba4b34f407e03f7d778b6243f5fbd…" at bounding box center [341, 201] width 683 height 402
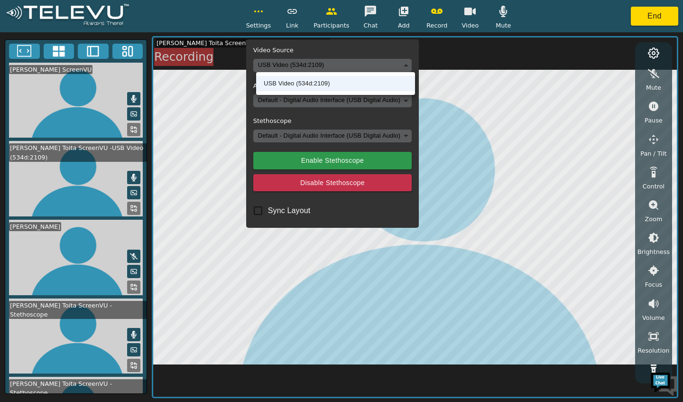
click at [352, 90] on li "USB Video (534d:2109)" at bounding box center [335, 83] width 159 height 15
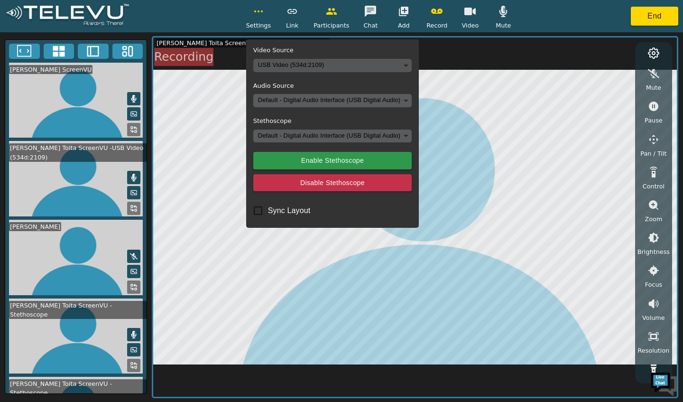
click at [10, 205] on video at bounding box center [75, 178] width 141 height 75
click at [66, 195] on video at bounding box center [75, 178] width 141 height 75
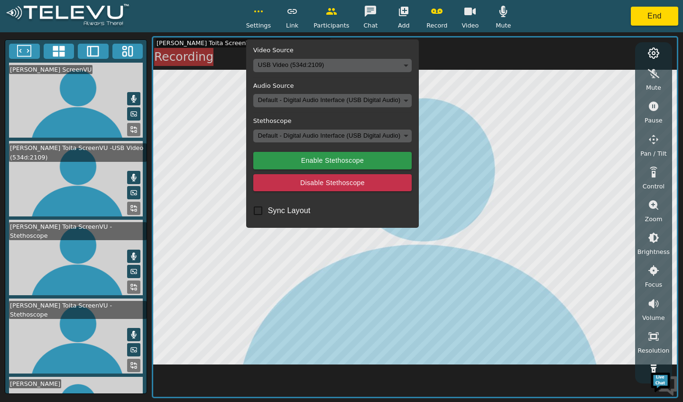
click at [339, 160] on button "Enable Stethoscope" at bounding box center [332, 161] width 159 height 18
click at [256, 11] on circle "button" at bounding box center [255, 11] width 1 height 1
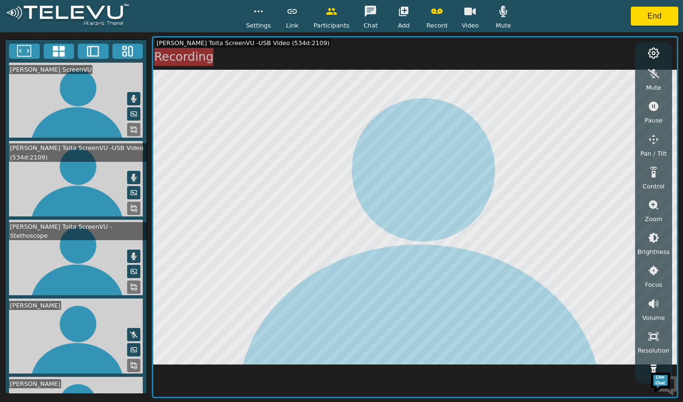
click at [262, 11] on circle "button" at bounding box center [261, 11] width 1 height 1
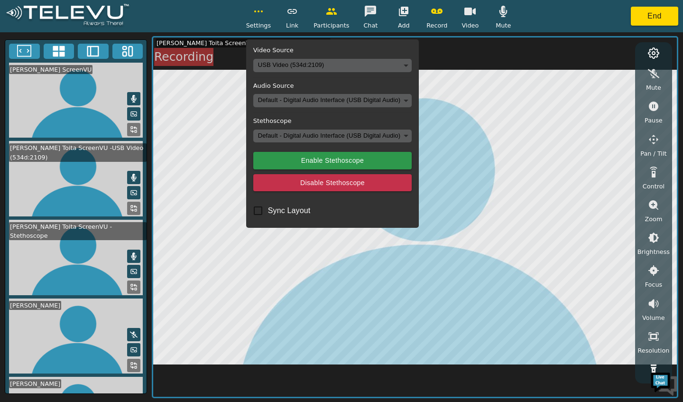
click at [256, 20] on button "button" at bounding box center [259, 11] width 24 height 19
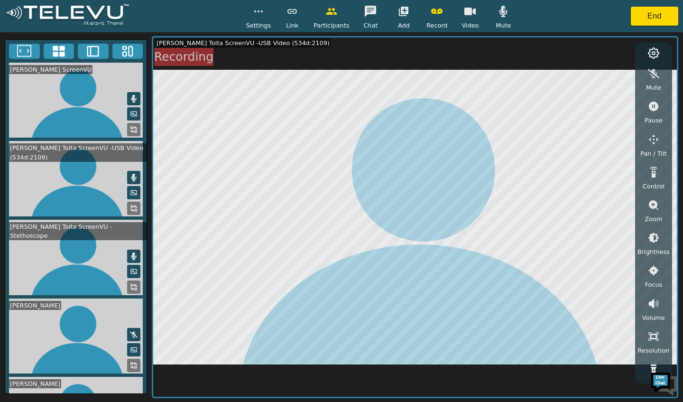
click at [262, 13] on icon "button" at bounding box center [258, 11] width 11 height 11
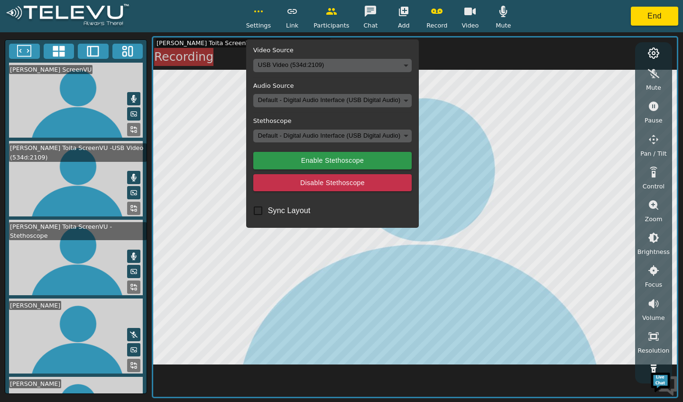
click at [347, 102] on body "Settings Video Source USB Video (534d:2109) b9aa13ba4b34f407e03f7d778b6243f5fbd…" at bounding box center [341, 201] width 683 height 402
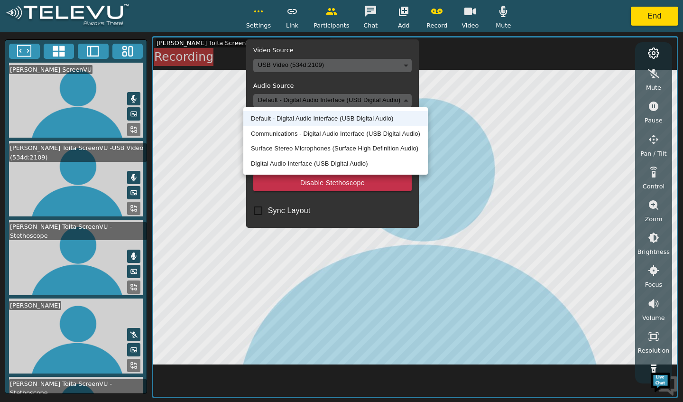
click at [352, 136] on li "Communications - Digital Audio Interface (USB Digital Audio)" at bounding box center [335, 133] width 185 height 15
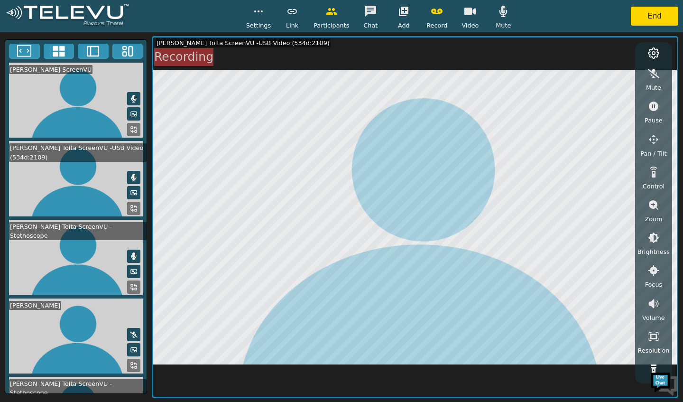
click at [646, 16] on button "End" at bounding box center [654, 16] width 47 height 19
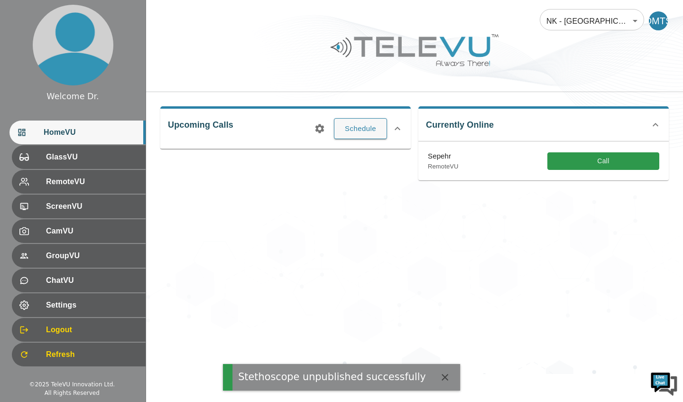
click at [596, 162] on button "Call" at bounding box center [603, 161] width 112 height 18
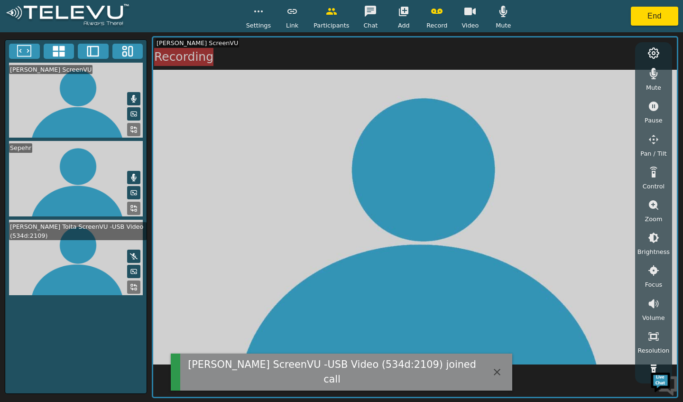
click at [661, 19] on button "End" at bounding box center [654, 16] width 47 height 19
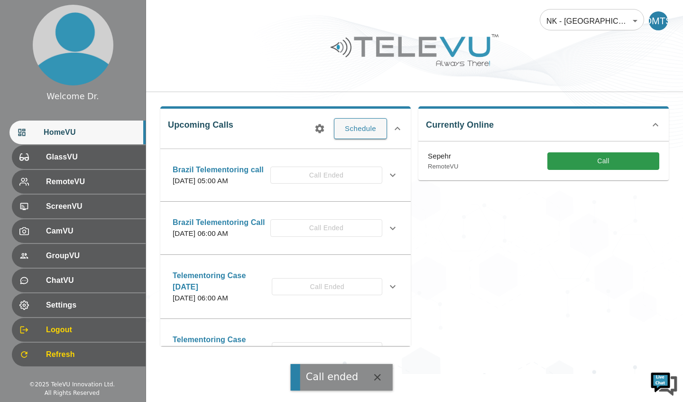
click at [602, 161] on button "Call" at bounding box center [603, 161] width 112 height 18
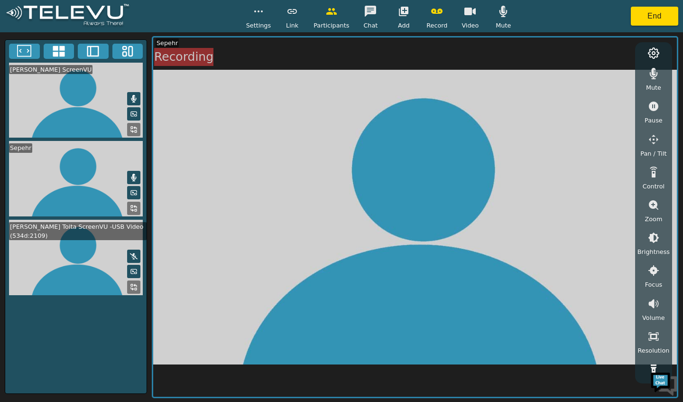
click at [85, 265] on video at bounding box center [75, 257] width 141 height 75
click at [259, 11] on circle "button" at bounding box center [258, 11] width 1 height 1
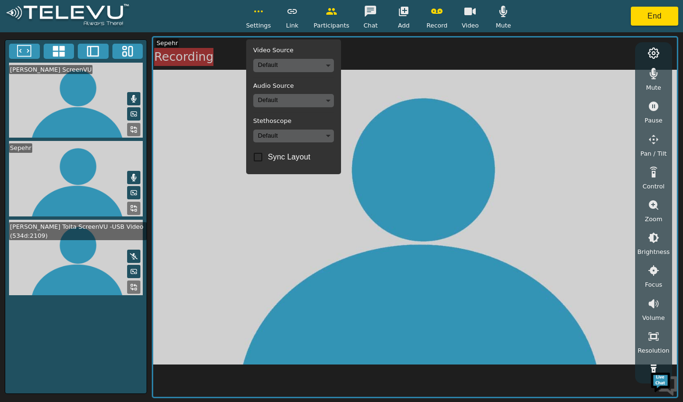
click at [309, 134] on body "Settings Video Source Default Audio Source Default Stethoscope Default Sync Lay…" at bounding box center [341, 201] width 683 height 402
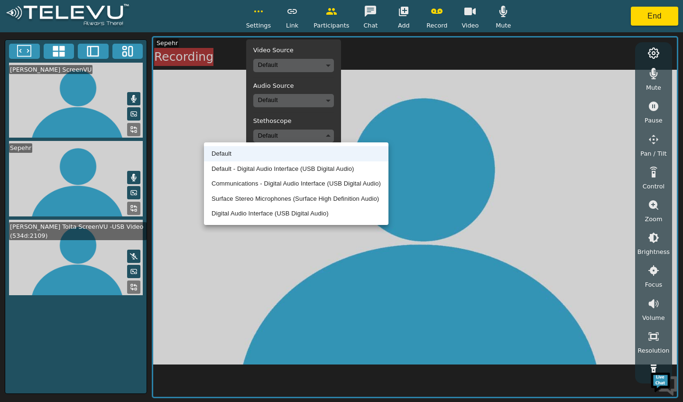
click at [315, 216] on li "Digital Audio Interface (USB Digital Audio)" at bounding box center [296, 213] width 185 height 15
type input "13bf7d18f2220314764e4fc7b283fae570595cc7df498d378a5c01be1c8d2edf"
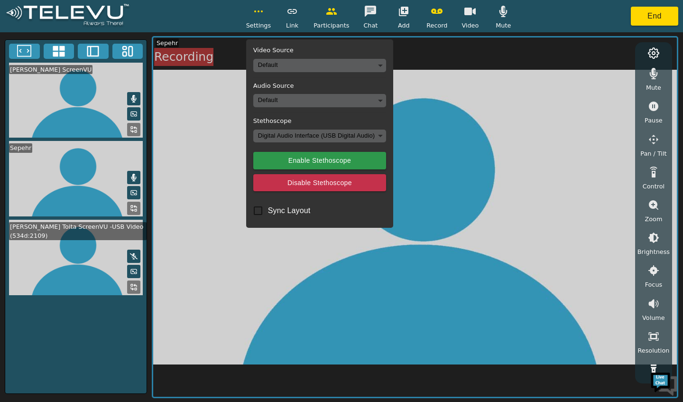
click at [328, 103] on body "Settings Video Source Default Audio Source Default Stethoscope Digital Audio In…" at bounding box center [341, 201] width 683 height 402
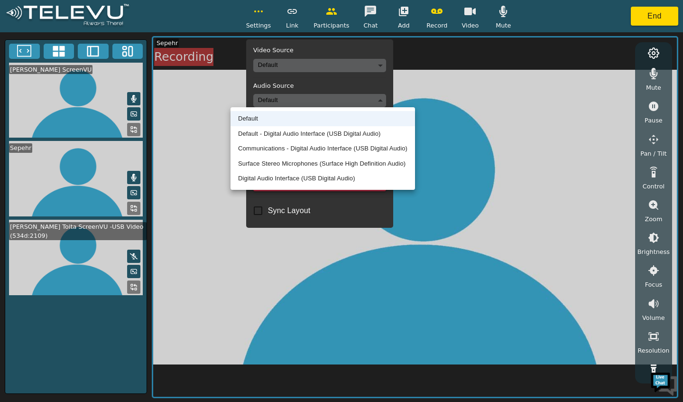
click at [323, 182] on li "Digital Audio Interface (USB Digital Audio)" at bounding box center [323, 178] width 185 height 15
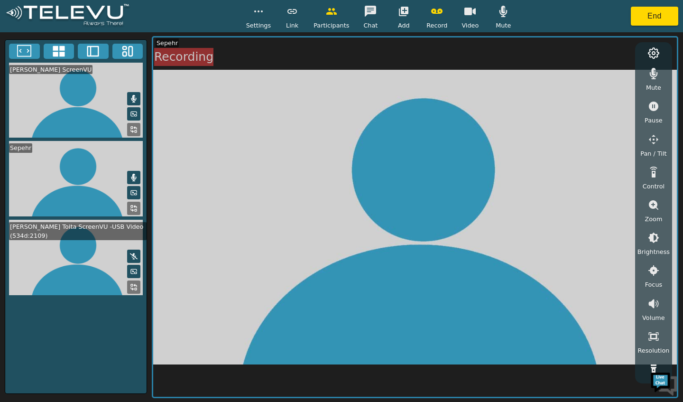
click at [257, 19] on button "button" at bounding box center [259, 11] width 24 height 19
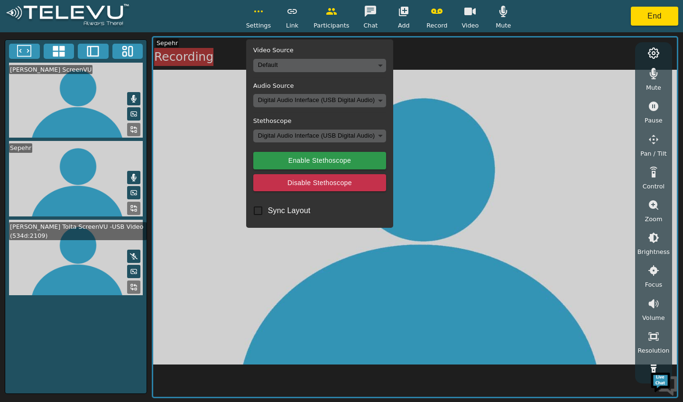
click at [282, 68] on body "Settings Video Source Default Audio Source Digital Audio Interface (USB Digital…" at bounding box center [341, 201] width 683 height 402
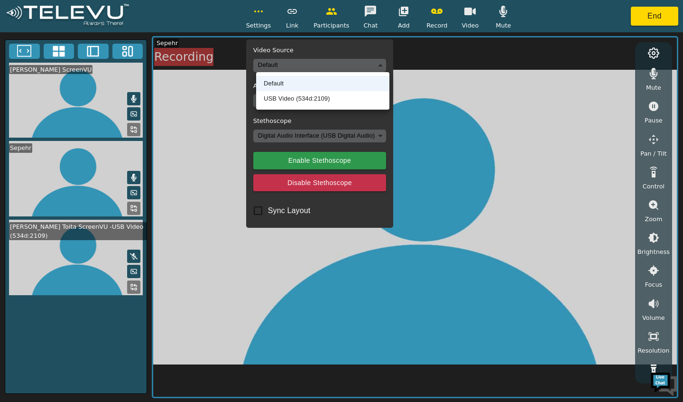
click at [292, 109] on ul "Default USB Video (534d:2109)" at bounding box center [322, 90] width 133 height 37
click at [303, 97] on li "USB Video (534d:2109)" at bounding box center [322, 98] width 133 height 15
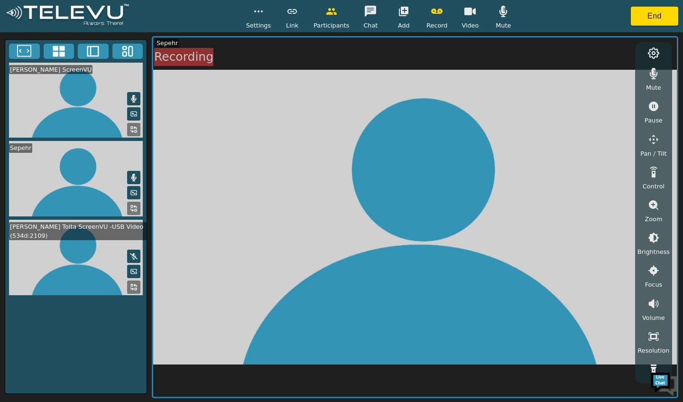
click at [97, 252] on video at bounding box center [75, 257] width 141 height 75
click at [137, 252] on icon at bounding box center [134, 256] width 8 height 8
click at [71, 180] on video at bounding box center [75, 178] width 141 height 75
click at [89, 260] on video at bounding box center [75, 257] width 141 height 75
click at [97, 179] on video at bounding box center [75, 178] width 141 height 75
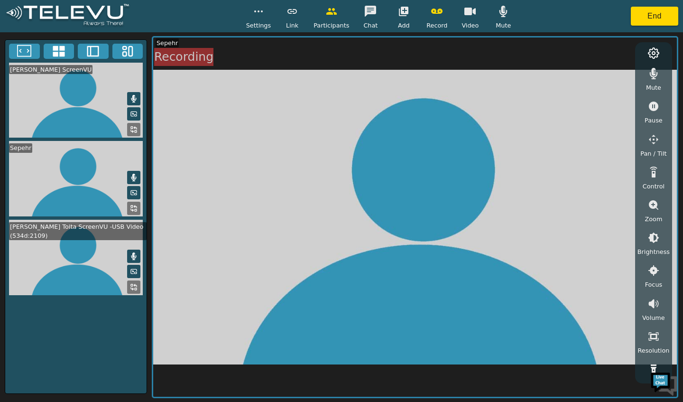
click at [467, 11] on icon "button" at bounding box center [469, 12] width 11 height 8
click at [463, 20] on button "button" at bounding box center [470, 11] width 24 height 19
click at [499, 6] on icon "button" at bounding box center [503, 11] width 11 height 11
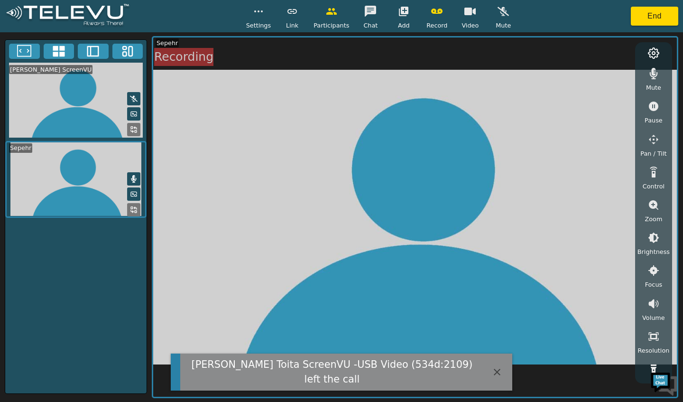
click at [498, 20] on button "button" at bounding box center [503, 11] width 24 height 19
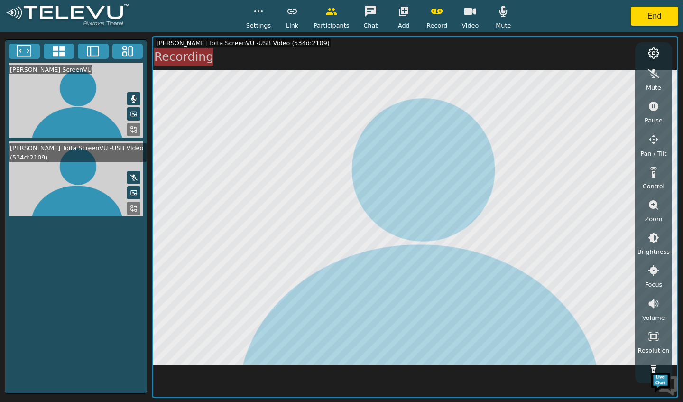
click at [646, 312] on div "Volume" at bounding box center [654, 308] width 24 height 28
click at [652, 336] on icon "button" at bounding box center [653, 336] width 11 height 11
click at [653, 305] on icon "button" at bounding box center [654, 303] width 10 height 9
click at [652, 304] on icon "button" at bounding box center [654, 303] width 10 height 9
click at [649, 303] on icon "button" at bounding box center [654, 303] width 10 height 9
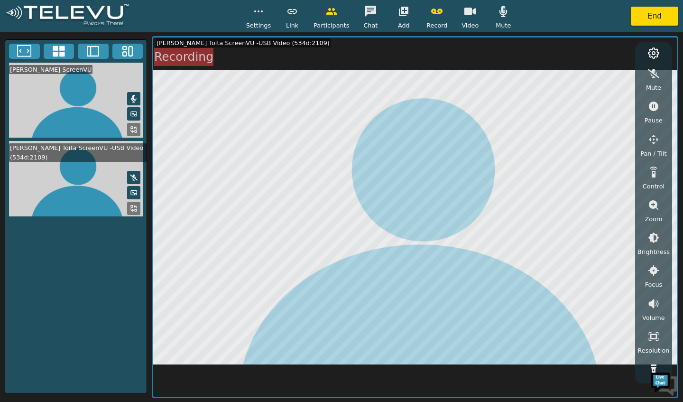
click at [647, 20] on button "End" at bounding box center [654, 16] width 47 height 19
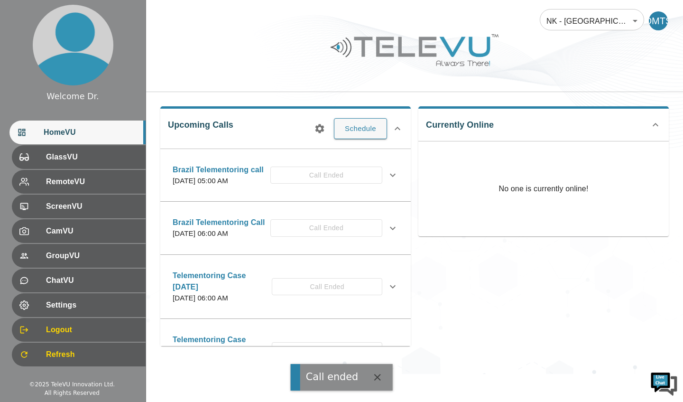
click at [653, 123] on icon at bounding box center [655, 124] width 11 height 11
click at [656, 121] on icon at bounding box center [655, 120] width 11 height 11
click at [397, 125] on icon at bounding box center [397, 128] width 11 height 11
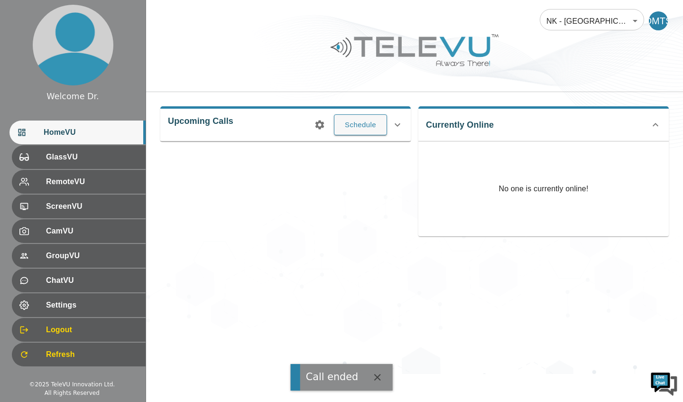
click at [399, 126] on icon at bounding box center [397, 124] width 11 height 11
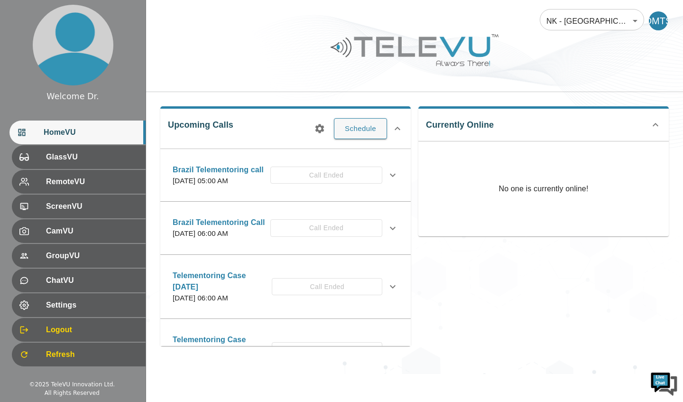
click at [370, 374] on html "Call ended Welcome Dr. HomeVU GlassVU RemoteVU ScreenVU CamVU GroupVU ChatVU Se…" at bounding box center [341, 187] width 683 height 374
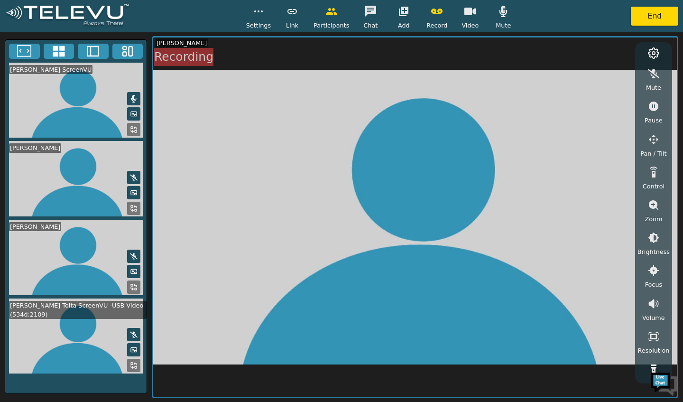
click at [657, 80] on button "button" at bounding box center [654, 73] width 24 height 19
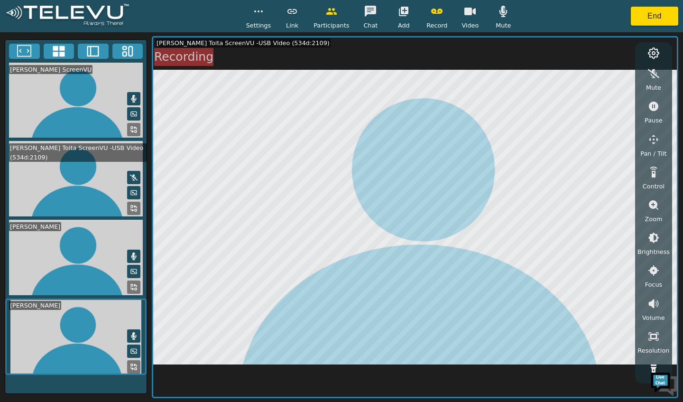
click at [262, 11] on circle "button" at bounding box center [261, 11] width 1 height 1
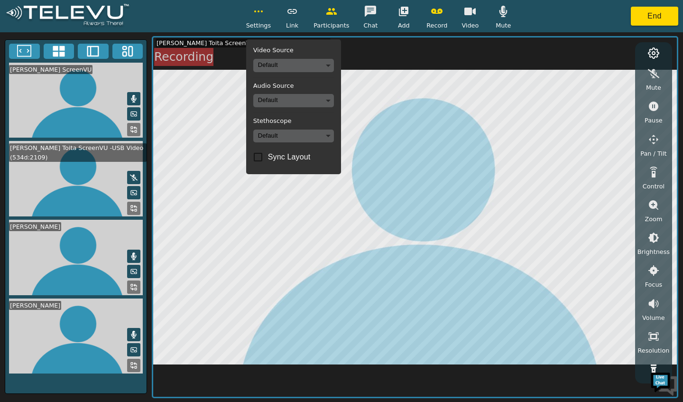
click at [317, 136] on body "Settings Video Source Default Audio Source Default Stethoscope Default Sync Lay…" at bounding box center [341, 201] width 683 height 402
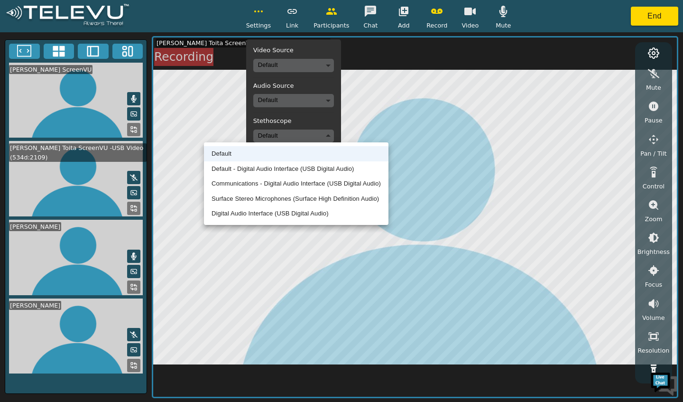
click at [473, 199] on div at bounding box center [341, 201] width 683 height 402
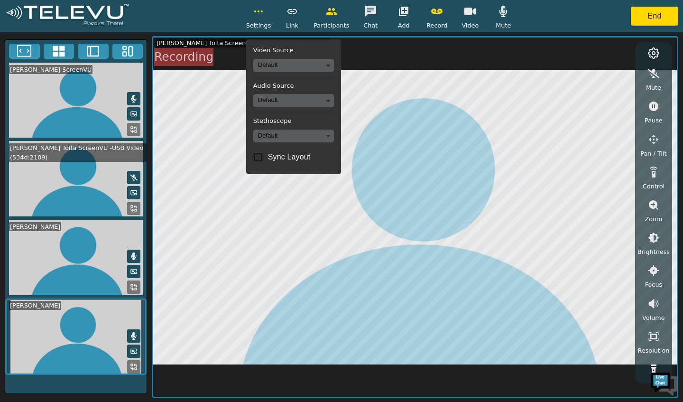
click at [323, 136] on body "Settings Video Source Default Audio Source Default Stethoscope Default Sync Lay…" at bounding box center [341, 201] width 683 height 402
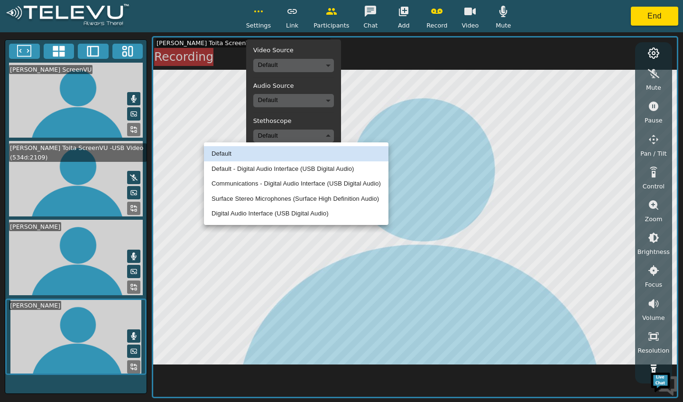
click at [333, 167] on li "Default - Digital Audio Interface (USB Digital Audio)" at bounding box center [296, 168] width 185 height 15
type input "default"
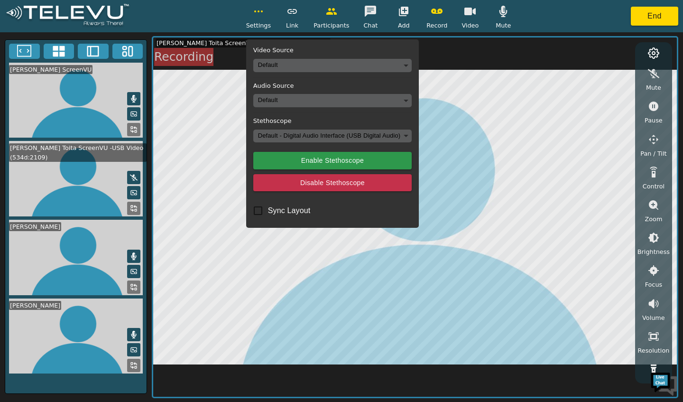
click at [376, 96] on body "Settings Video Source Default Audio Source Default Stethoscope Default - Digita…" at bounding box center [341, 201] width 683 height 402
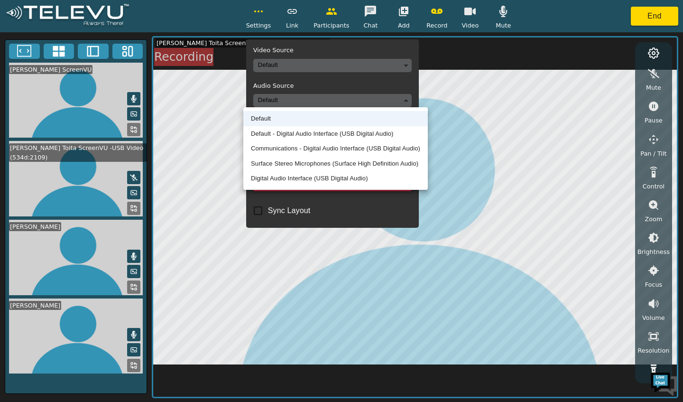
click at [372, 135] on li "Default - Digital Audio Interface (USB Digital Audio)" at bounding box center [335, 133] width 185 height 15
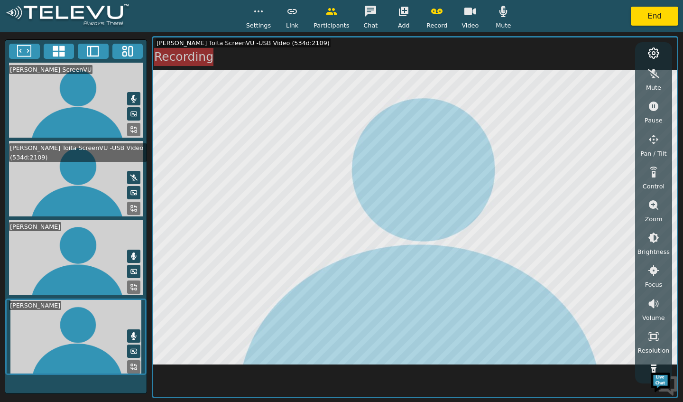
click at [652, 64] on button "button" at bounding box center [654, 73] width 24 height 19
click at [262, 11] on circle "button" at bounding box center [261, 11] width 1 height 1
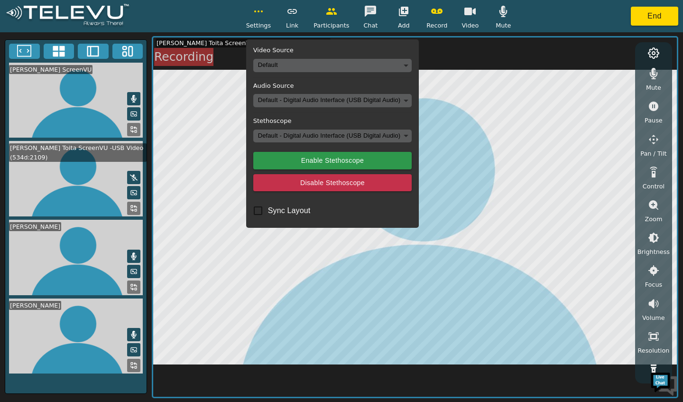
click at [357, 162] on button "Enable Stethoscope" at bounding box center [332, 161] width 159 height 18
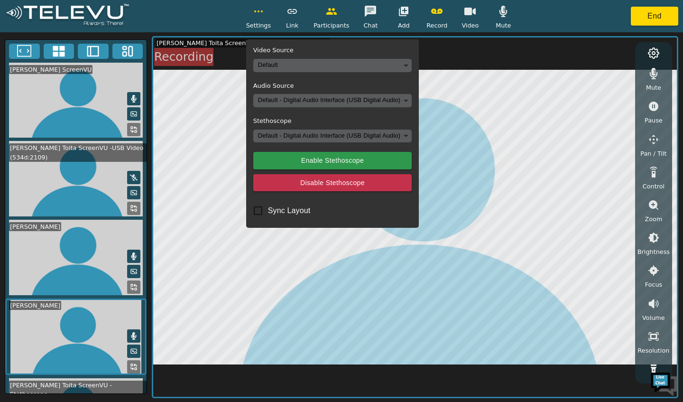
click at [375, 99] on body "Settings Video Source Default Audio Source Default - Digital Audio Interface (U…" at bounding box center [341, 201] width 683 height 402
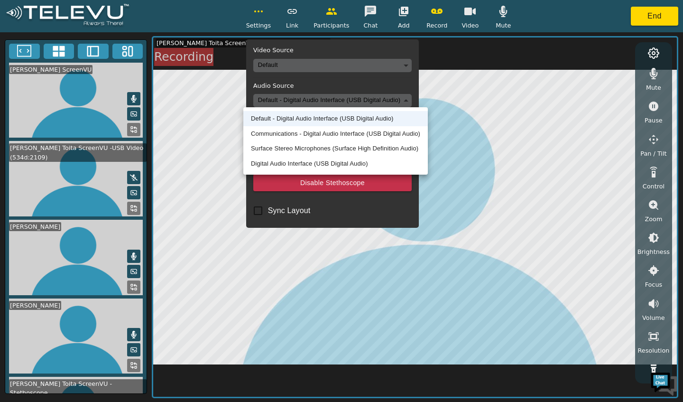
click at [353, 166] on li "Digital Audio Interface (USB Digital Audio)" at bounding box center [335, 163] width 185 height 15
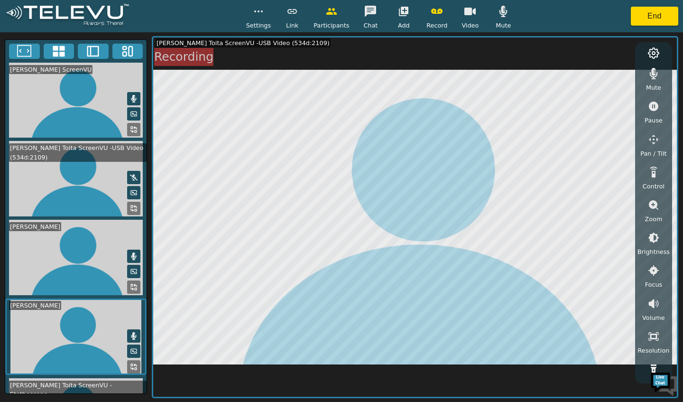
click at [262, 11] on circle "button" at bounding box center [261, 11] width 1 height 1
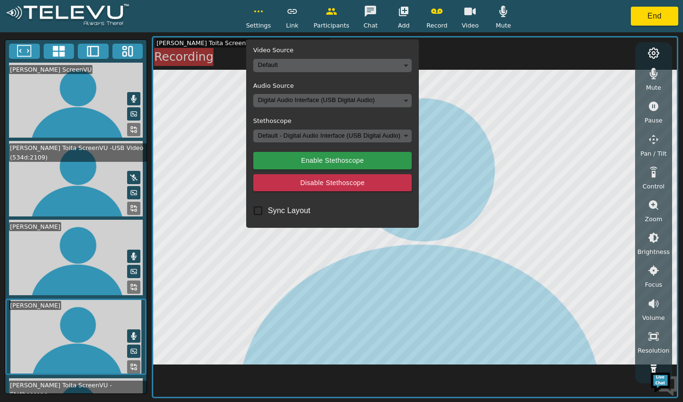
click at [351, 137] on body "Settings Video Source Default Audio Source Digital Audio Interface (USB Digital…" at bounding box center [341, 201] width 683 height 402
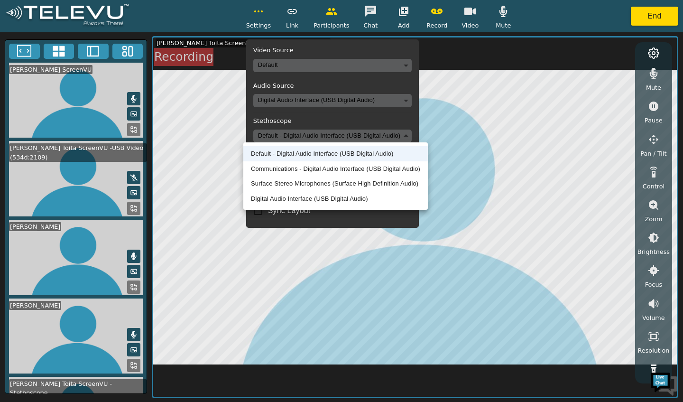
click at [359, 204] on li "Digital Audio Interface (USB Digital Audio)" at bounding box center [335, 198] width 185 height 15
type input "13bf7d18f2220314764e4fc7b283fae570595cc7df498d378a5c01be1c8d2edf"
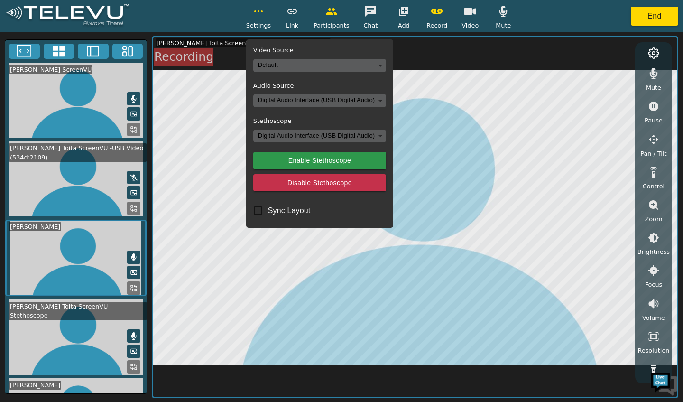
click at [256, 11] on circle "button" at bounding box center [255, 11] width 1 height 1
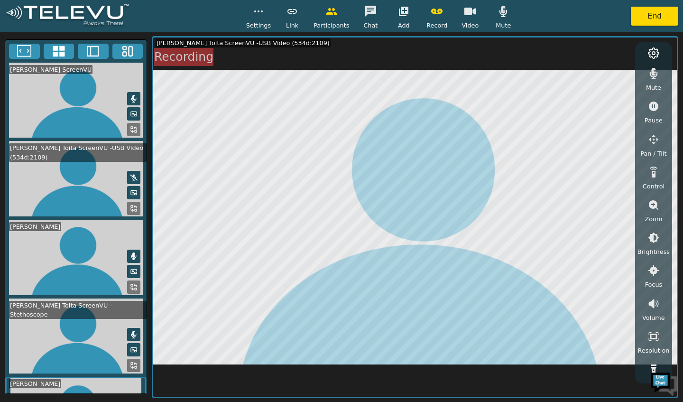
click at [649, 82] on button "button" at bounding box center [654, 73] width 24 height 19
click at [127, 401] on div "Dr. Milton Toita ScreenVU Dr. Milton Toita ScreenVU -USB Video (534d:2109) Dr. …" at bounding box center [341, 217] width 683 height 370
